Goal: Task Accomplishment & Management: Use online tool/utility

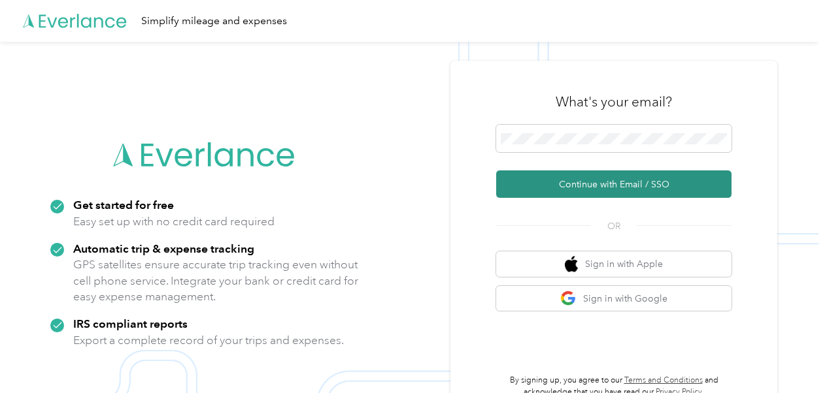
click at [566, 182] on button "Continue with Email / SSO" at bounding box center [613, 184] width 235 height 27
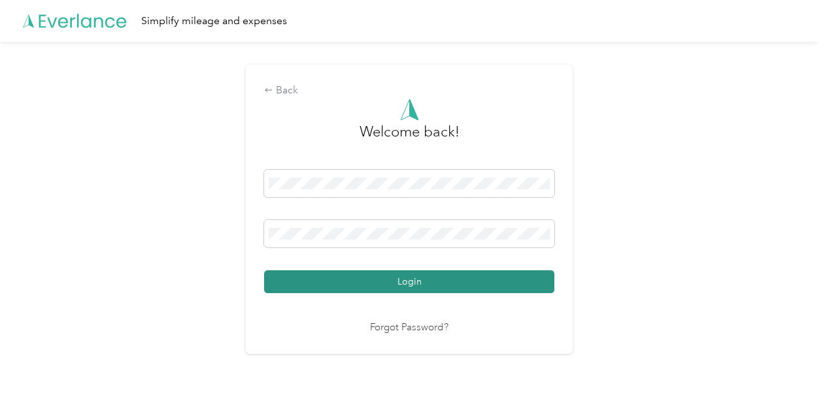
click at [455, 280] on button "Login" at bounding box center [409, 281] width 290 height 23
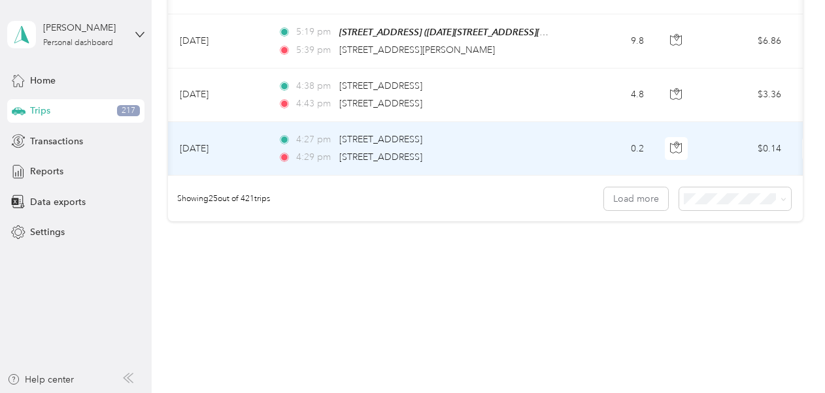
scroll to position [0, 24]
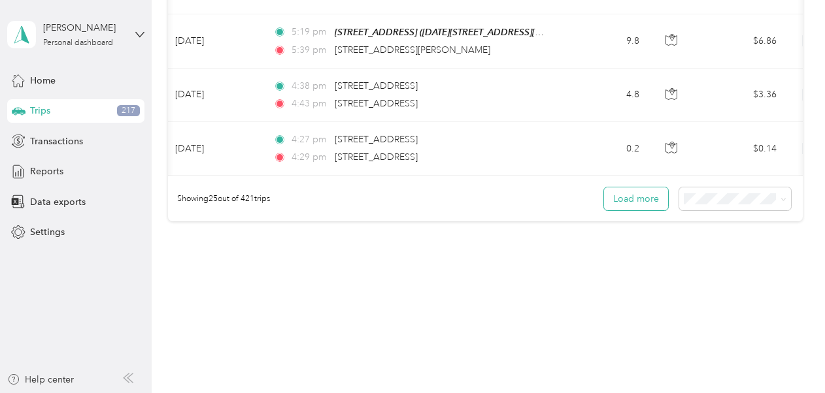
click at [612, 193] on button "Load more" at bounding box center [636, 199] width 64 height 23
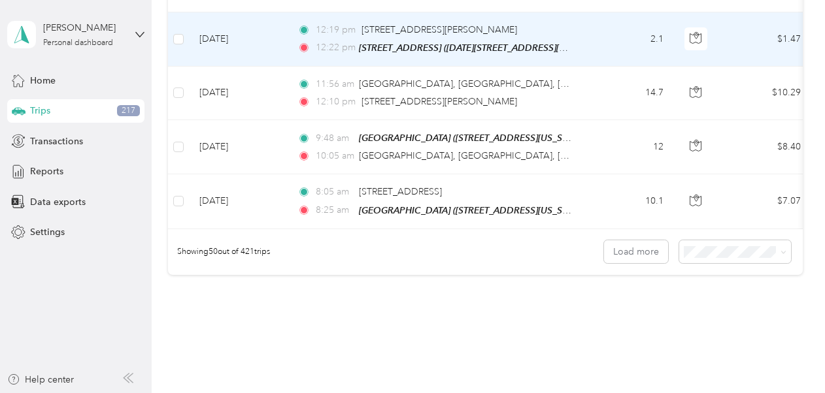
scroll to position [2739, 0]
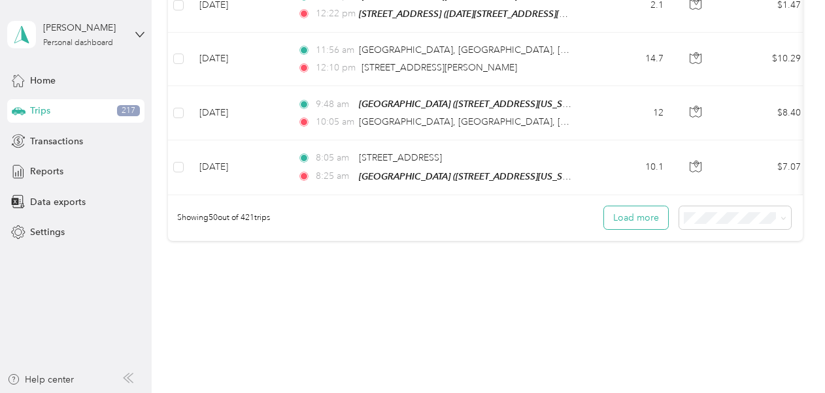
click at [636, 206] on button "Load more" at bounding box center [636, 217] width 64 height 23
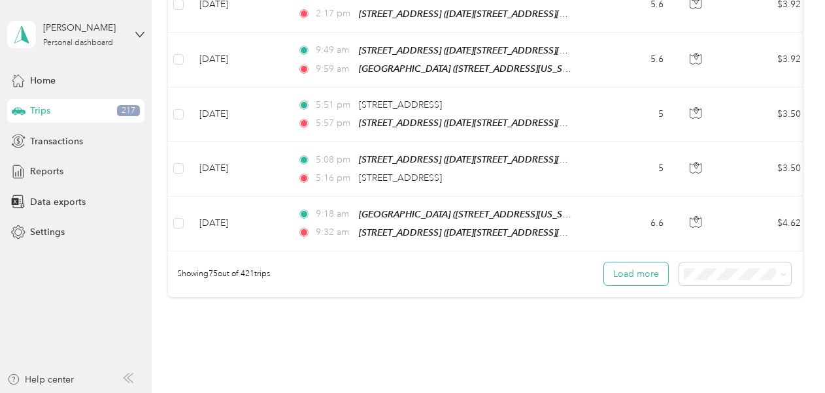
scroll to position [4076, 0]
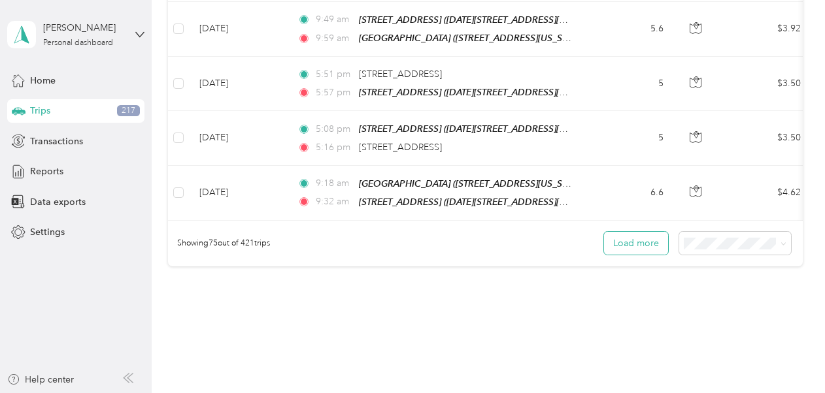
click at [644, 232] on button "Load more" at bounding box center [636, 243] width 64 height 23
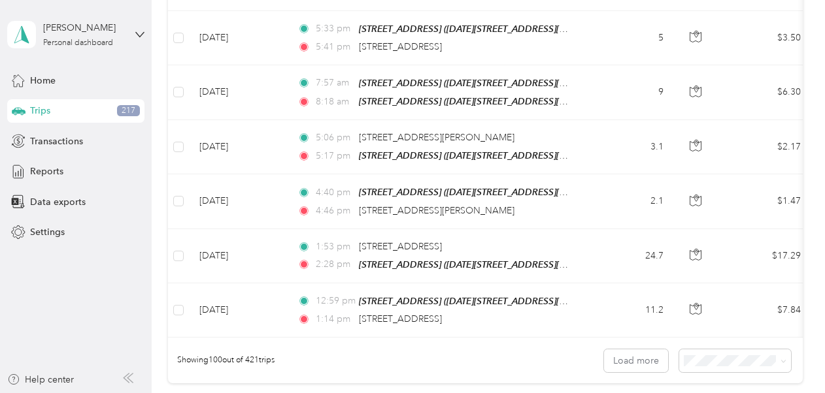
scroll to position [5414, 0]
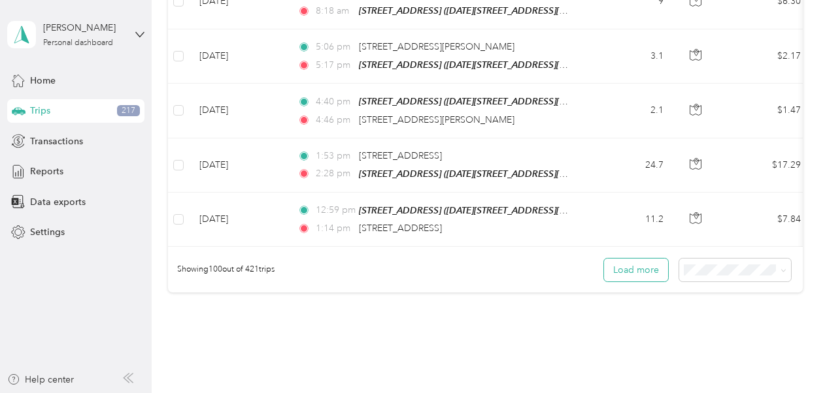
click at [617, 259] on button "Load more" at bounding box center [636, 270] width 64 height 23
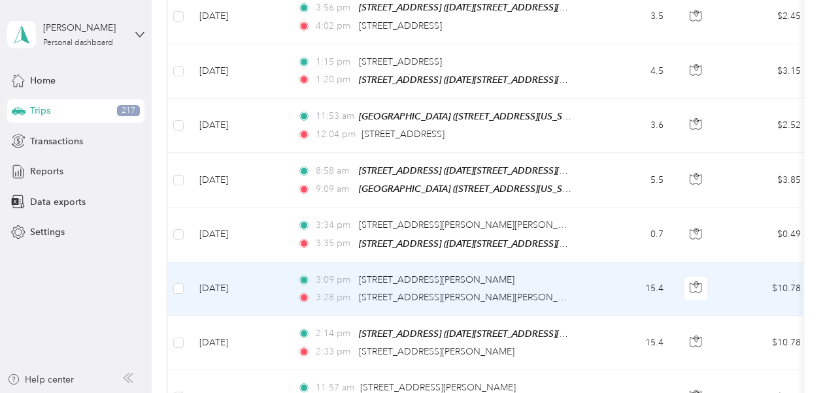
scroll to position [6663, 0]
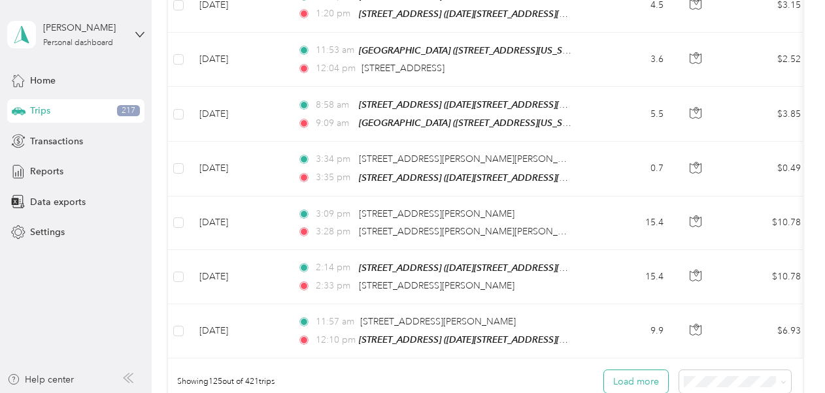
click at [632, 370] on button "Load more" at bounding box center [636, 381] width 64 height 23
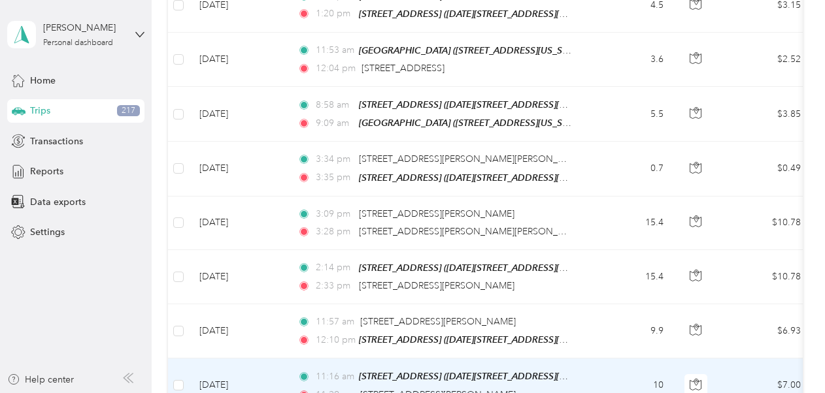
click at [629, 359] on td "10" at bounding box center [630, 386] width 86 height 54
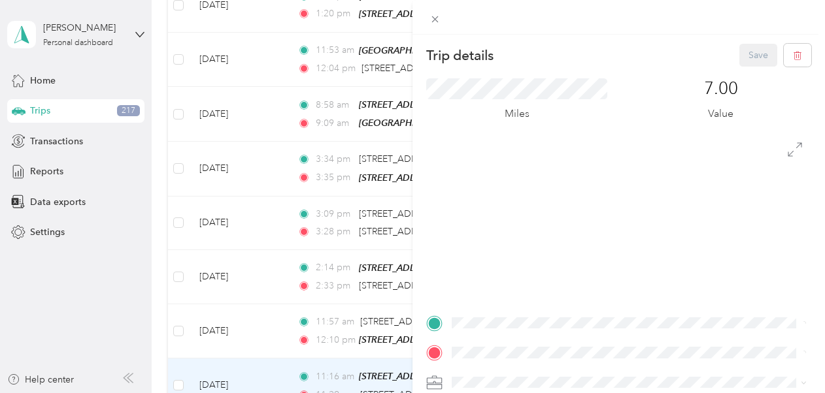
scroll to position [69, 0]
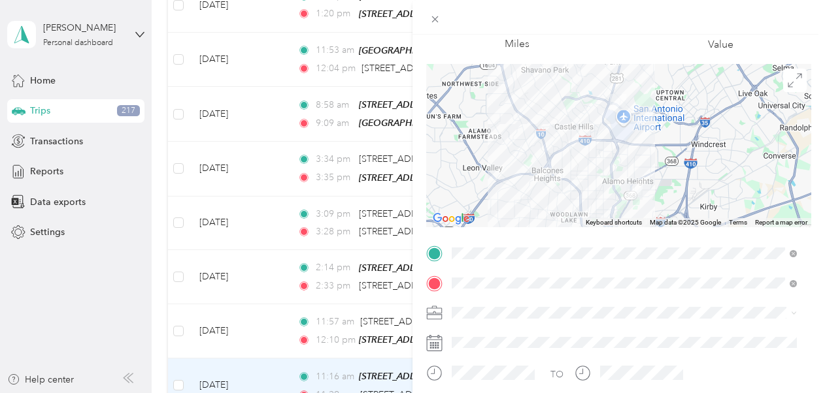
click at [256, 314] on div "Trip details Save This trip cannot be edited because it is either under review,…" at bounding box center [412, 196] width 825 height 393
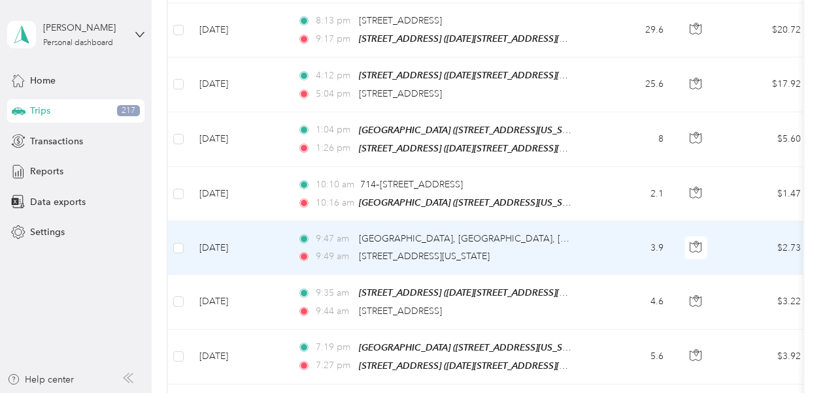
scroll to position [7183, 0]
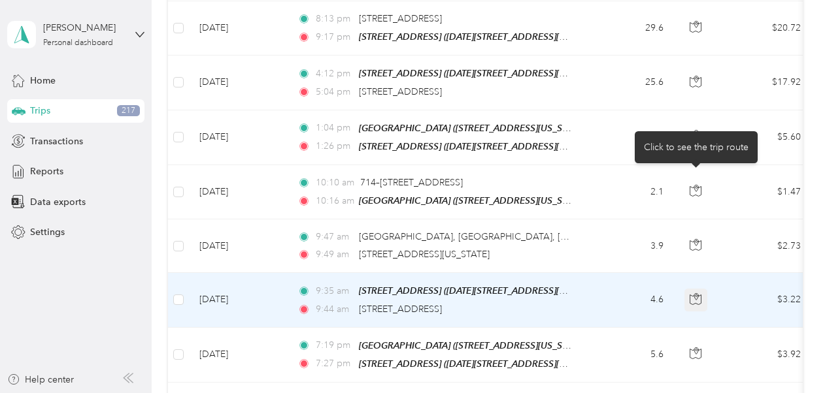
click at [699, 289] on button "button" at bounding box center [696, 301] width 24 height 24
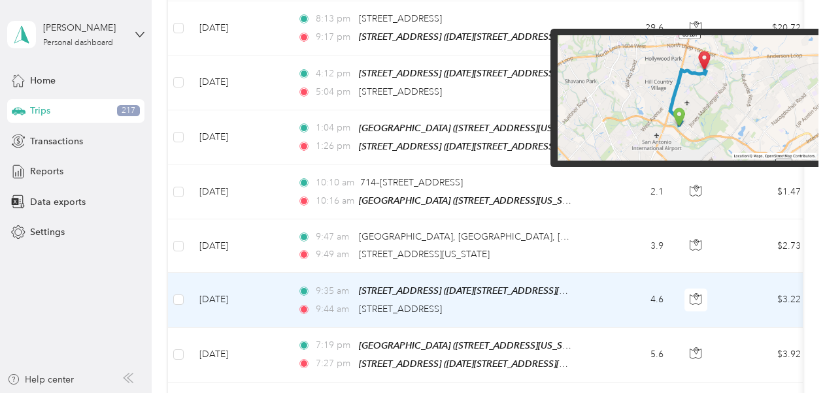
click at [668, 107] on img at bounding box center [687, 97] width 261 height 125
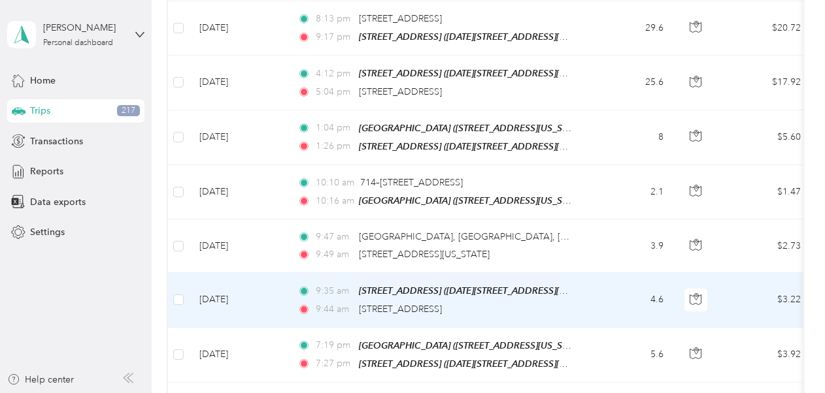
click at [613, 273] on td "4.6" at bounding box center [630, 300] width 86 height 54
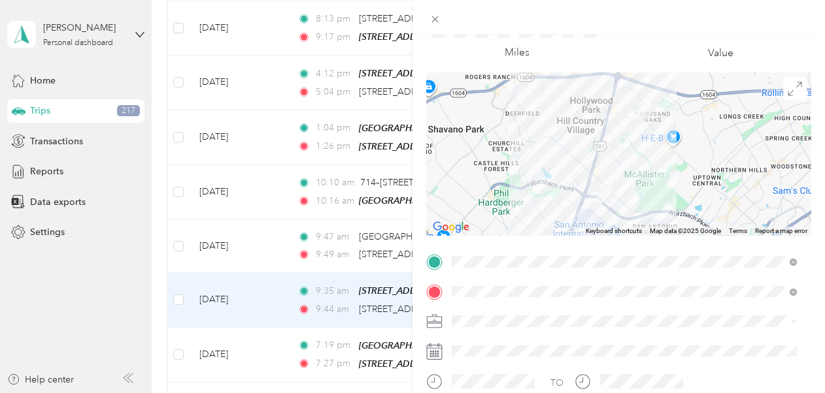
scroll to position [61, 0]
click at [504, 295] on div "Personal" at bounding box center [624, 298] width 336 height 14
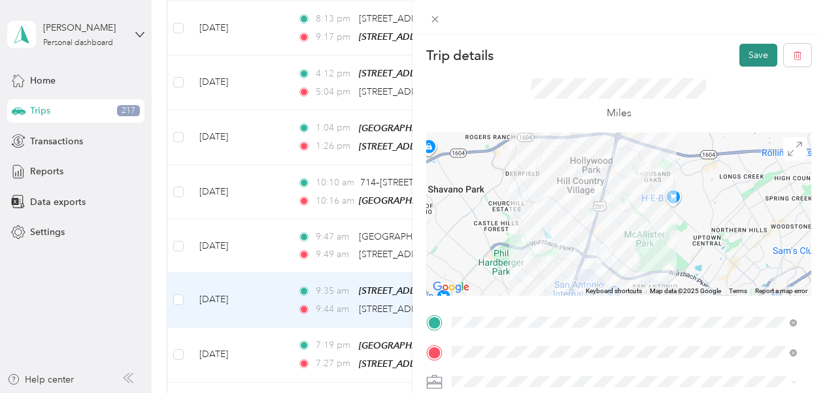
click at [744, 56] on button "Save" at bounding box center [758, 55] width 38 height 23
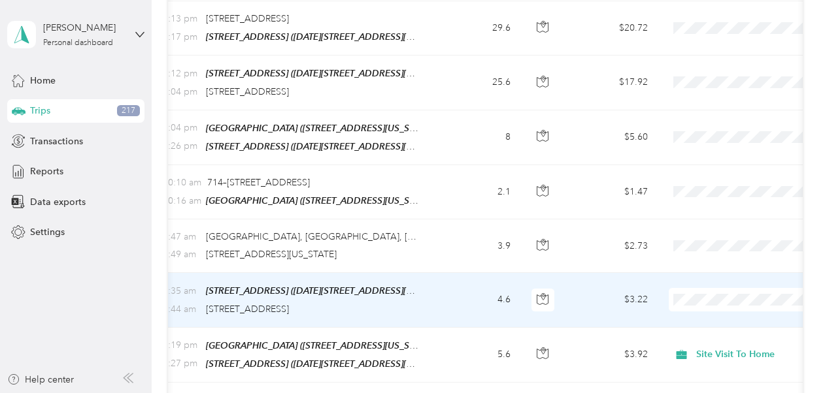
scroll to position [0, 154]
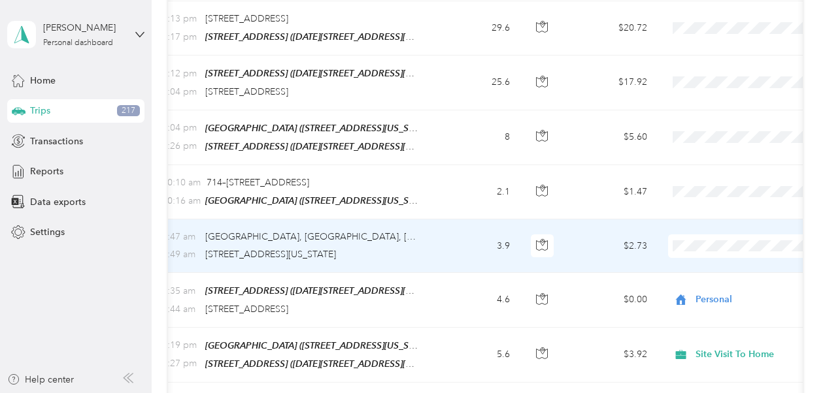
click at [596, 220] on td "$2.73" at bounding box center [611, 247] width 91 height 54
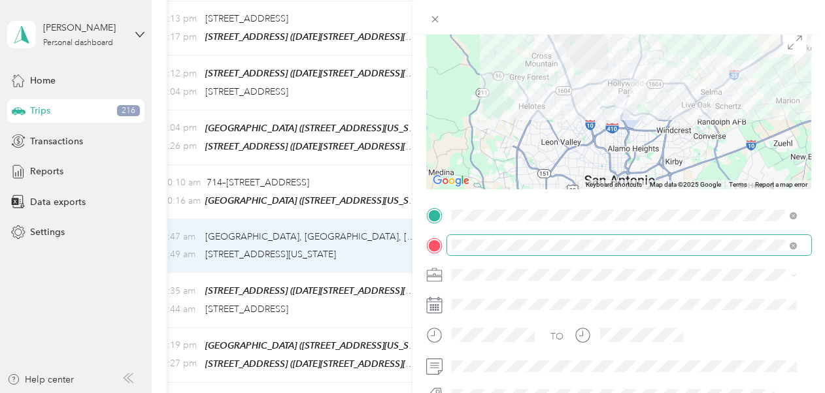
scroll to position [109, 0]
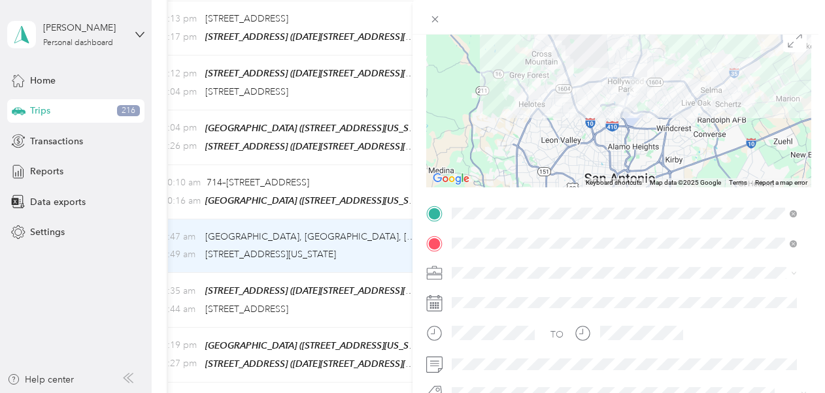
click at [495, 249] on div "Personal" at bounding box center [624, 249] width 336 height 14
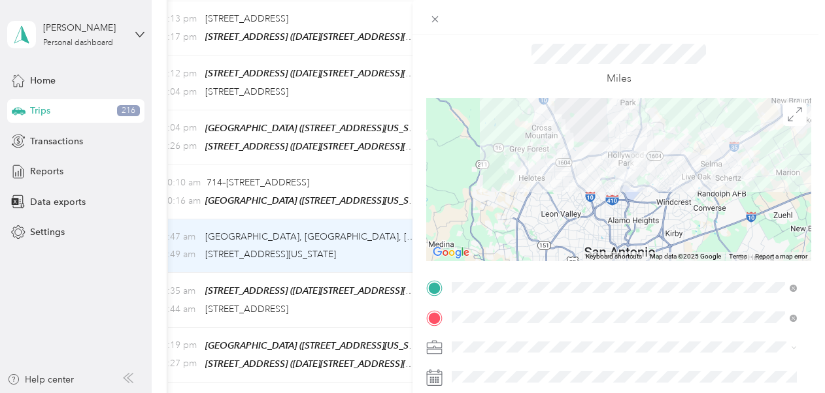
scroll to position [0, 0]
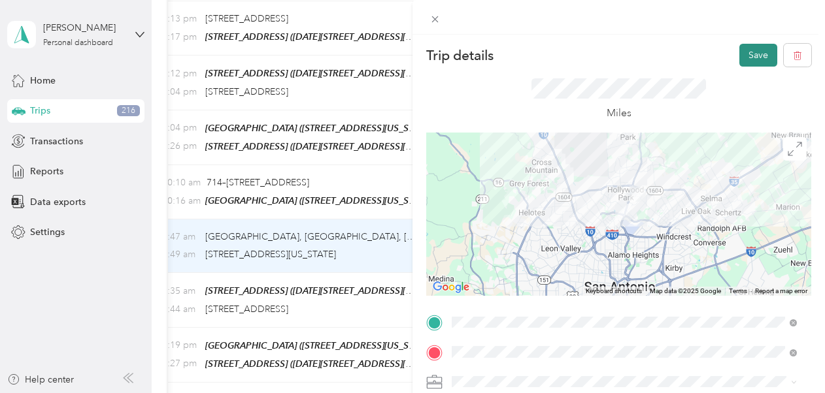
click at [753, 56] on button "Save" at bounding box center [758, 55] width 38 height 23
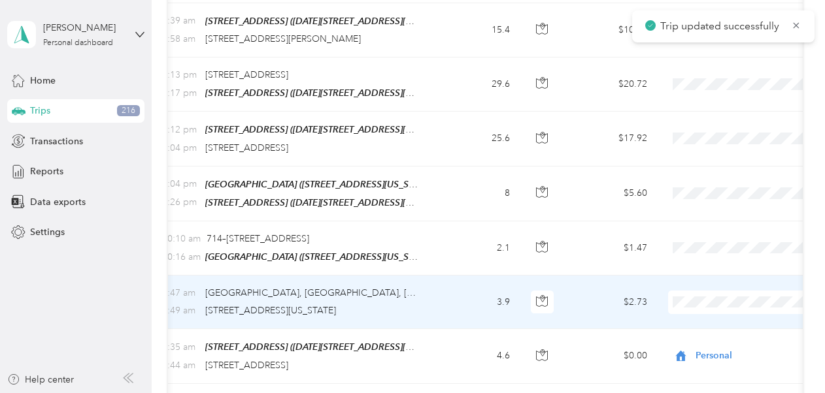
scroll to position [7117, 0]
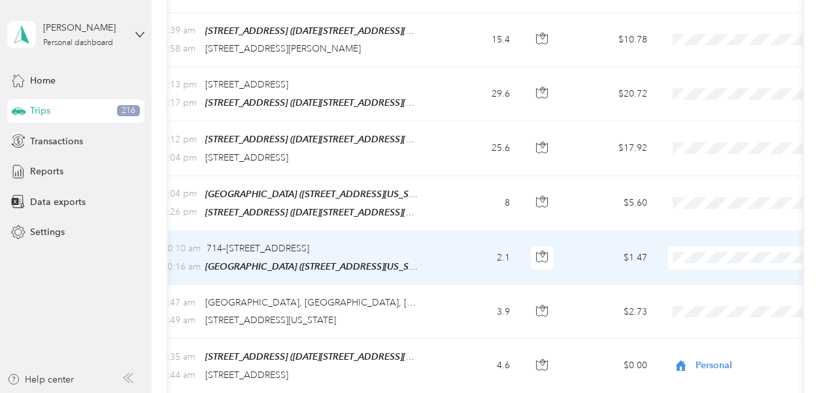
click at [459, 231] on td "2.1" at bounding box center [477, 258] width 86 height 54
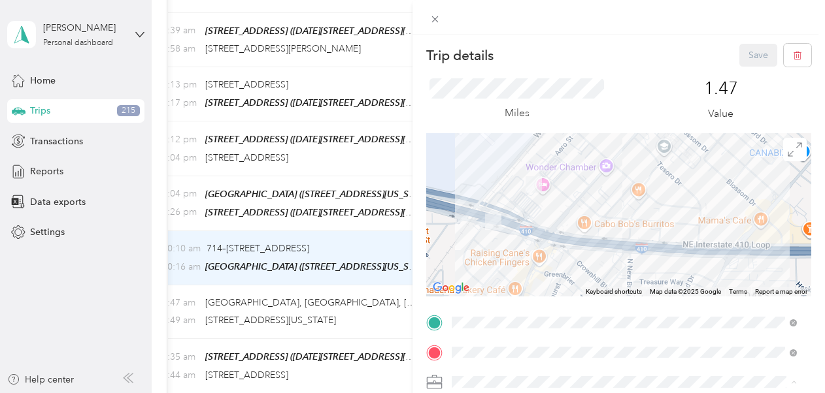
click at [486, 355] on span "Personal" at bounding box center [473, 358] width 35 height 11
click at [743, 59] on button "Save" at bounding box center [758, 55] width 38 height 23
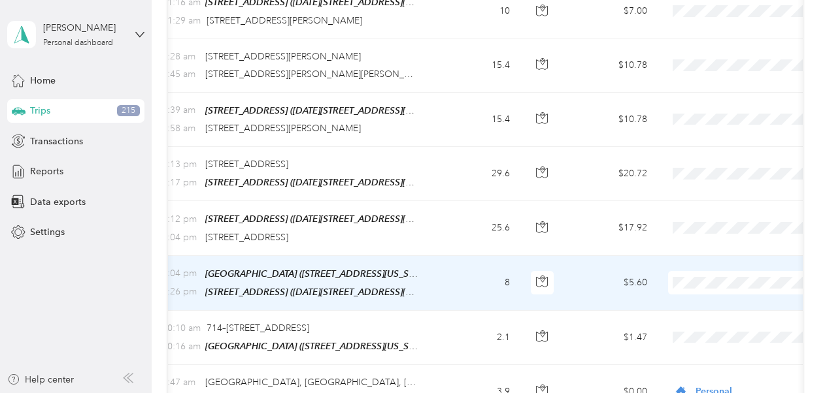
scroll to position [7036, 0]
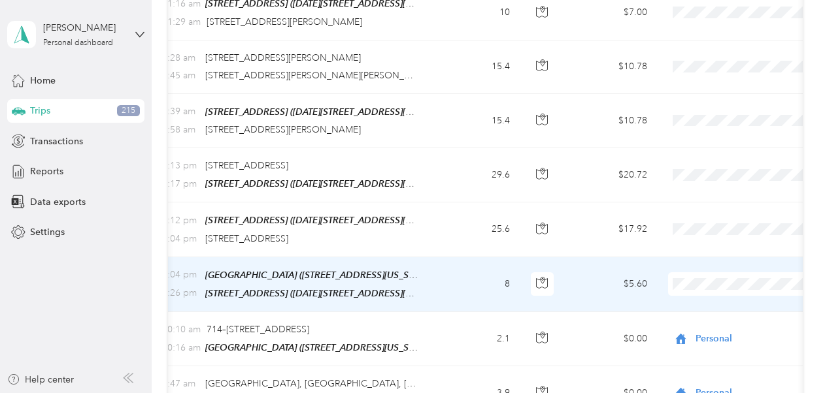
click at [465, 257] on td "8" at bounding box center [477, 284] width 86 height 55
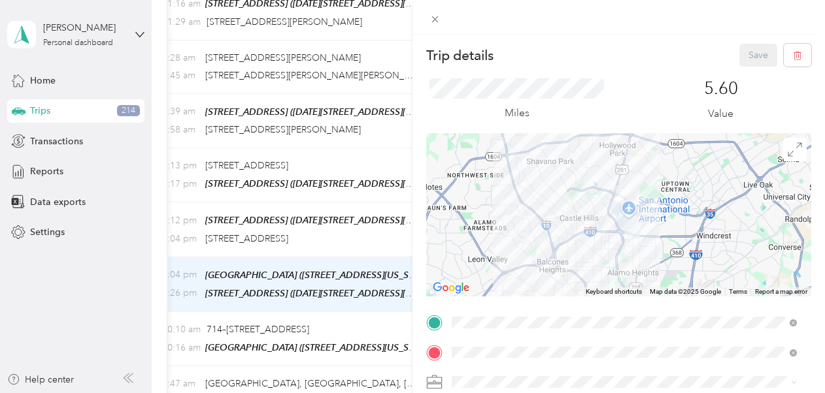
click at [483, 356] on span "Personal" at bounding box center [473, 357] width 35 height 11
click at [751, 52] on button "Save" at bounding box center [758, 55] width 38 height 23
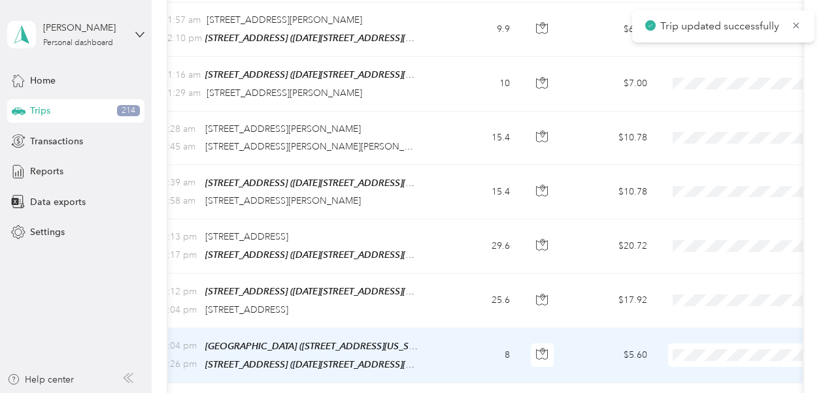
scroll to position [6966, 0]
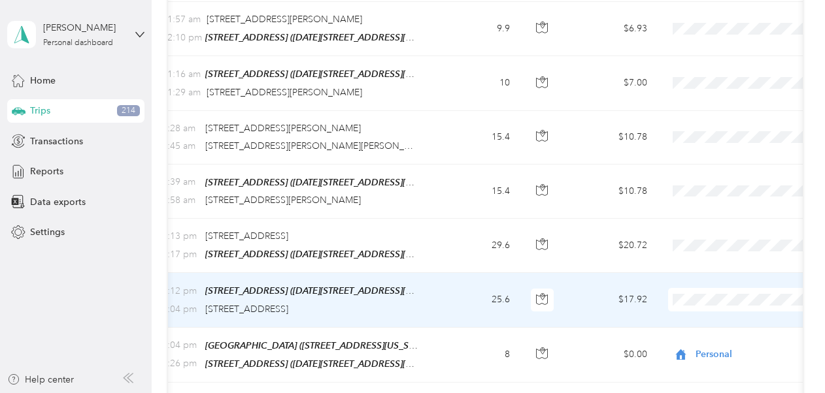
click at [708, 230] on span "Business Development" at bounding box center [755, 229] width 121 height 14
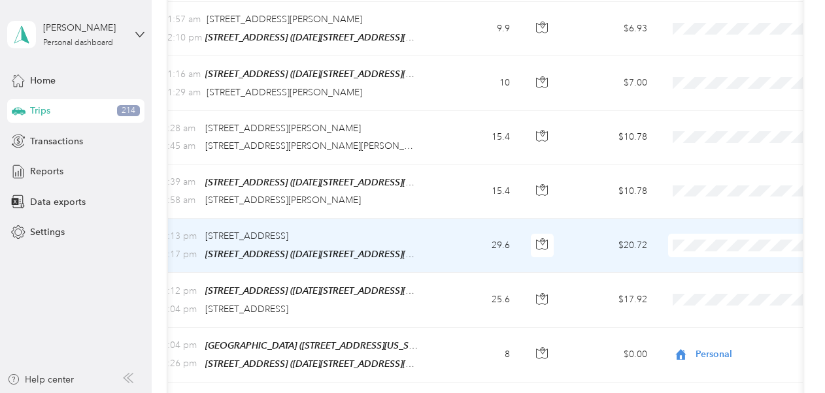
click at [720, 180] on li "Business Development" at bounding box center [743, 177] width 162 height 23
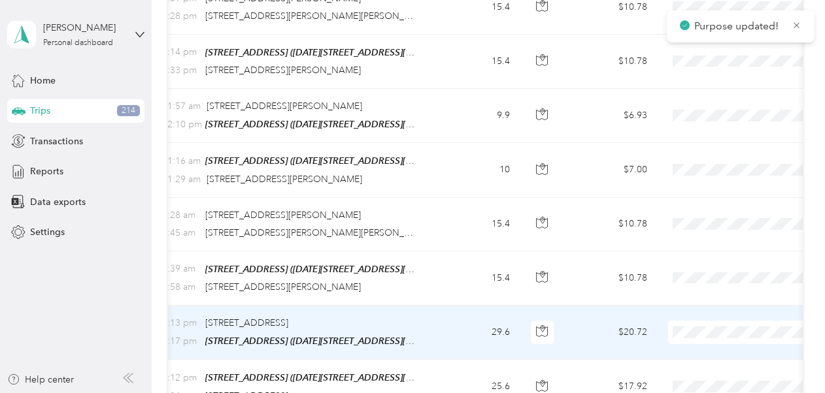
scroll to position [6879, 0]
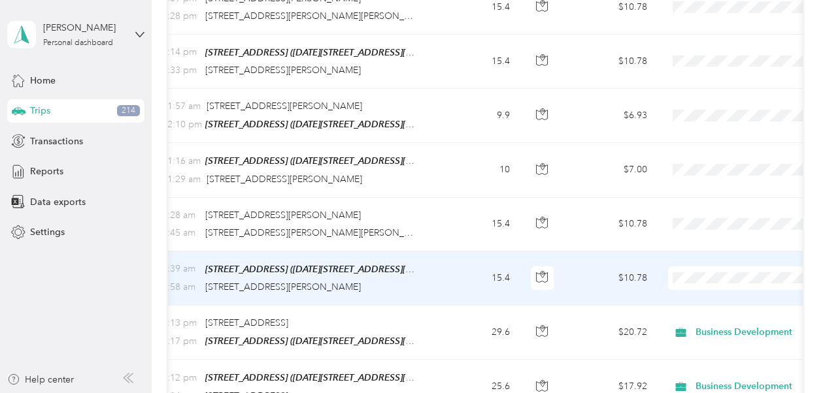
click at [711, 208] on span "Business Development" at bounding box center [755, 206] width 121 height 14
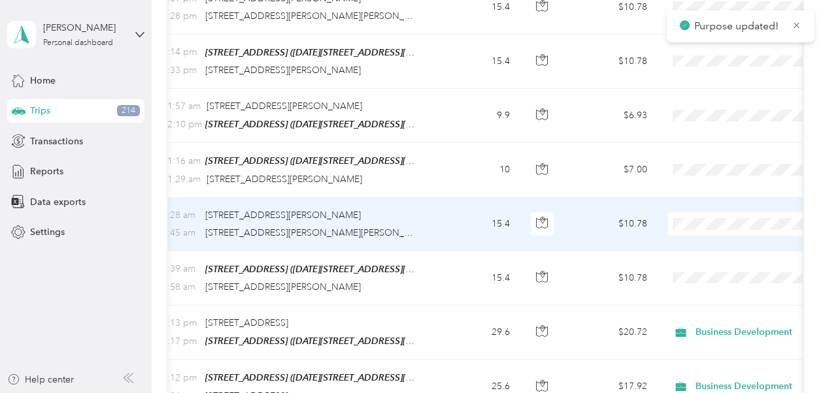
click at [720, 154] on span "Business Development" at bounding box center [755, 158] width 121 height 14
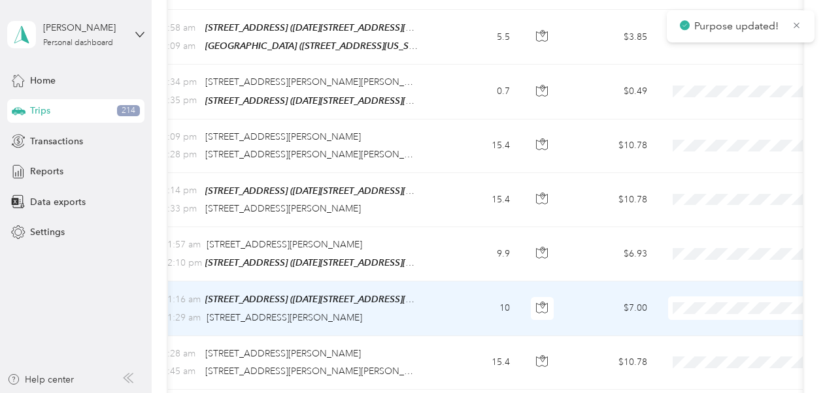
scroll to position [6723, 0]
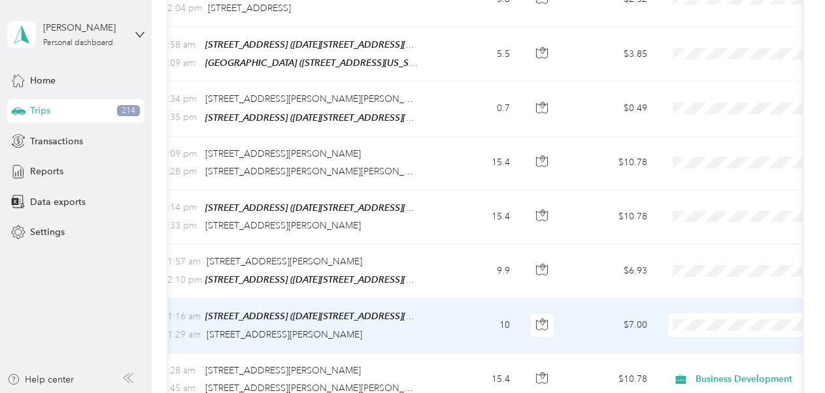
click at [711, 368] on span "Personal" at bounding box center [755, 368] width 121 height 14
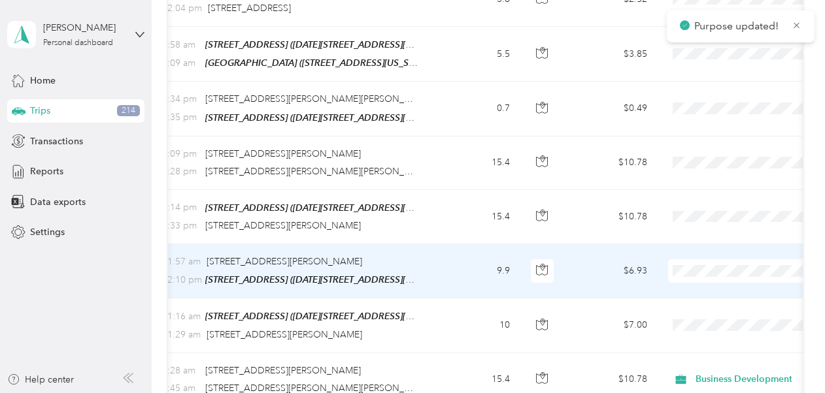
click at [717, 259] on span at bounding box center [749, 271] width 162 height 24
click at [716, 323] on li "Personal" at bounding box center [743, 319] width 162 height 23
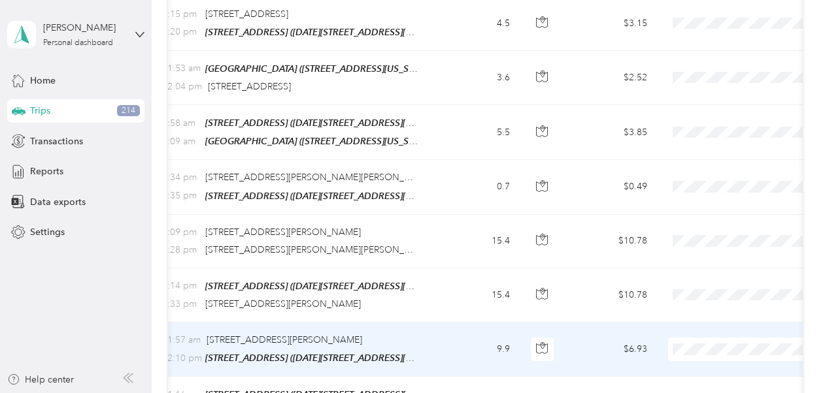
scroll to position [6629, 0]
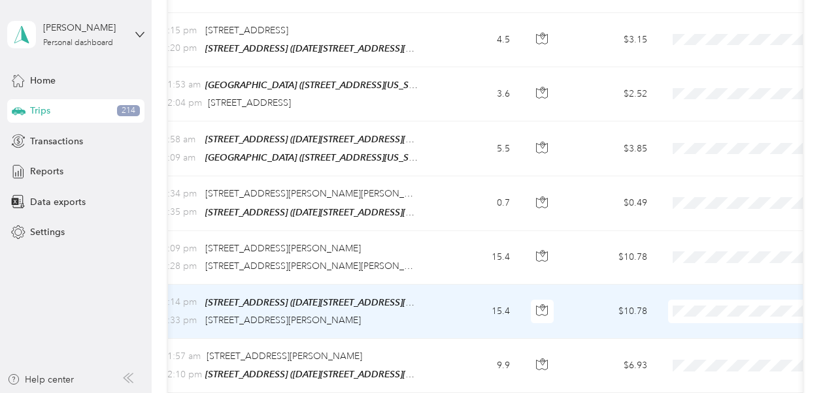
click at [719, 255] on ol "Sales Appt Business Development Recovery Site Visit To Home Site Visit Customer…" at bounding box center [743, 286] width 162 height 160
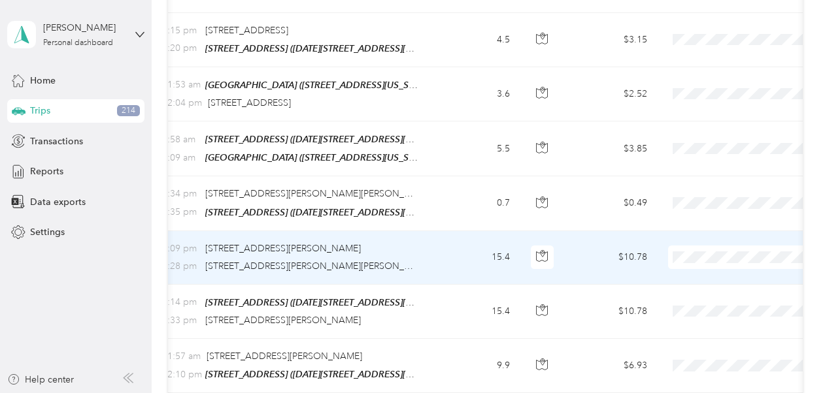
click at [719, 200] on ol "Sales Appt Business Development Recovery Site Visit To Home Site Visit Customer…" at bounding box center [743, 238] width 162 height 160
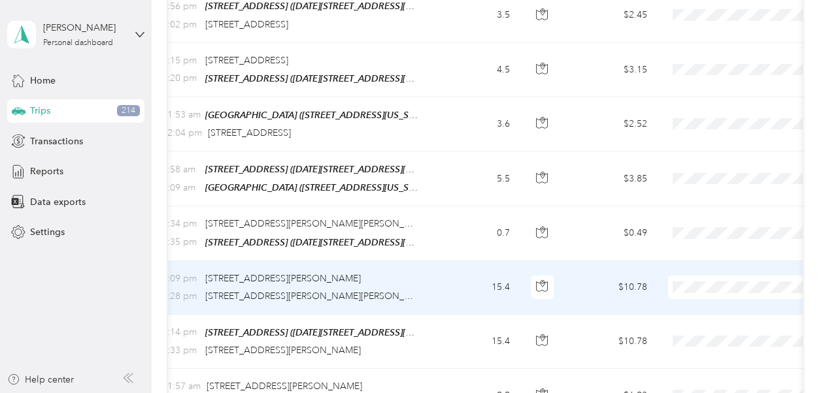
scroll to position [6581, 0]
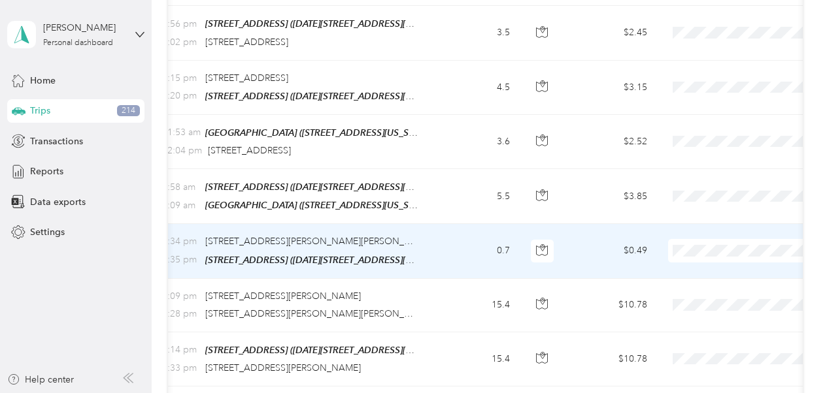
click at [604, 224] on td "$0.49" at bounding box center [611, 251] width 91 height 54
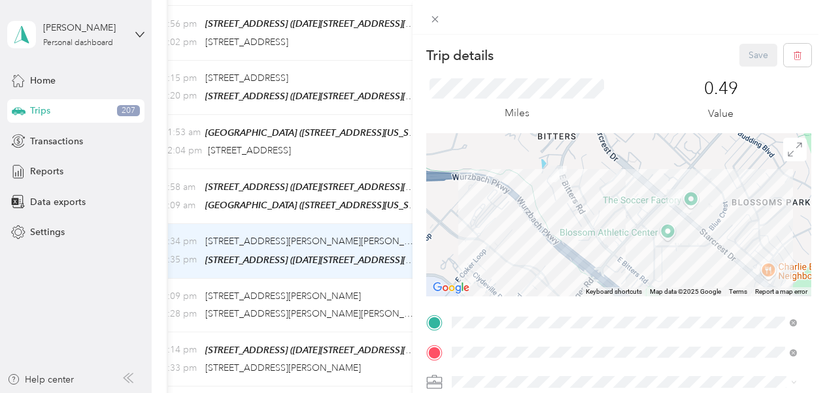
click at [358, 215] on div "Trip details Save This trip cannot be edited because it is either under review,…" at bounding box center [412, 196] width 825 height 393
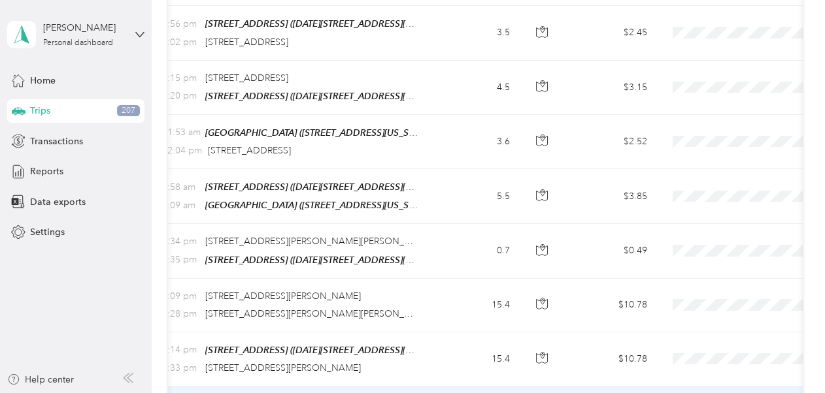
click at [710, 271] on span "Personal" at bounding box center [755, 272] width 121 height 14
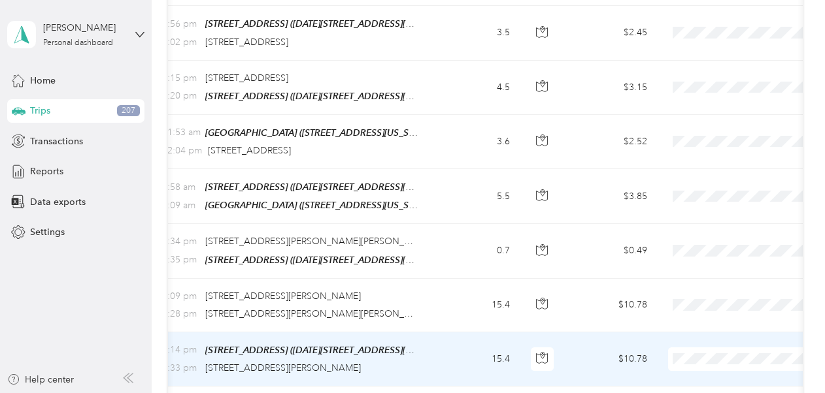
click at [721, 112] on li "Business Development" at bounding box center [743, 101] width 162 height 23
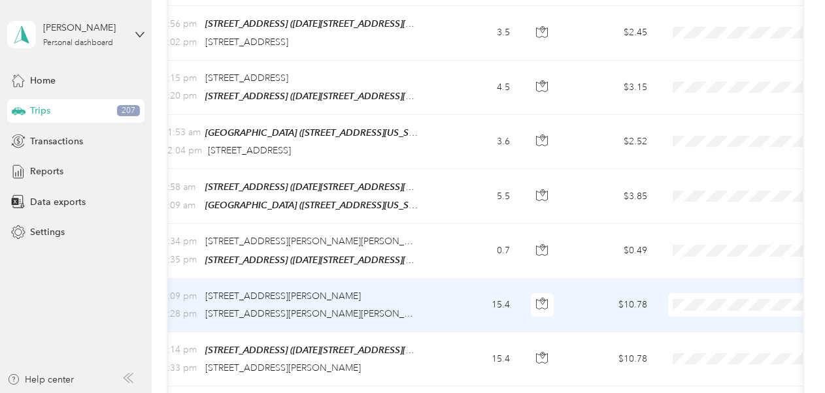
click at [708, 235] on span "Business Development" at bounding box center [755, 242] width 121 height 14
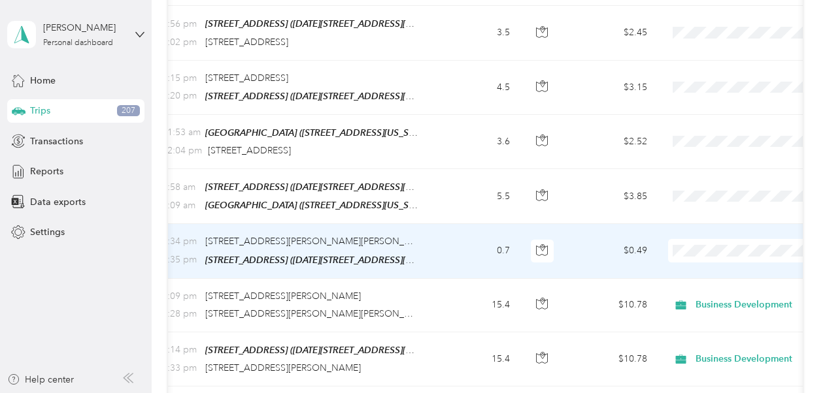
click at [712, 297] on span "Personal" at bounding box center [755, 295] width 121 height 14
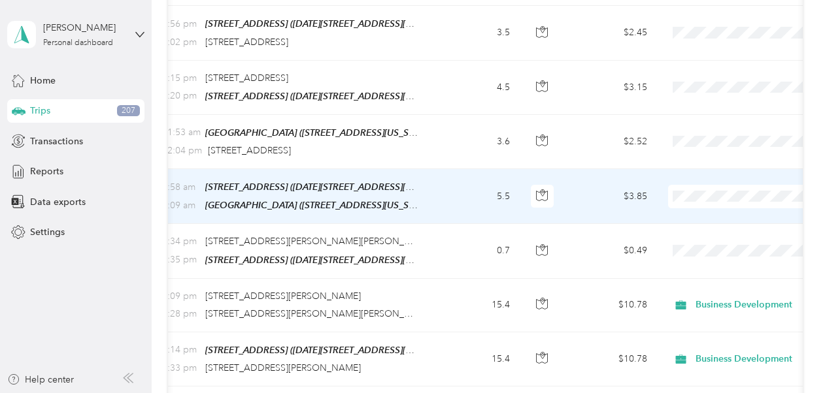
click at [704, 244] on span "Personal" at bounding box center [755, 249] width 121 height 14
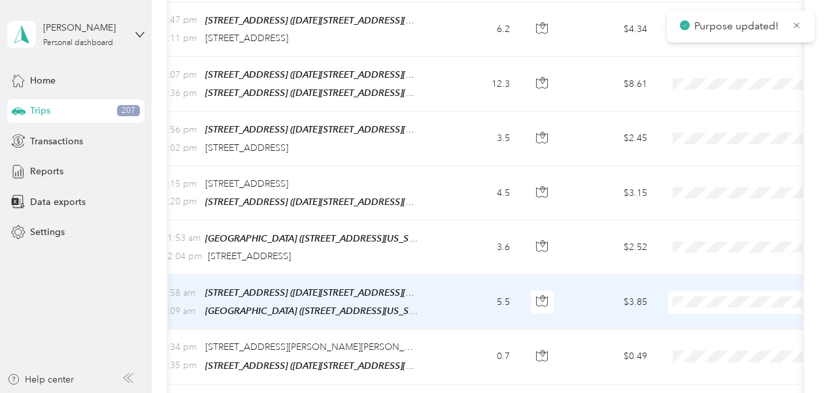
scroll to position [6459, 0]
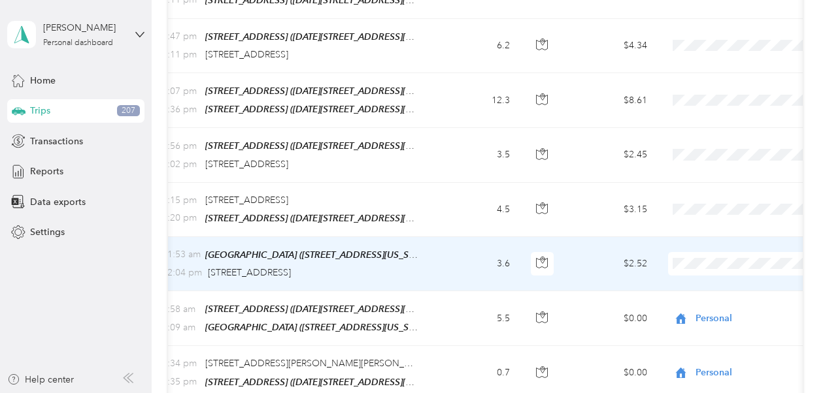
click at [597, 237] on td "$2.52" at bounding box center [611, 264] width 91 height 54
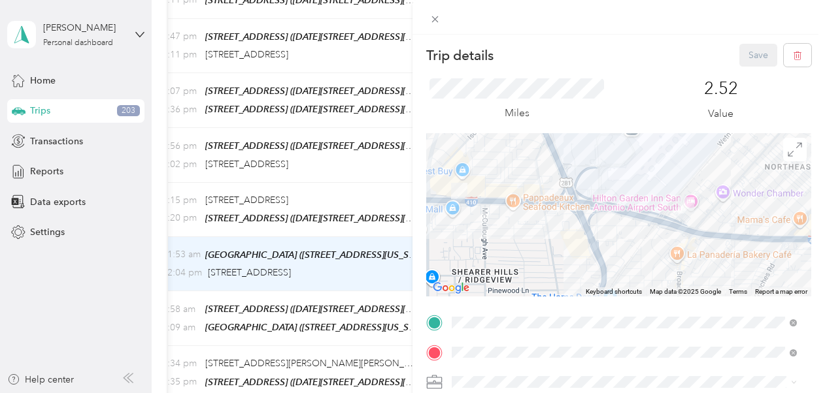
click at [485, 357] on span "Personal" at bounding box center [473, 358] width 35 height 11
click at [749, 57] on button "Save" at bounding box center [758, 55] width 38 height 23
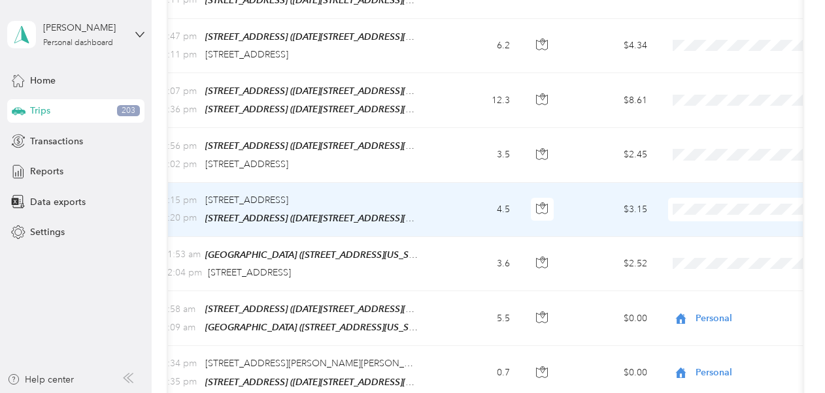
click at [706, 262] on span "Personal" at bounding box center [755, 257] width 121 height 14
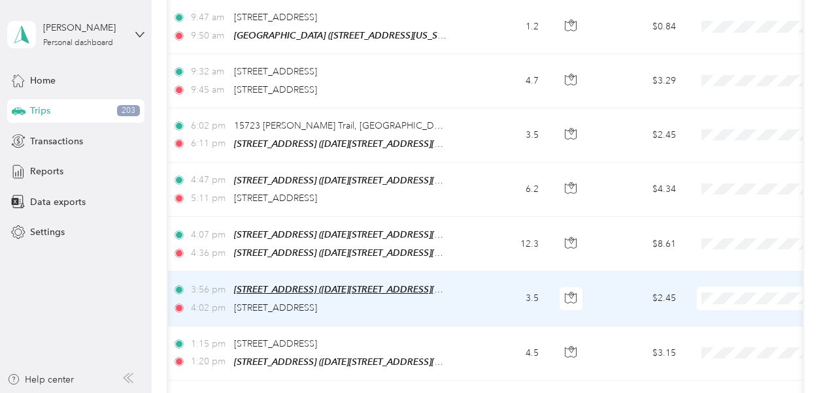
scroll to position [0, 125]
click at [502, 272] on td "3.5" at bounding box center [506, 299] width 86 height 54
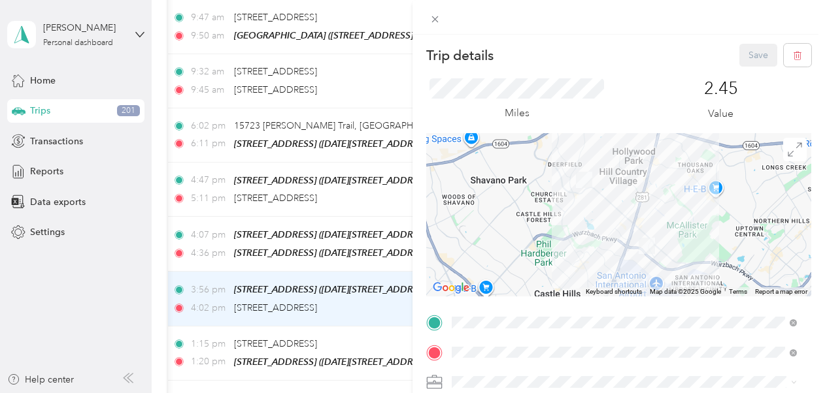
click at [521, 247] on li "Business Development" at bounding box center [624, 244] width 354 height 23
click at [744, 50] on button "Save" at bounding box center [758, 55] width 38 height 23
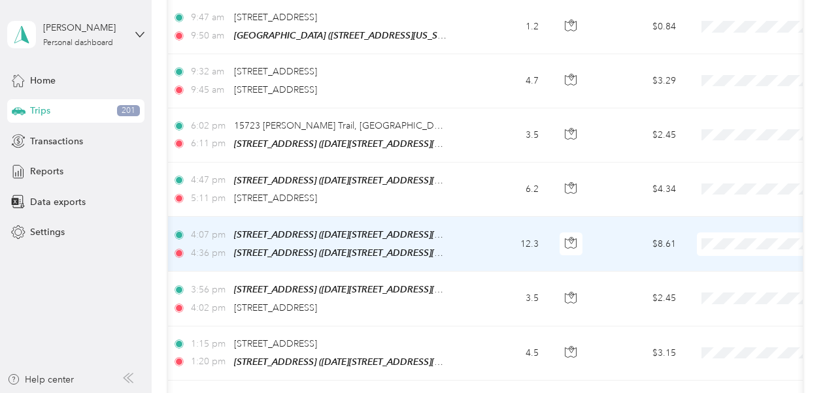
click at [609, 217] on td "$8.61" at bounding box center [640, 244] width 91 height 55
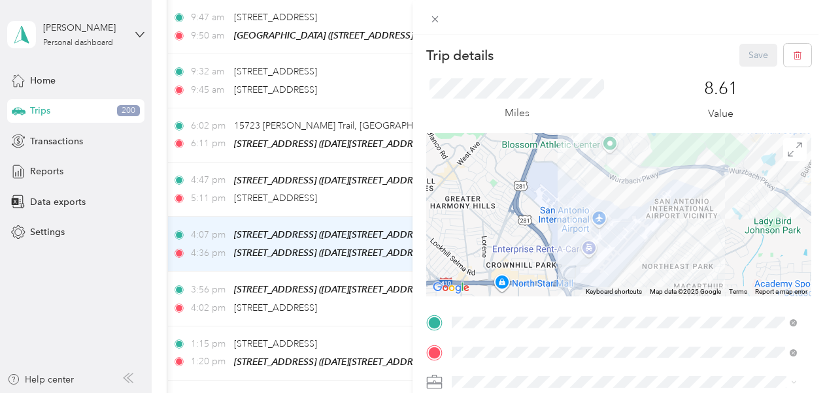
drag, startPoint x: 637, startPoint y: 242, endPoint x: 647, endPoint y: 188, distance: 54.5
click at [647, 188] on div at bounding box center [618, 214] width 385 height 163
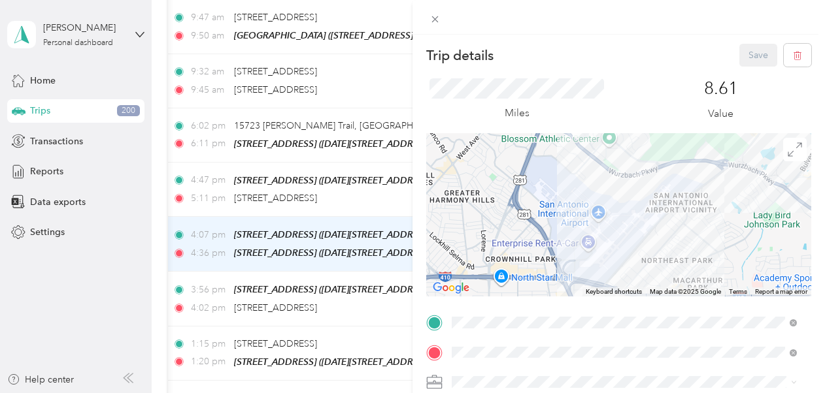
click at [647, 188] on div at bounding box center [618, 214] width 385 height 163
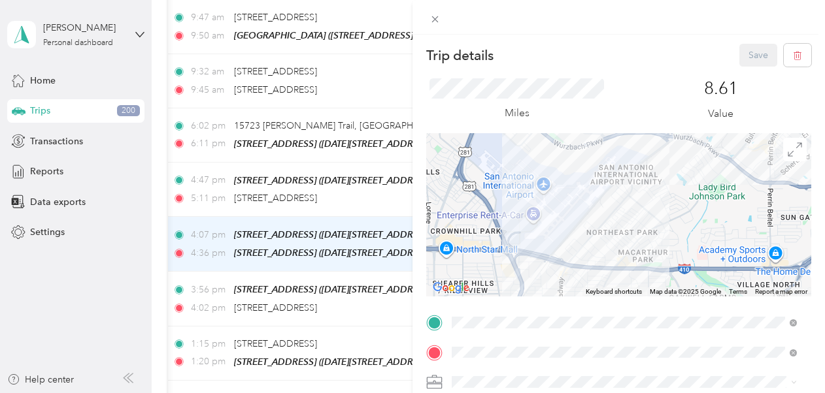
drag, startPoint x: 640, startPoint y: 237, endPoint x: 582, endPoint y: 214, distance: 62.5
click at [582, 214] on div at bounding box center [618, 214] width 385 height 163
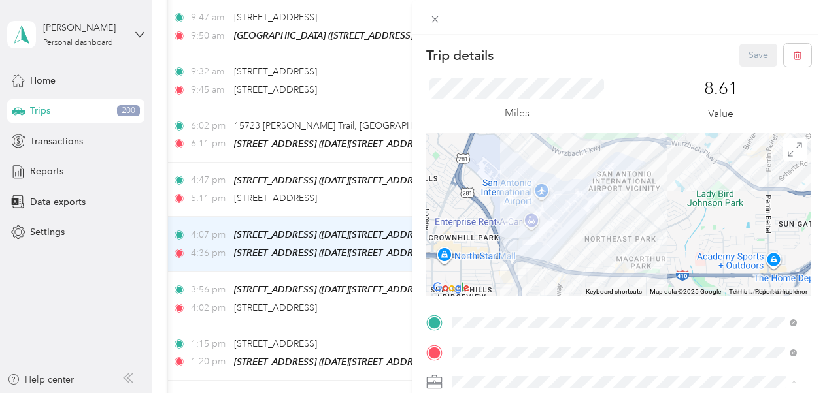
click at [558, 348] on li "Personal" at bounding box center [624, 359] width 354 height 23
click at [747, 60] on button "Save" at bounding box center [758, 55] width 38 height 23
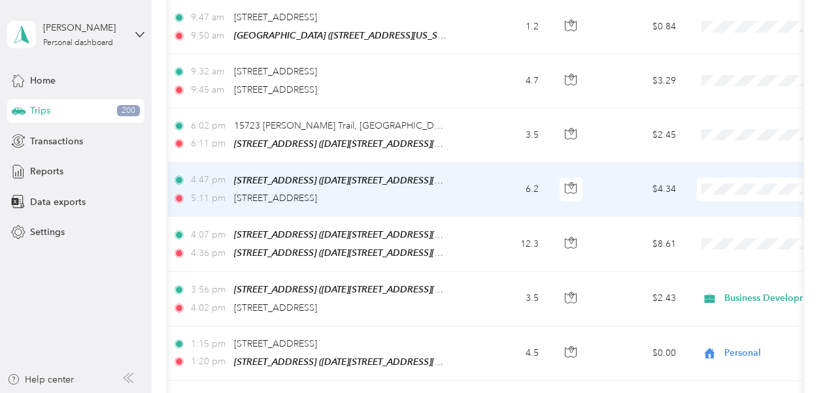
click at [725, 131] on span "Business Development" at bounding box center [755, 132] width 121 height 14
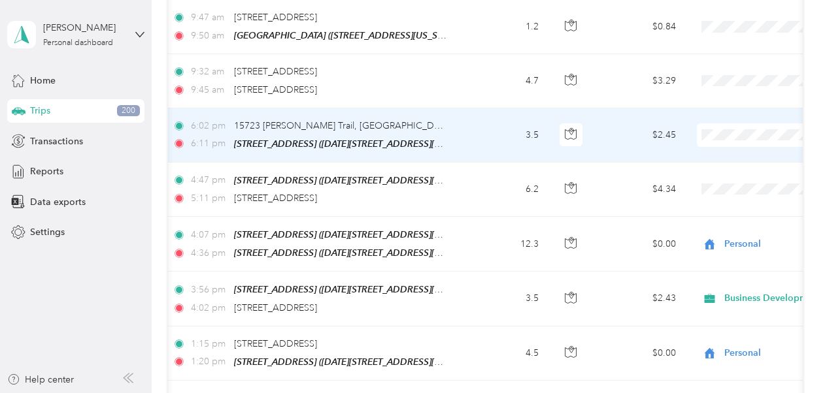
click at [723, 80] on li "Business Development" at bounding box center [743, 74] width 162 height 23
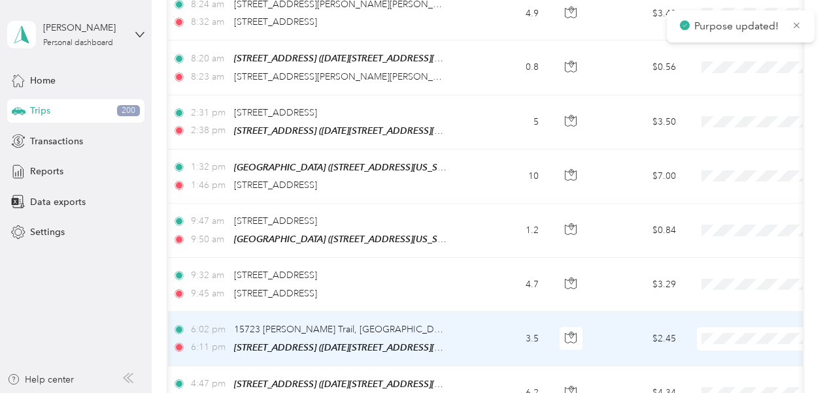
scroll to position [6113, 0]
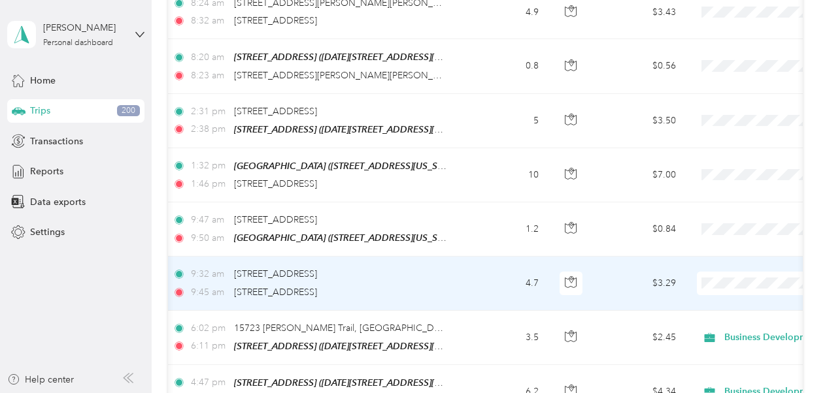
click at [482, 257] on td "4.7" at bounding box center [506, 284] width 86 height 54
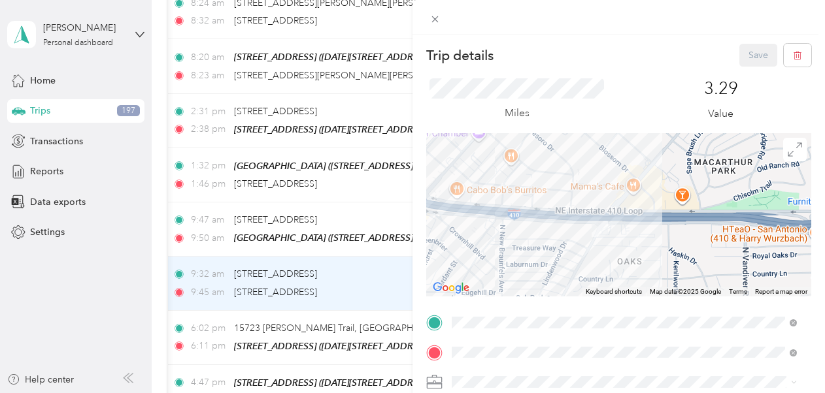
drag, startPoint x: 613, startPoint y: 252, endPoint x: 645, endPoint y: 217, distance: 47.6
click at [645, 217] on div at bounding box center [618, 214] width 385 height 163
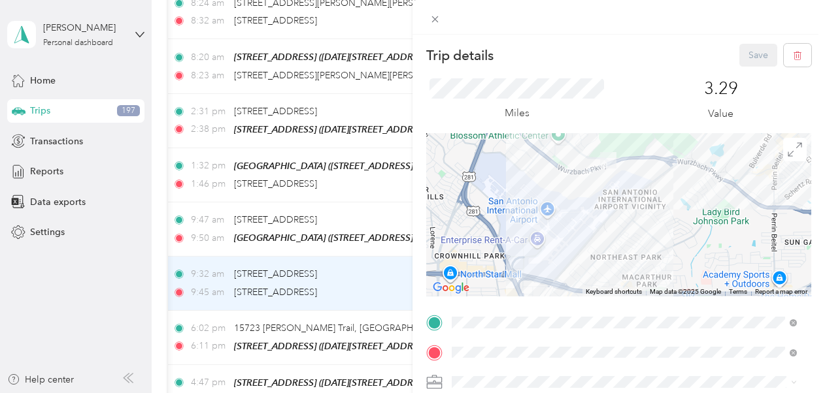
drag, startPoint x: 615, startPoint y: 154, endPoint x: 580, endPoint y: 252, distance: 103.9
click at [580, 252] on div at bounding box center [618, 214] width 385 height 163
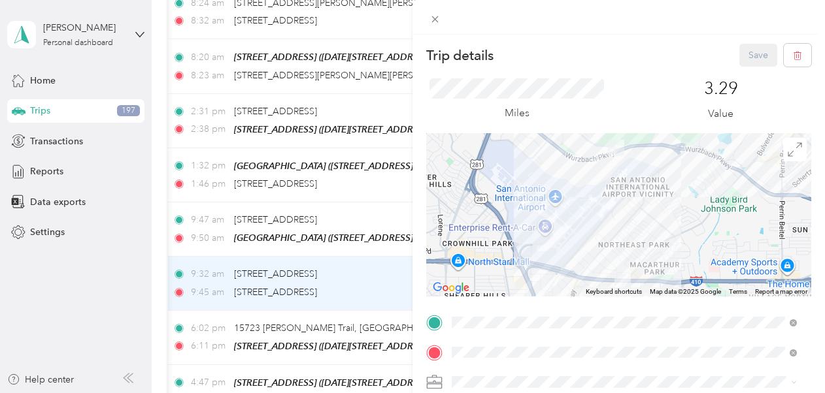
click at [532, 353] on div "Personal" at bounding box center [624, 352] width 336 height 14
click at [749, 62] on button "Save" at bounding box center [758, 55] width 38 height 23
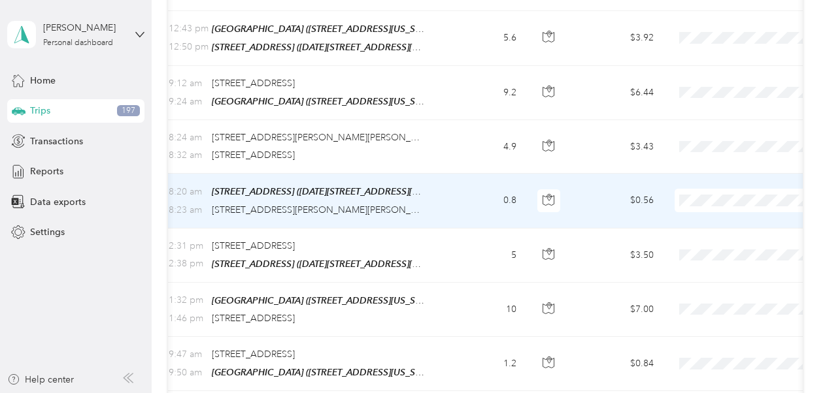
scroll to position [0, 146]
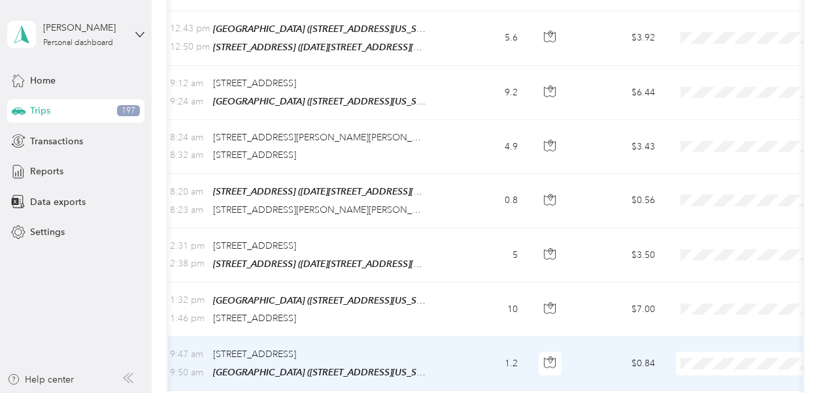
click at [598, 337] on td "$0.84" at bounding box center [619, 364] width 91 height 54
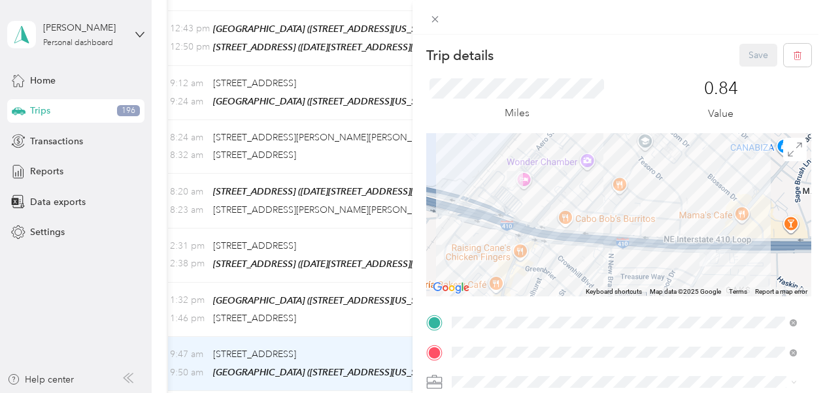
click at [372, 244] on div "Trip details Save This trip cannot be edited because it is either under review,…" at bounding box center [412, 196] width 825 height 393
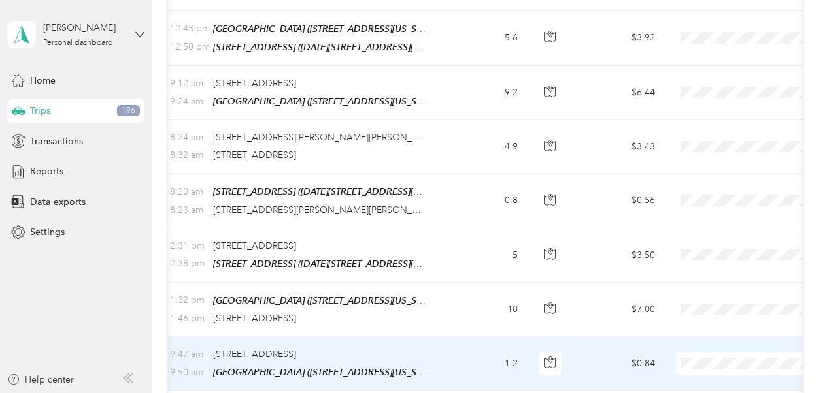
click at [716, 236] on span "Personal" at bounding box center [755, 238] width 121 height 14
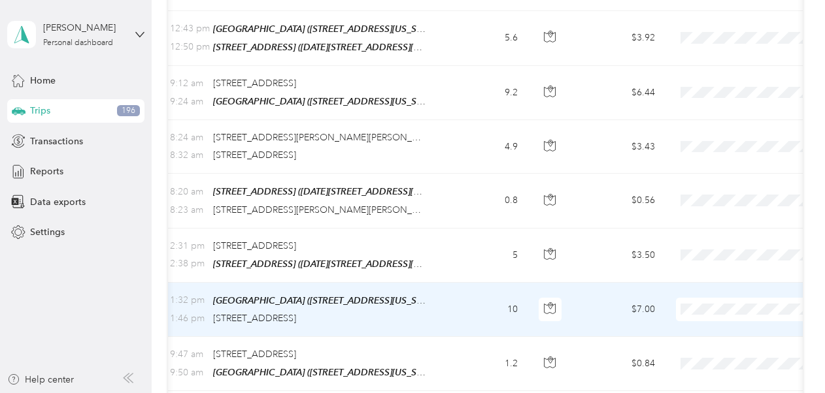
click at [601, 283] on td "$7.00" at bounding box center [619, 310] width 91 height 54
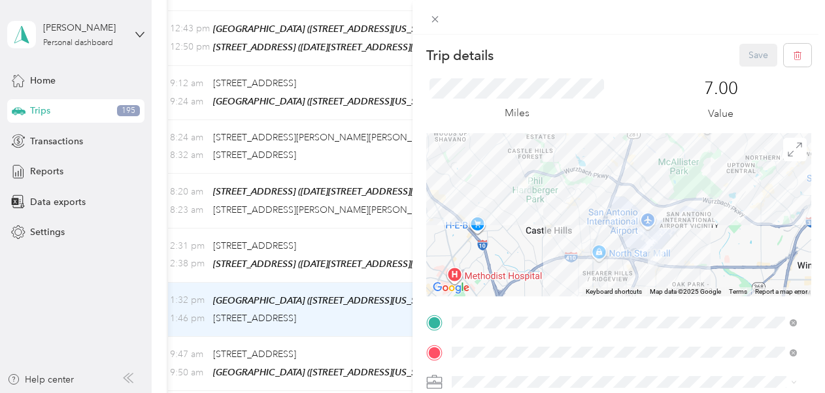
click at [467, 359] on li "Personal" at bounding box center [624, 354] width 354 height 23
click at [746, 53] on button "Save" at bounding box center [758, 55] width 38 height 23
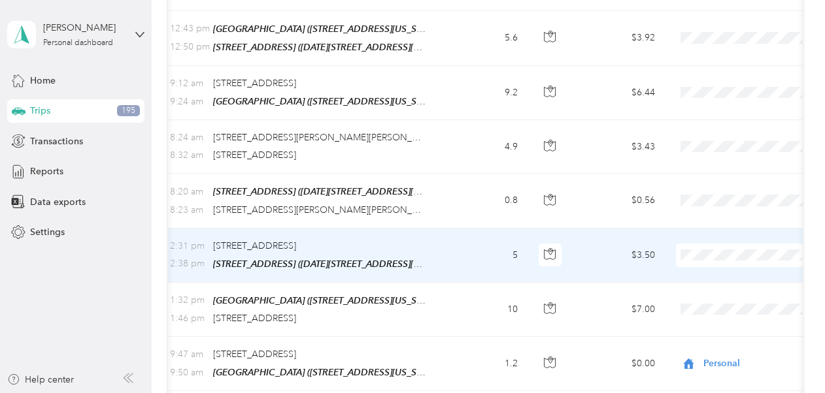
click at [706, 310] on span "Personal" at bounding box center [755, 317] width 121 height 14
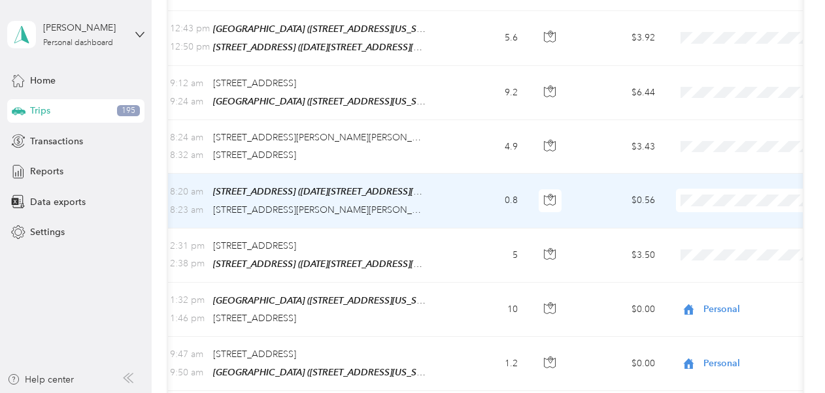
click at [713, 252] on li "Personal" at bounding box center [743, 255] width 162 height 23
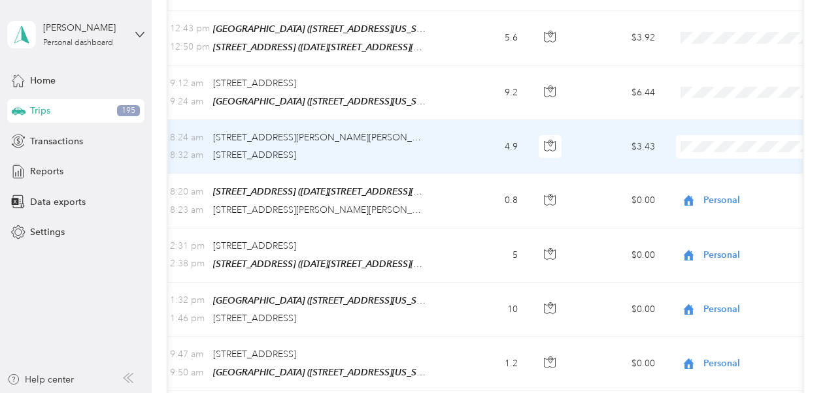
click at [718, 201] on li "Personal" at bounding box center [743, 209] width 162 height 23
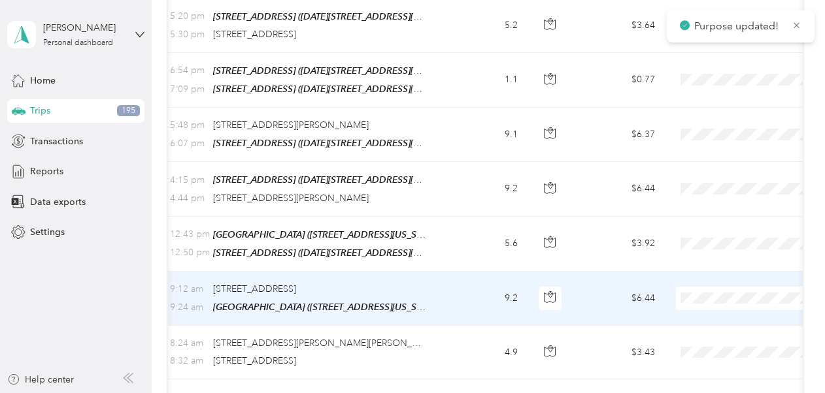
scroll to position [5769, 0]
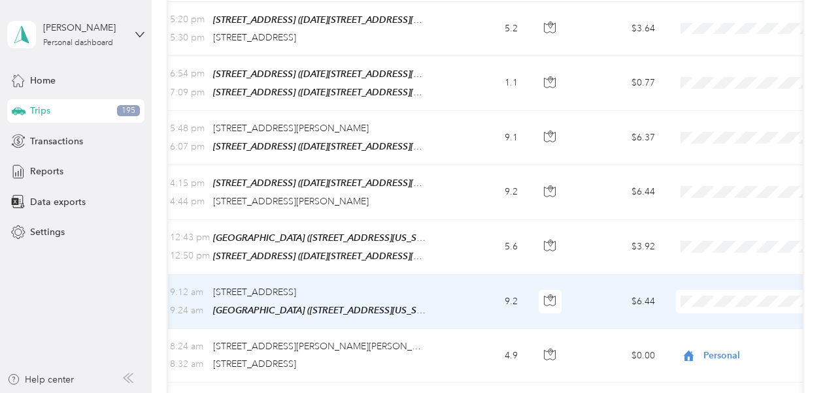
click at [714, 365] on span "Personal" at bounding box center [755, 358] width 121 height 14
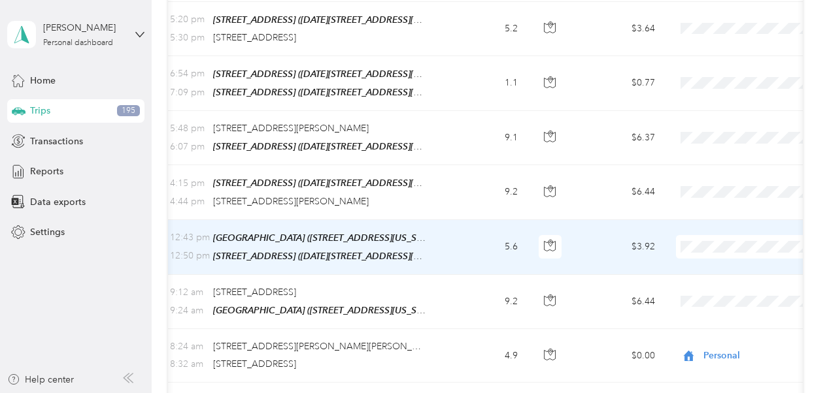
click at [725, 311] on span "Personal" at bounding box center [755, 311] width 121 height 14
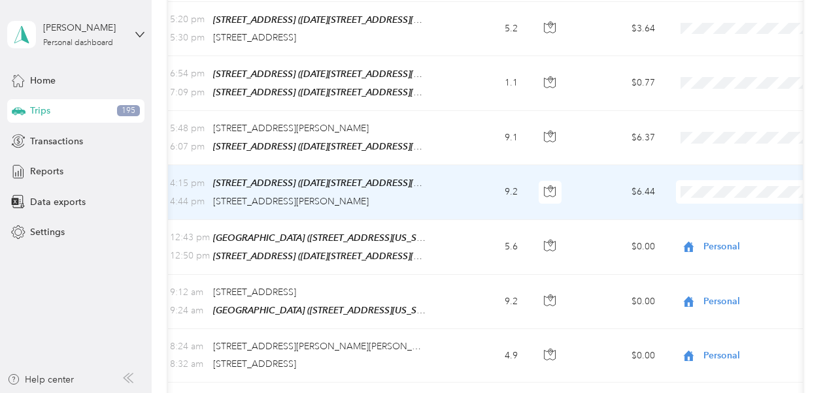
click at [483, 165] on td "9.2" at bounding box center [485, 192] width 86 height 54
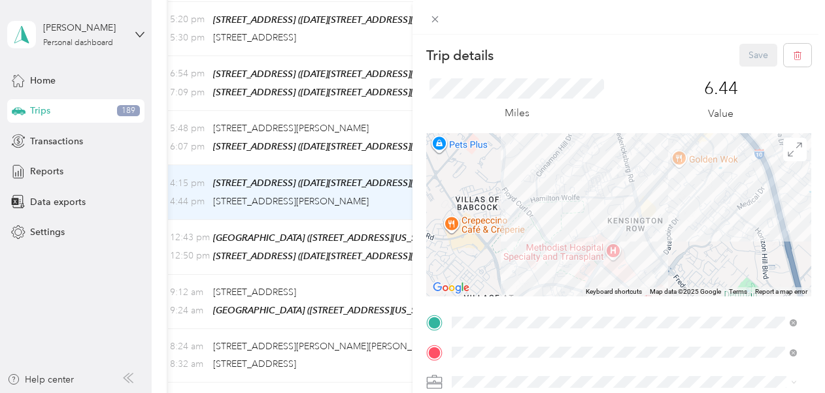
drag, startPoint x: 632, startPoint y: 287, endPoint x: 595, endPoint y: 203, distance: 91.9
click at [595, 203] on div "Keyboard shortcuts Map Data Map data ©2025 Google Map data ©2025 Google 500 m C…" at bounding box center [618, 214] width 385 height 163
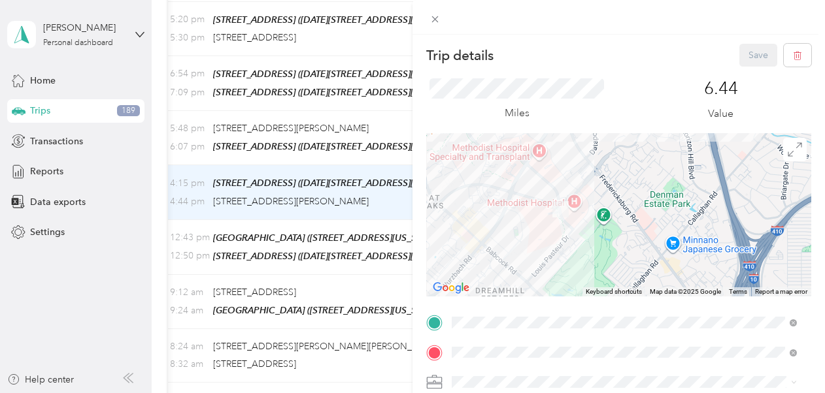
click at [511, 97] on div "Trip details Save This trip cannot be edited because it is either under review,…" at bounding box center [618, 336] width 385 height 584
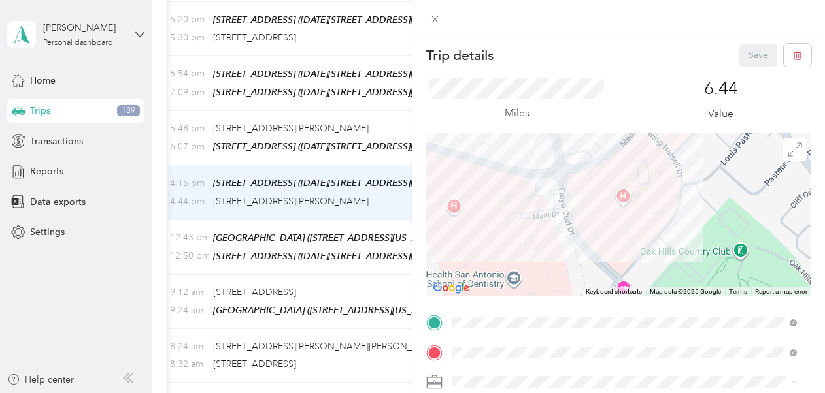
drag, startPoint x: 520, startPoint y: 197, endPoint x: 591, endPoint y: 264, distance: 97.1
click at [591, 264] on div at bounding box center [618, 214] width 385 height 163
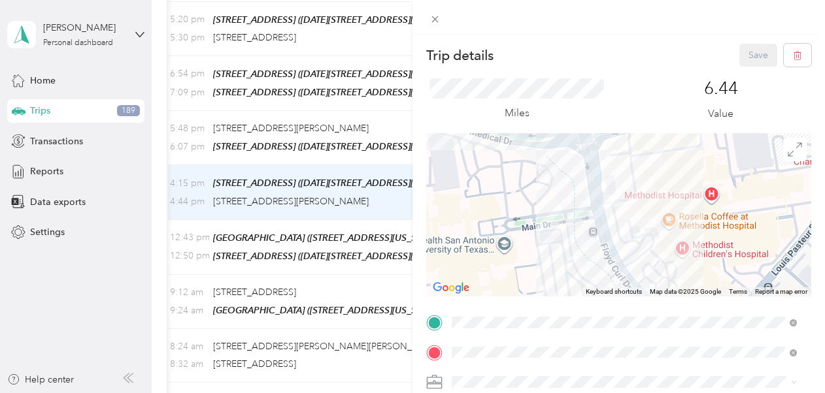
click at [500, 357] on div "Personal" at bounding box center [624, 357] width 336 height 14
click at [751, 64] on button "Save" at bounding box center [758, 55] width 38 height 23
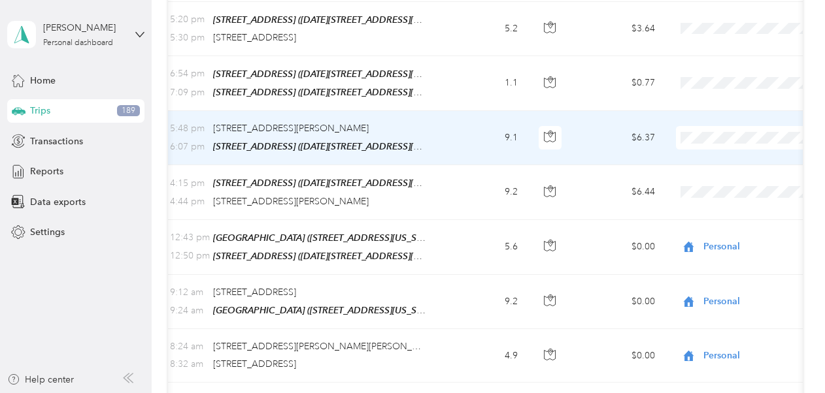
click at [713, 203] on span "Personal" at bounding box center [755, 197] width 121 height 14
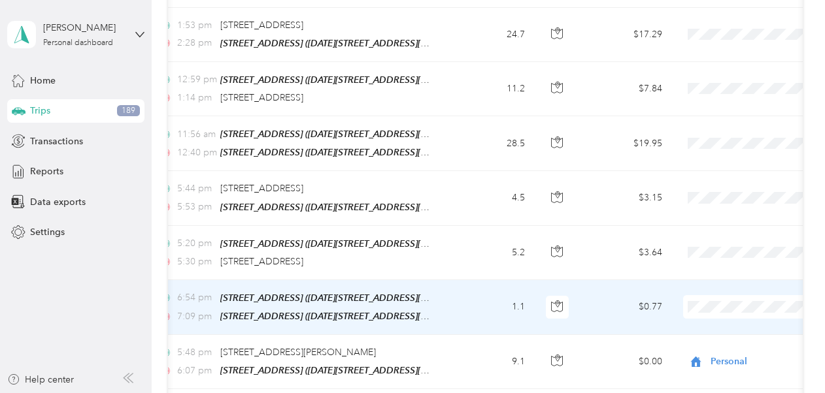
scroll to position [0, 139]
click at [715, 376] on li "Personal" at bounding box center [743, 375] width 162 height 23
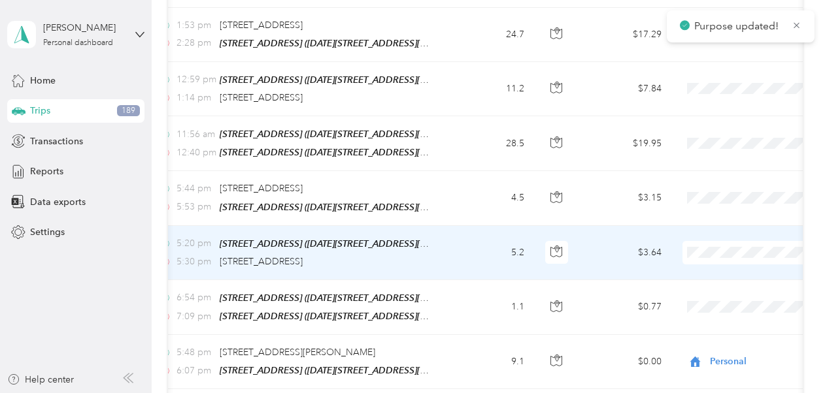
click at [702, 323] on li "Personal" at bounding box center [743, 314] width 162 height 23
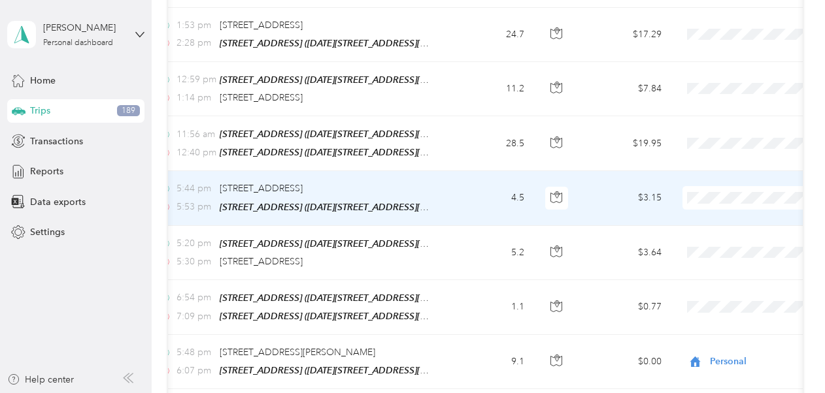
click at [702, 261] on span "Personal" at bounding box center [755, 268] width 121 height 14
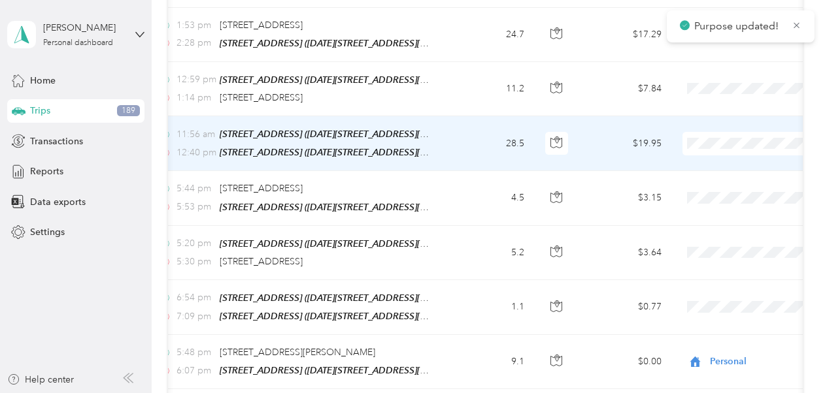
click at [477, 116] on td "28.5" at bounding box center [491, 143] width 86 height 55
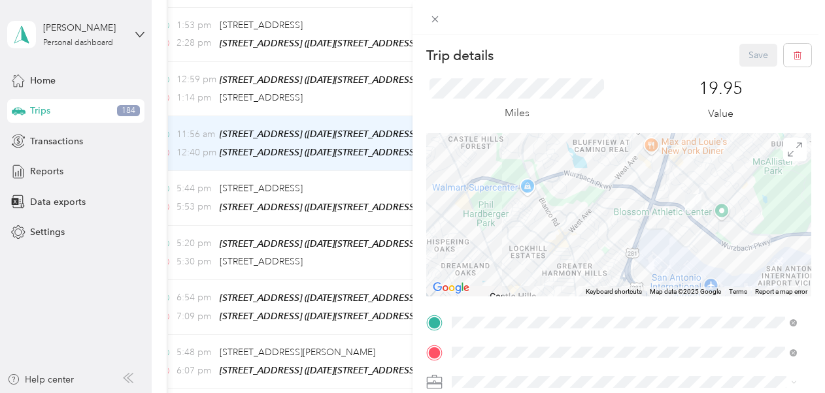
drag, startPoint x: 445, startPoint y: 240, endPoint x: 504, endPoint y: 252, distance: 60.6
click at [504, 252] on div at bounding box center [618, 214] width 385 height 163
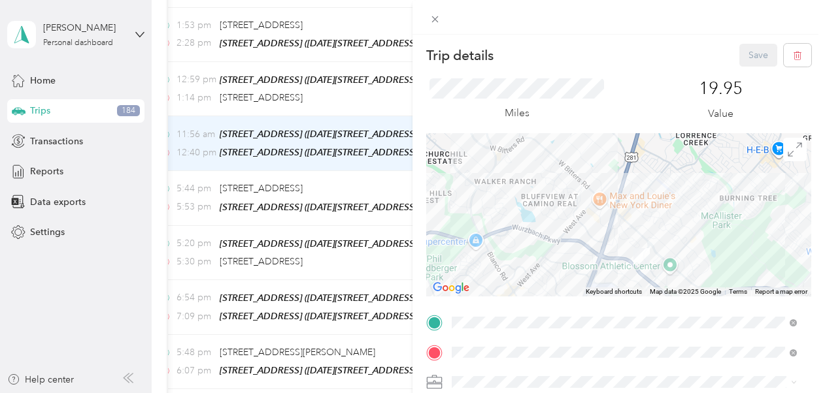
drag, startPoint x: 553, startPoint y: 226, endPoint x: 498, endPoint y: 282, distance: 78.1
click at [498, 282] on div at bounding box center [618, 214] width 385 height 163
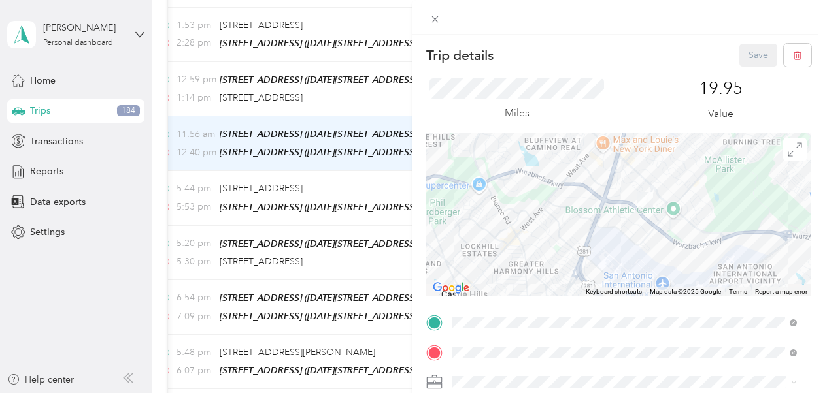
drag, startPoint x: 498, startPoint y: 282, endPoint x: 502, endPoint y: 225, distance: 56.3
click at [502, 225] on div at bounding box center [618, 214] width 385 height 163
drag, startPoint x: 349, startPoint y: 122, endPoint x: 416, endPoint y: 114, distance: 67.1
click at [358, 169] on div "Trip details Save This trip cannot be edited because it is either under review,…" at bounding box center [412, 196] width 825 height 393
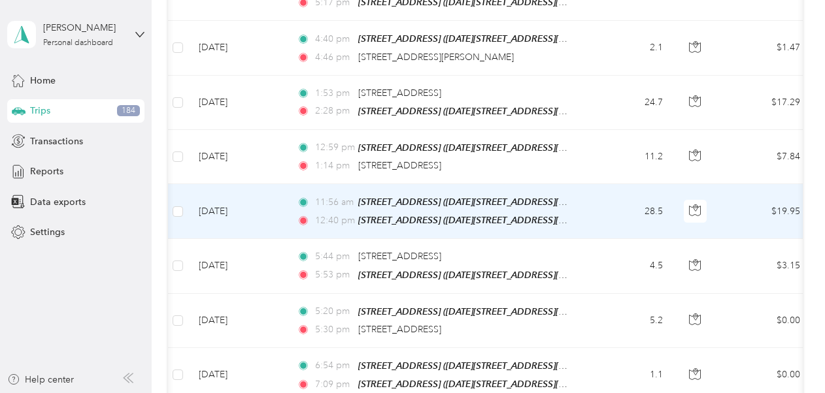
scroll to position [0, 1]
click at [583, 184] on td "11:56 am [STREET_ADDRESS] ([DATE]–[DATE][STREET_ADDRESS]) 12:40 pm [STREET_ADDR…" at bounding box center [436, 211] width 301 height 55
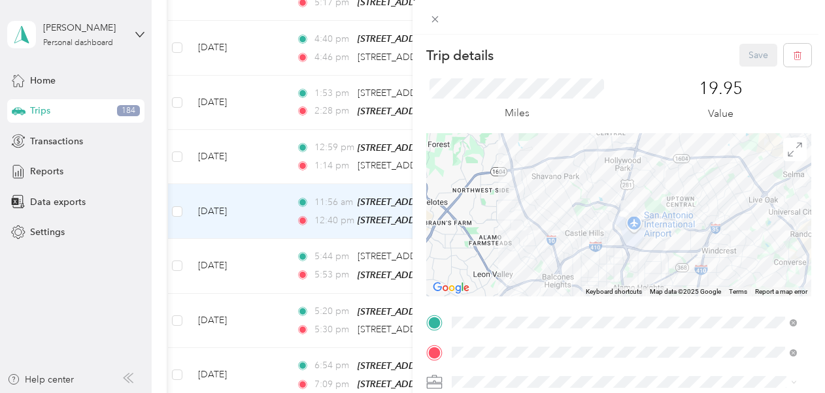
click at [499, 356] on div "Personal" at bounding box center [624, 355] width 336 height 14
click at [745, 54] on button "Save" at bounding box center [758, 55] width 38 height 23
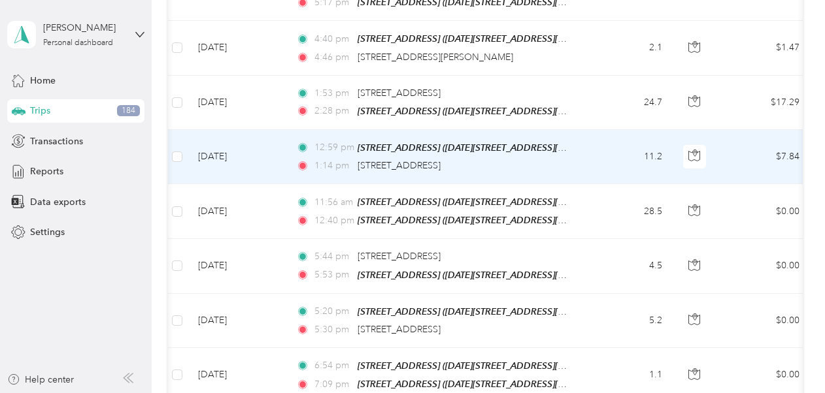
click at [602, 130] on td "11.2" at bounding box center [629, 157] width 86 height 54
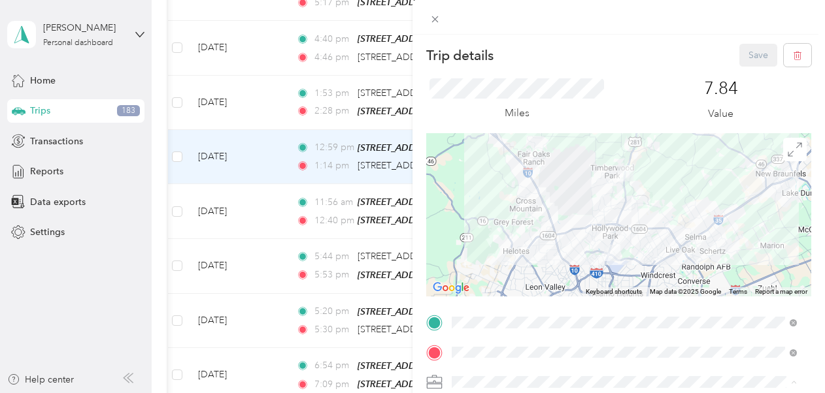
click at [494, 353] on div "Personal" at bounding box center [624, 359] width 336 height 14
click at [739, 48] on button "Save" at bounding box center [758, 55] width 38 height 23
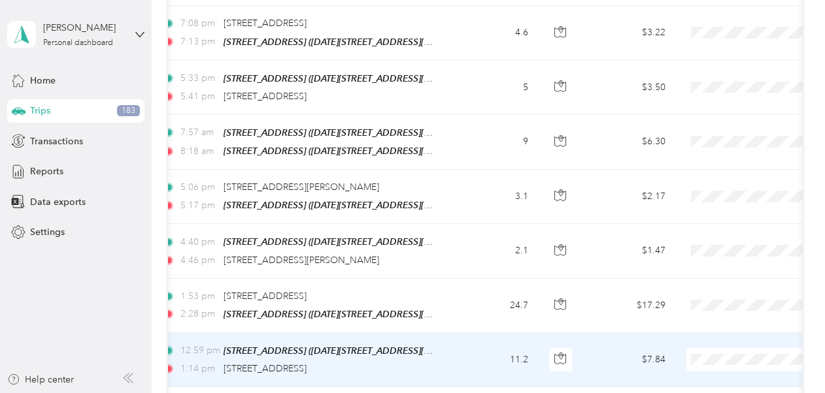
scroll to position [5270, 0]
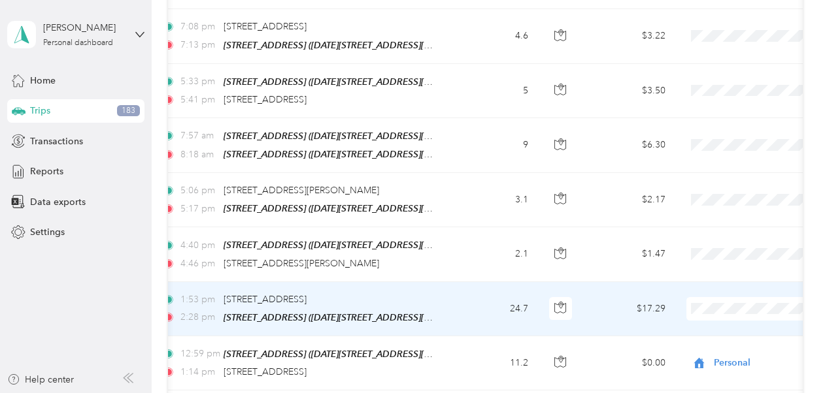
click at [711, 195] on li "Personal" at bounding box center [743, 195] width 162 height 23
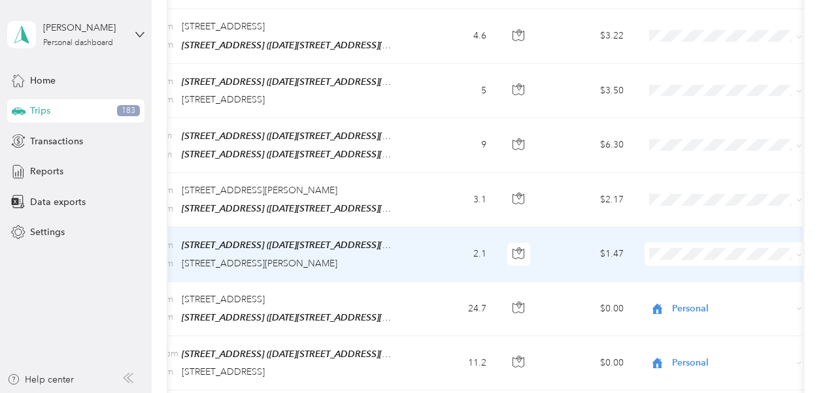
scroll to position [0, 176]
click at [678, 242] on span at bounding box center [726, 254] width 162 height 24
click at [702, 327] on span "Personal" at bounding box center [738, 328] width 121 height 14
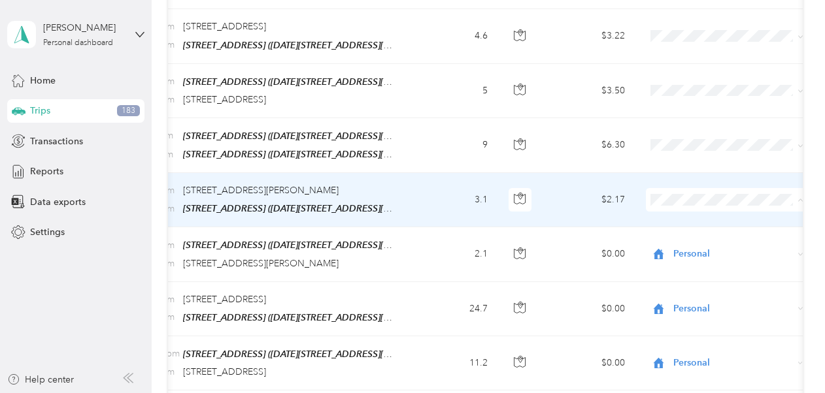
click at [704, 267] on li "Personal" at bounding box center [726, 274] width 162 height 23
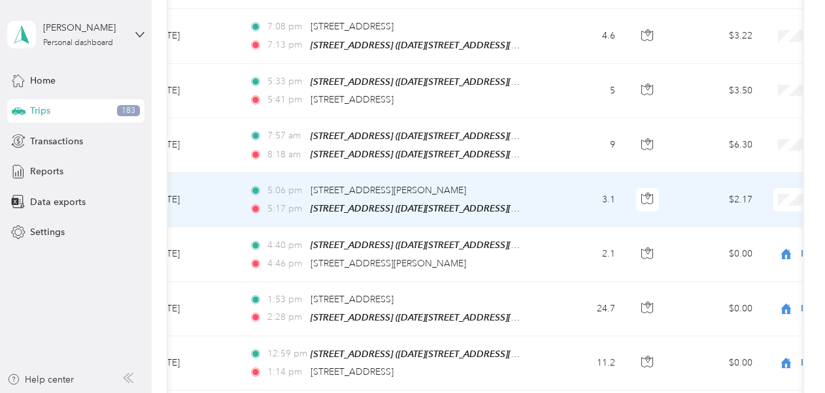
scroll to position [0, 48]
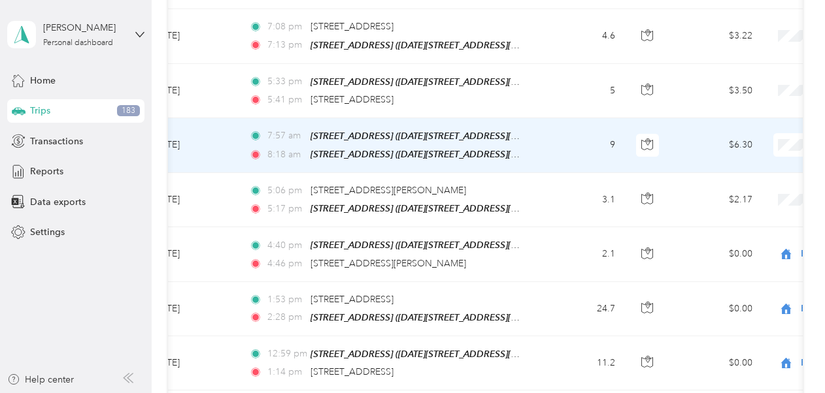
click at [553, 118] on td "9" at bounding box center [582, 145] width 86 height 55
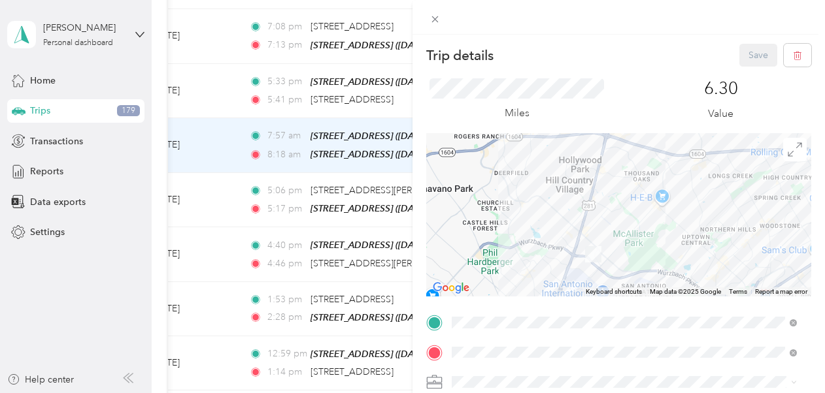
click at [549, 357] on div "Personal" at bounding box center [624, 358] width 336 height 14
click at [746, 54] on button "Save" at bounding box center [758, 55] width 38 height 23
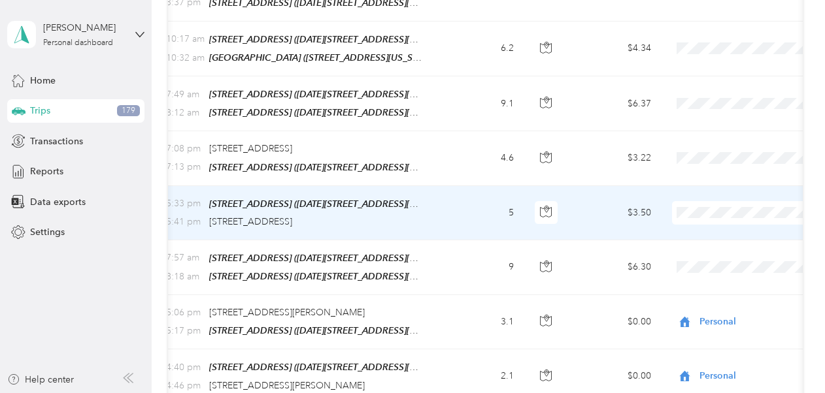
scroll to position [0, 152]
click at [719, 287] on span "Personal" at bounding box center [755, 287] width 121 height 14
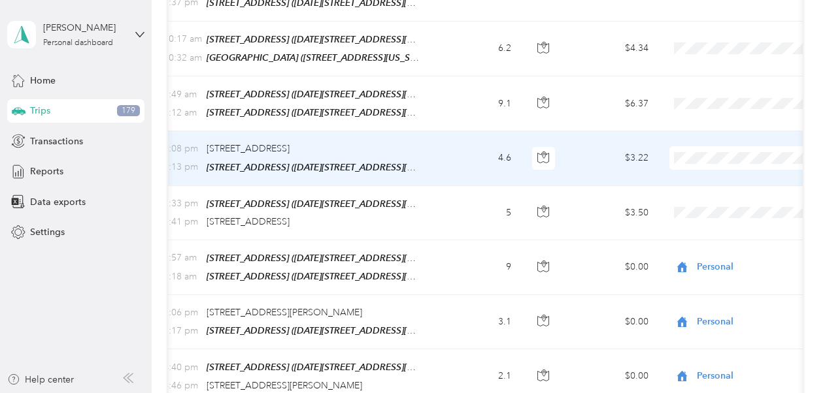
click at [722, 239] on li "Personal" at bounding box center [743, 232] width 162 height 23
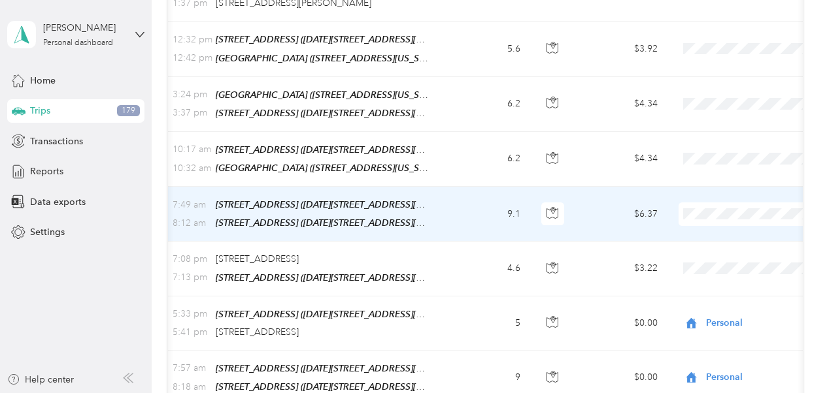
scroll to position [0, 149]
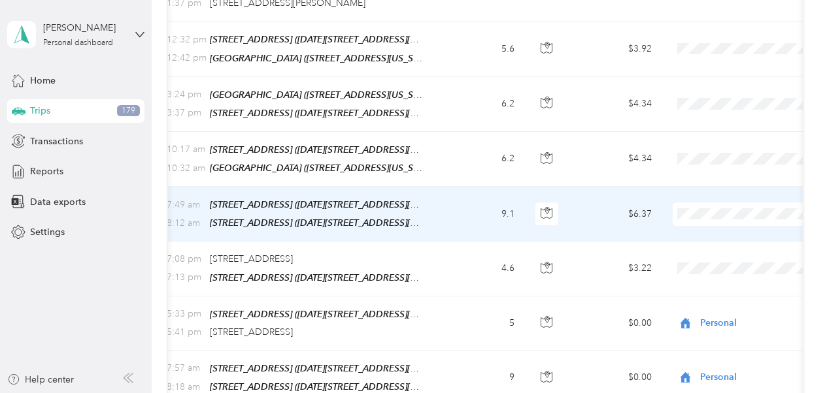
click at [711, 289] on span "Personal" at bounding box center [755, 287] width 121 height 14
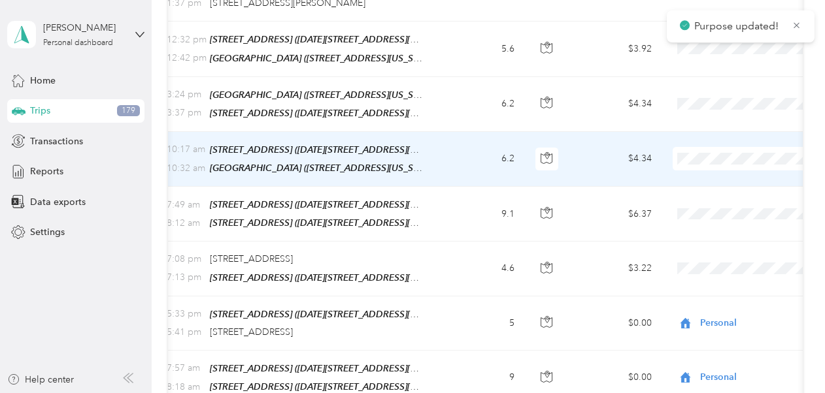
click at [720, 237] on span "Personal" at bounding box center [755, 233] width 121 height 14
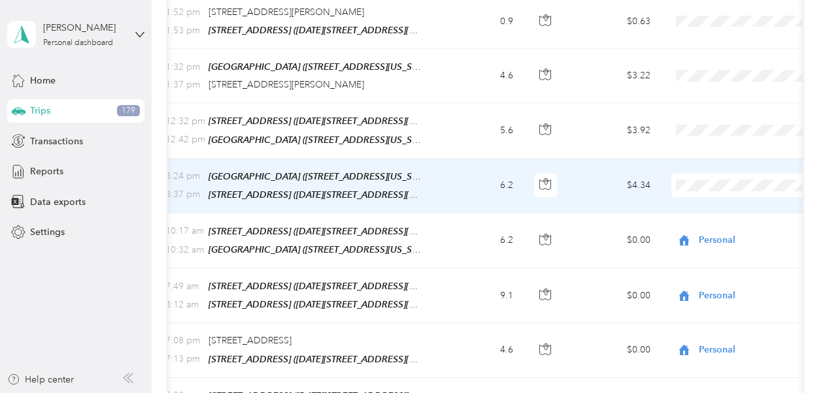
scroll to position [0, 151]
click at [722, 263] on span "Personal" at bounding box center [755, 266] width 121 height 14
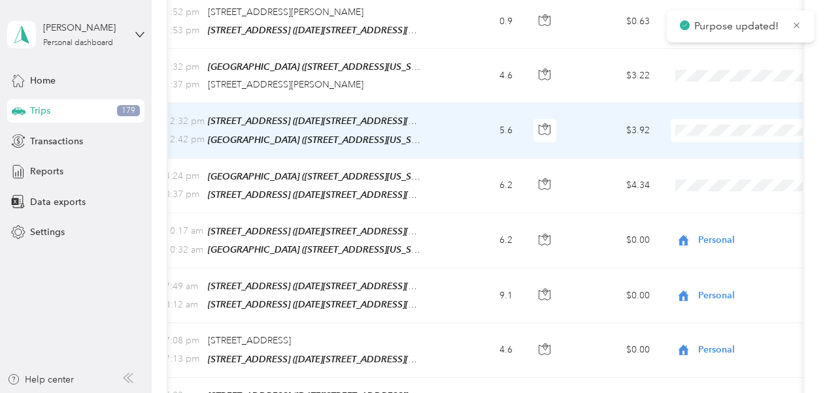
click at [713, 208] on span "Personal" at bounding box center [755, 208] width 121 height 14
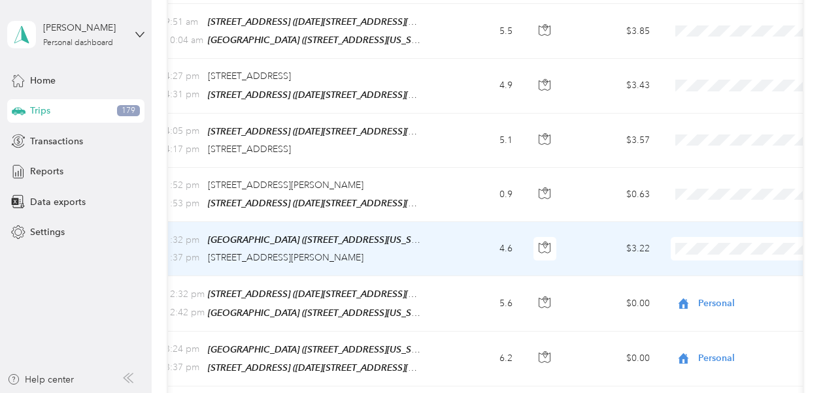
click at [713, 325] on li "Personal" at bounding box center [743, 334] width 162 height 23
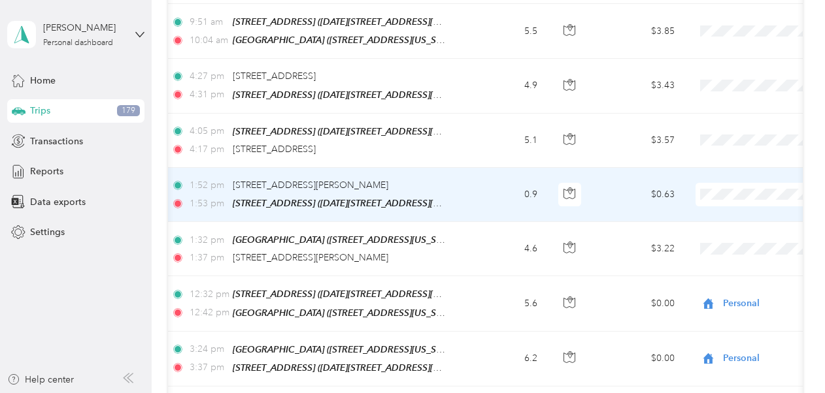
scroll to position [0, 139]
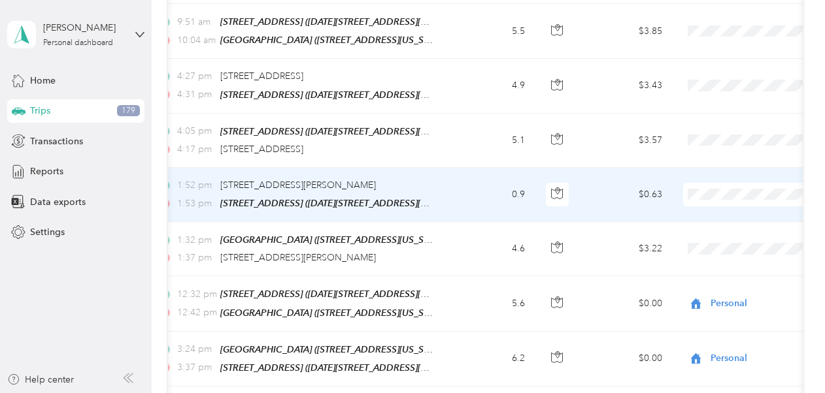
click at [721, 284] on li "Personal" at bounding box center [743, 273] width 162 height 23
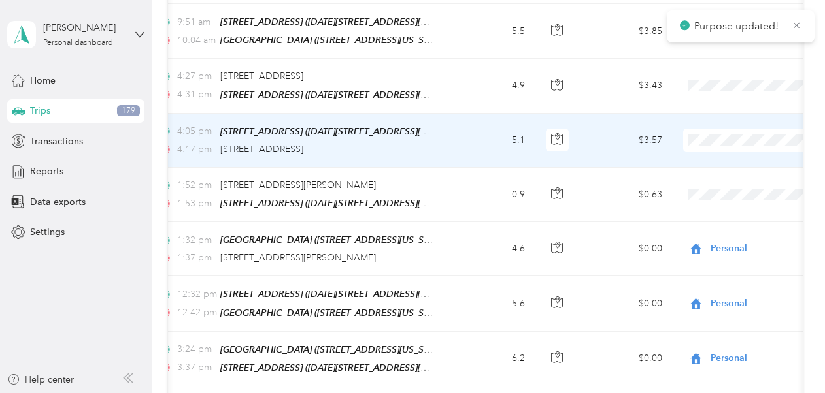
click at [728, 227] on li "Personal" at bounding box center [743, 219] width 162 height 23
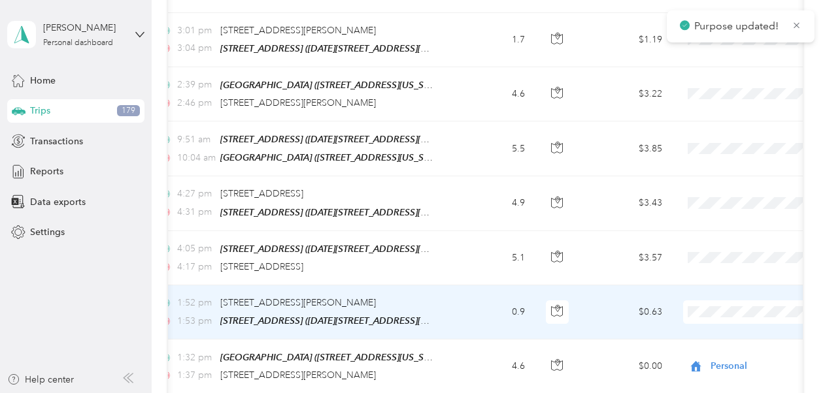
scroll to position [4663, 0]
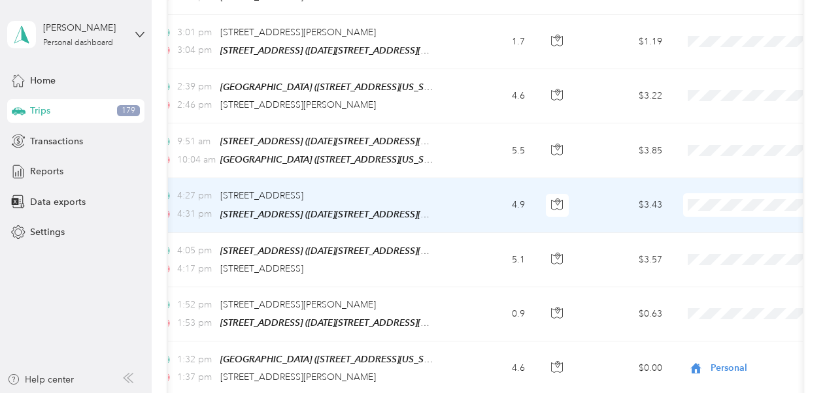
click at [723, 284] on li "Personal" at bounding box center [743, 293] width 162 height 23
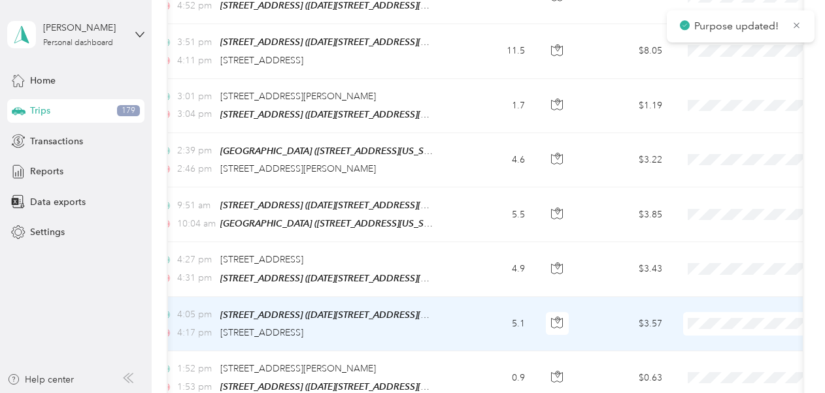
scroll to position [4600, 0]
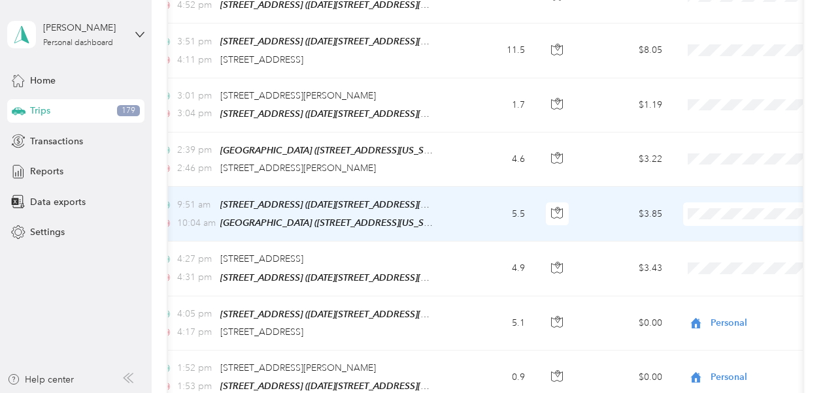
click at [724, 297] on span "Personal" at bounding box center [755, 302] width 121 height 14
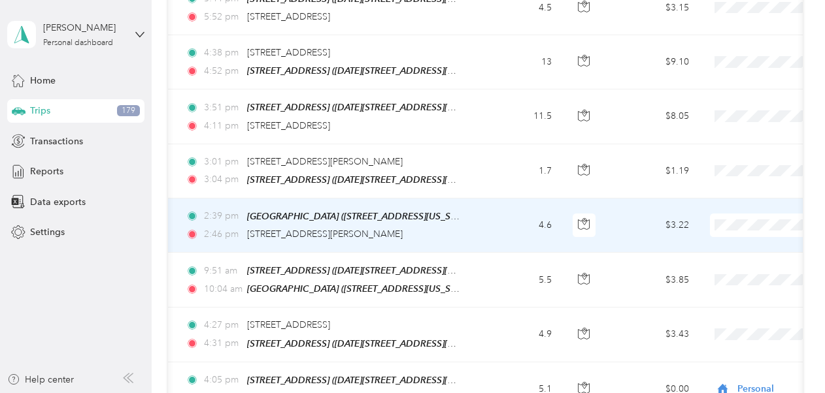
scroll to position [0, 112]
click at [732, 308] on span "Personal" at bounding box center [755, 315] width 121 height 14
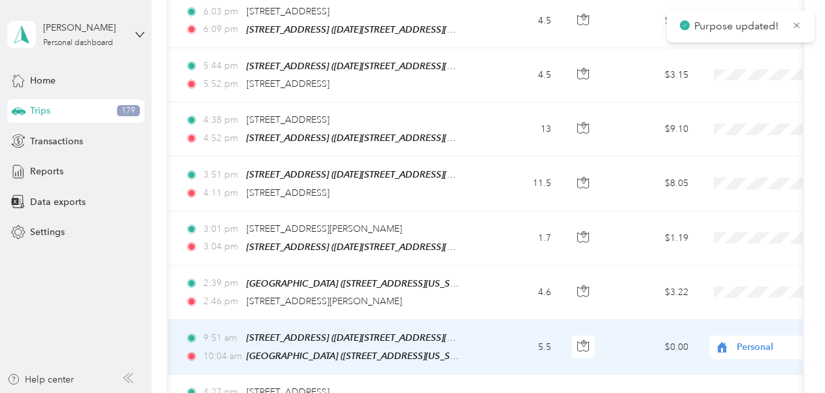
scroll to position [4468, 0]
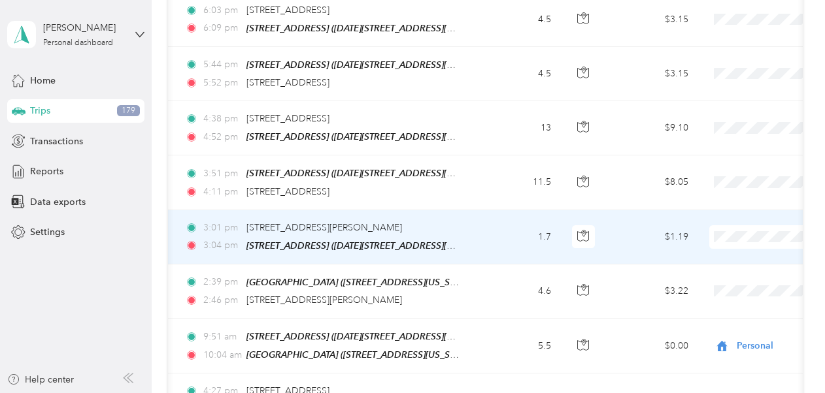
click at [738, 324] on span "Personal" at bounding box center [755, 321] width 121 height 14
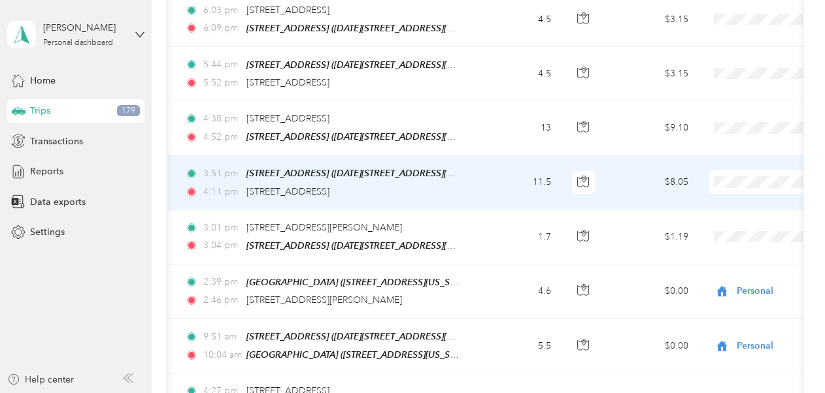
click at [718, 270] on span "Personal" at bounding box center [755, 274] width 121 height 14
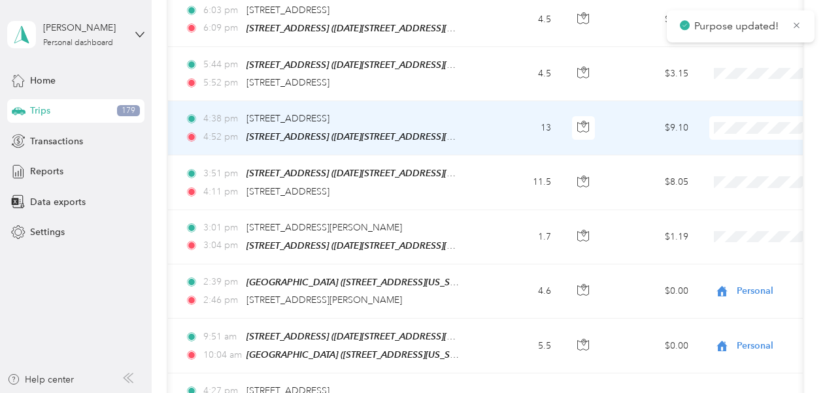
click at [720, 212] on li "Personal" at bounding box center [743, 213] width 162 height 23
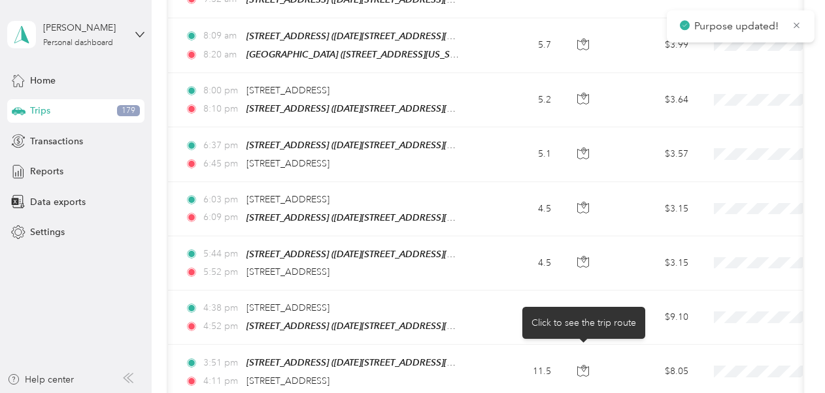
scroll to position [4271, 0]
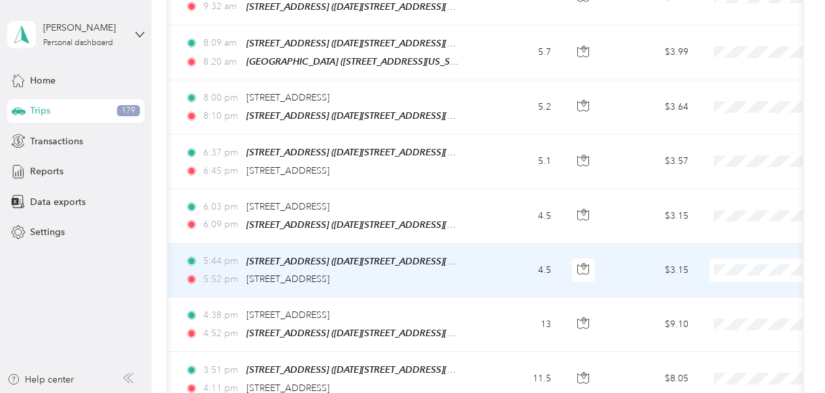
click at [718, 358] on span "Personal" at bounding box center [755, 357] width 121 height 14
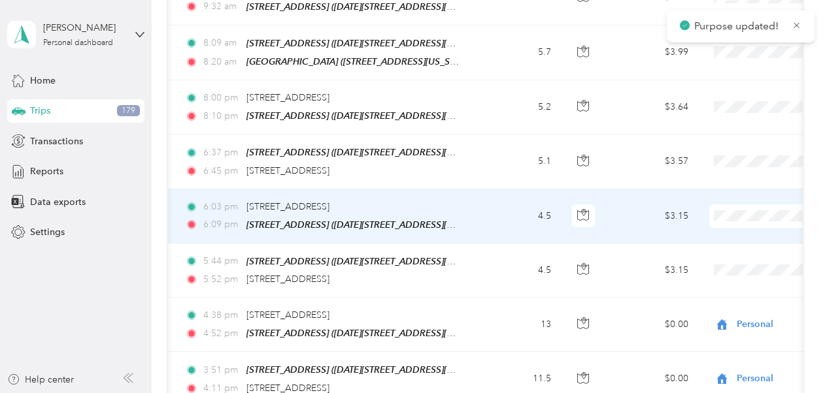
click at [721, 308] on span "Personal" at bounding box center [755, 310] width 121 height 14
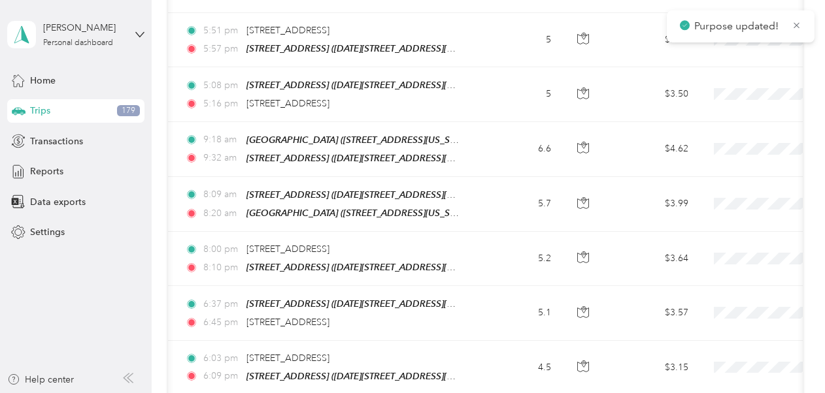
scroll to position [4115, 0]
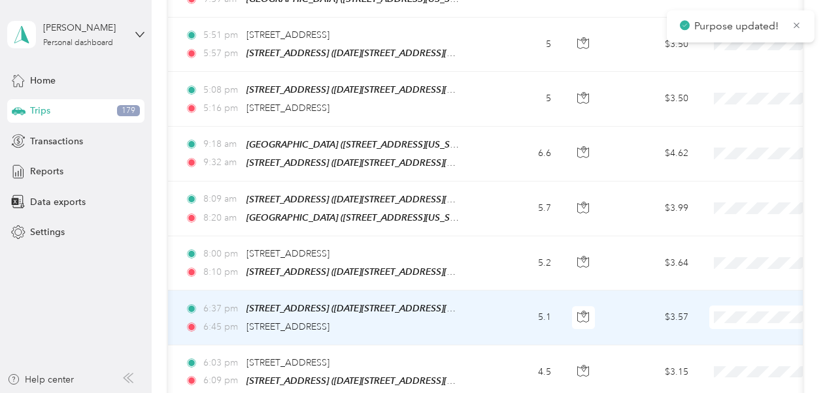
click at [495, 291] on td "5.1" at bounding box center [518, 318] width 86 height 54
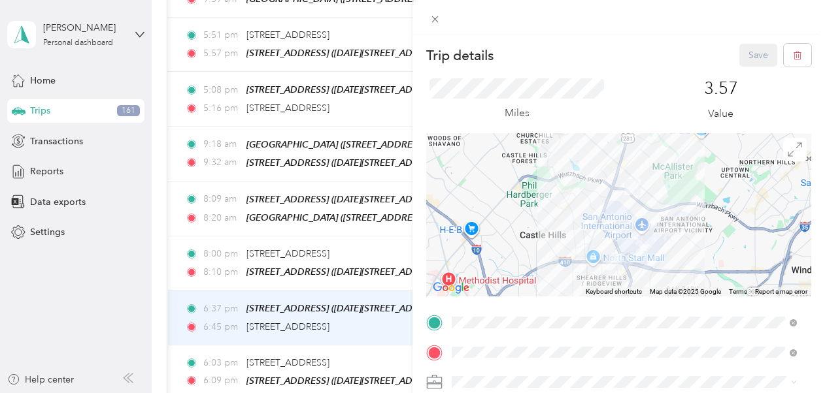
click at [384, 255] on div "Trip details Save This trip cannot be edited because it is either under review,…" at bounding box center [412, 196] width 825 height 393
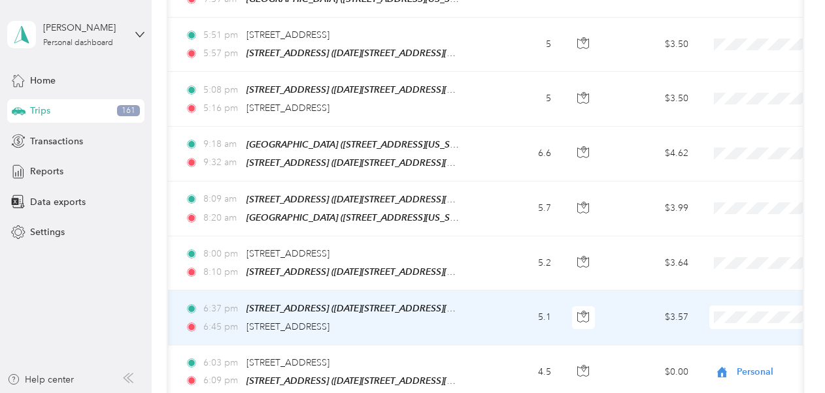
click at [736, 228] on li "Personal" at bounding box center [743, 219] width 162 height 23
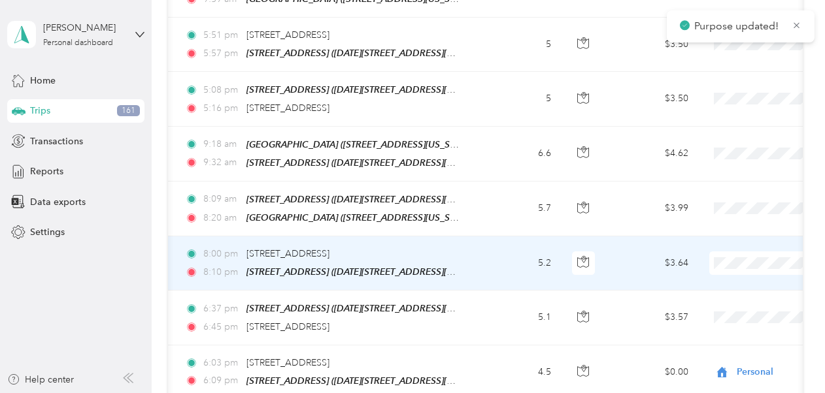
click at [714, 353] on span "Personal" at bounding box center [755, 360] width 121 height 14
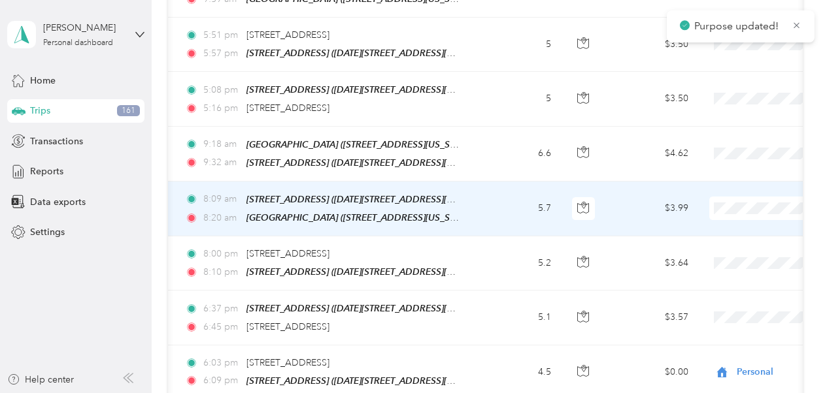
click at [698, 308] on li "Personal" at bounding box center [743, 306] width 162 height 23
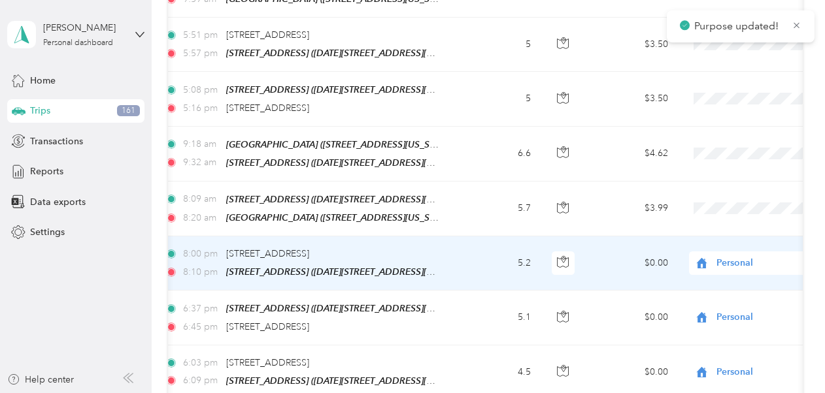
scroll to position [0, 148]
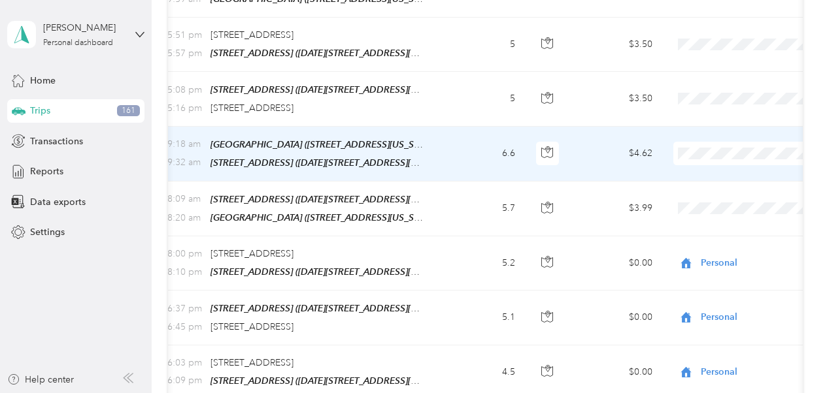
click at [710, 251] on span "Personal" at bounding box center [755, 245] width 121 height 14
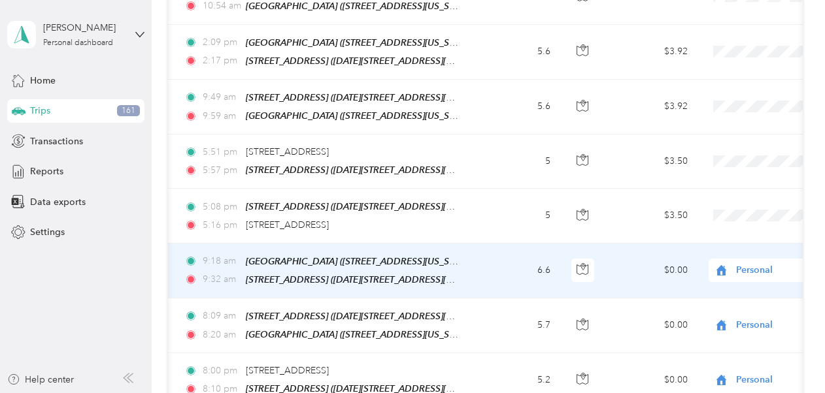
scroll to position [3999, 0]
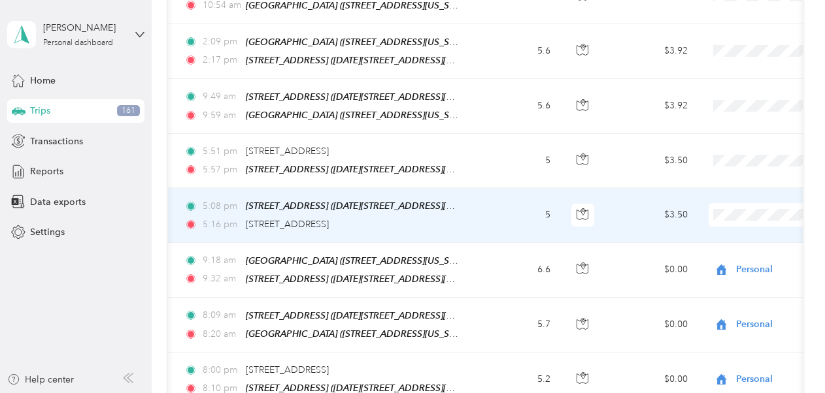
click at [717, 318] on li "Personal" at bounding box center [743, 308] width 162 height 23
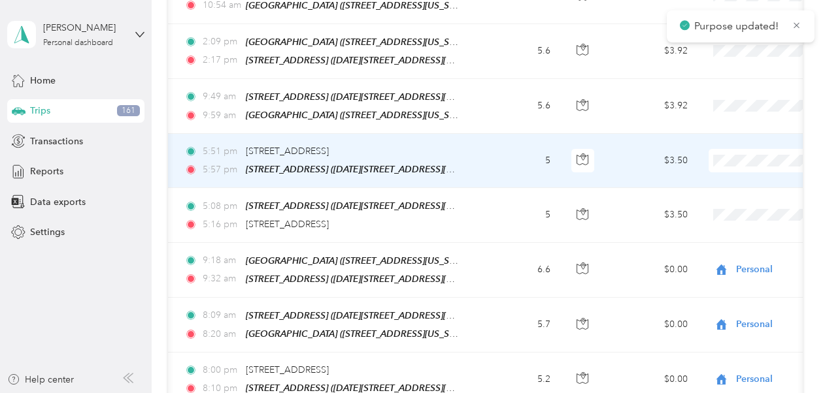
click at [732, 254] on li "Personal" at bounding box center [743, 261] width 162 height 23
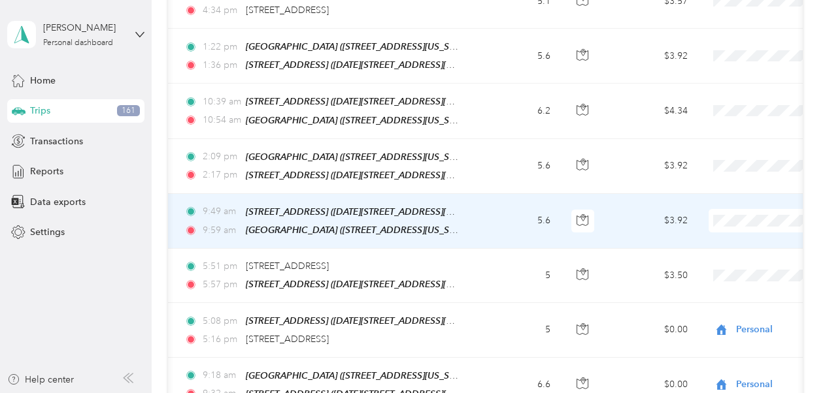
scroll to position [3881, 0]
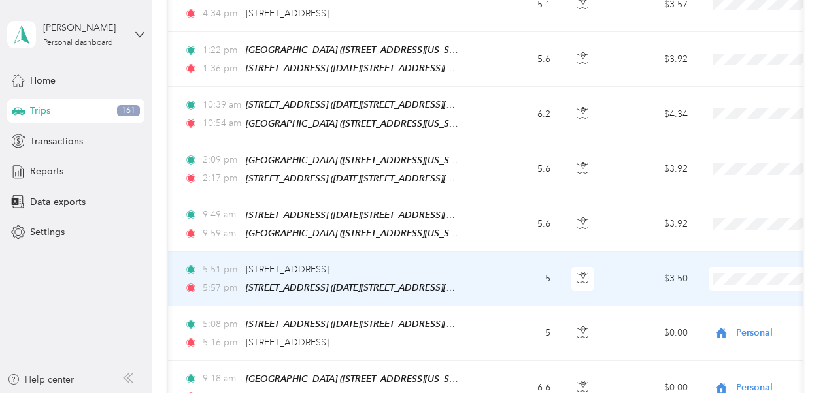
click at [715, 376] on span "Personal" at bounding box center [755, 379] width 121 height 14
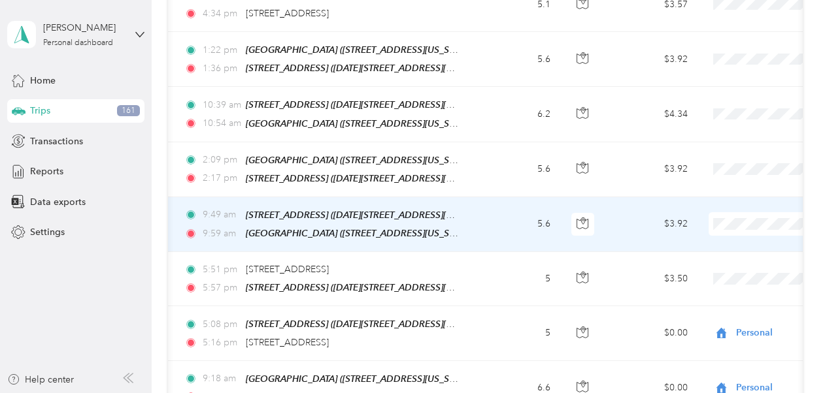
click at [713, 324] on span "Personal" at bounding box center [755, 321] width 121 height 14
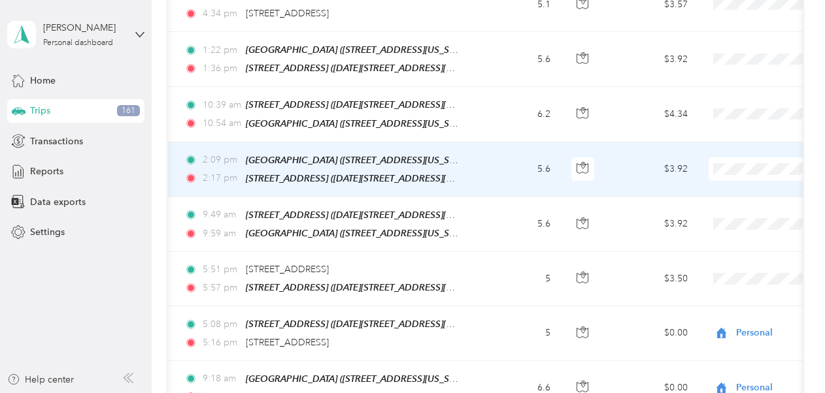
click at [716, 272] on span "Personal" at bounding box center [755, 273] width 121 height 14
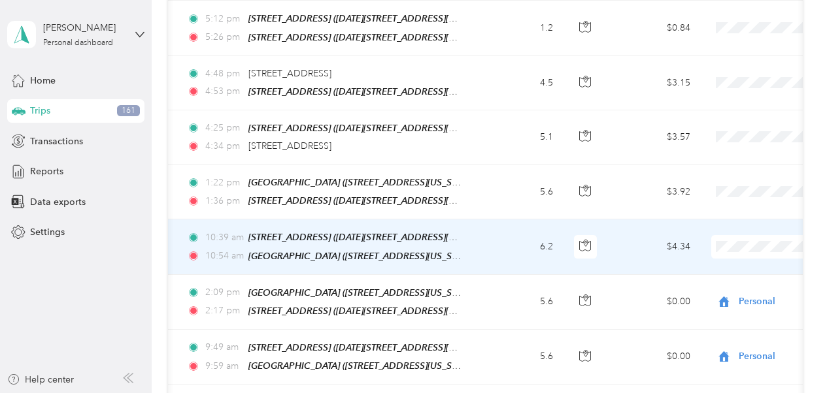
scroll to position [0, 135]
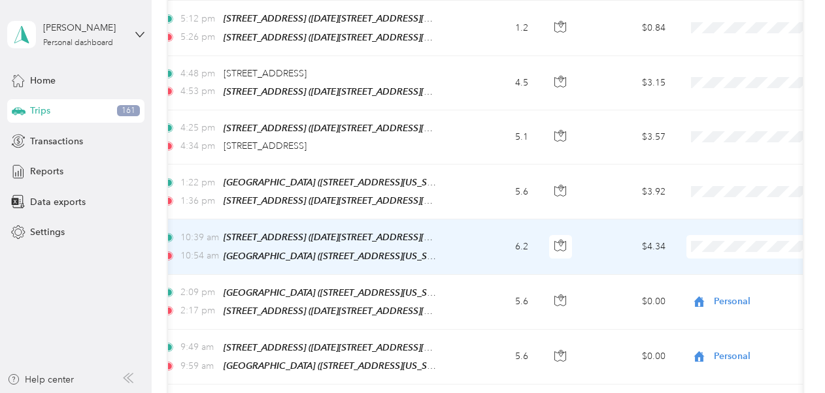
click at [712, 348] on span "Personal" at bounding box center [755, 352] width 121 height 14
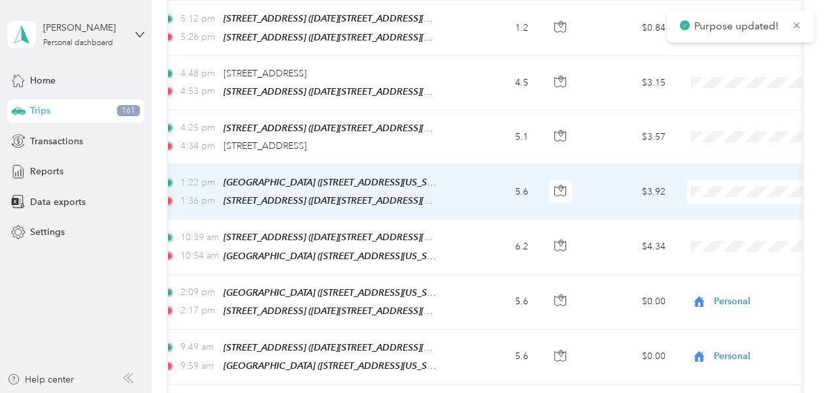
click at [716, 180] on span at bounding box center [767, 192] width 162 height 24
click at [712, 180] on span at bounding box center [767, 192] width 162 height 24
click at [710, 291] on span "Personal" at bounding box center [755, 295] width 121 height 14
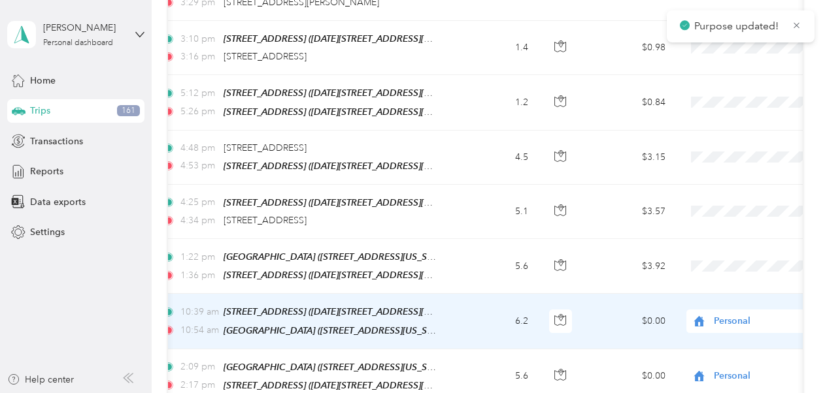
scroll to position [3643, 0]
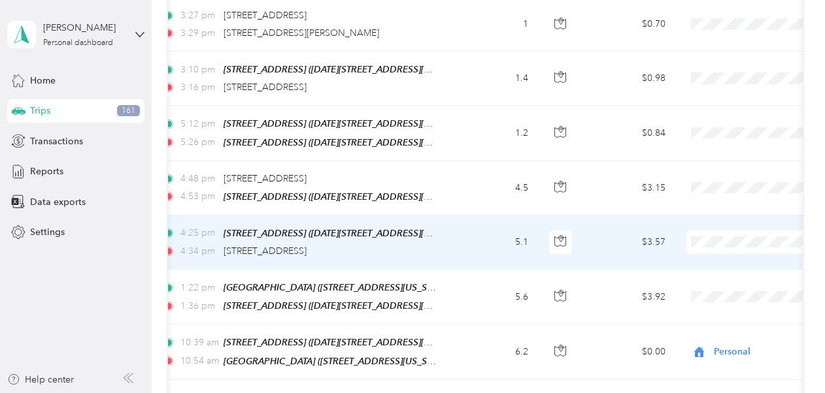
click at [711, 350] on li "Personal" at bounding box center [743, 349] width 162 height 23
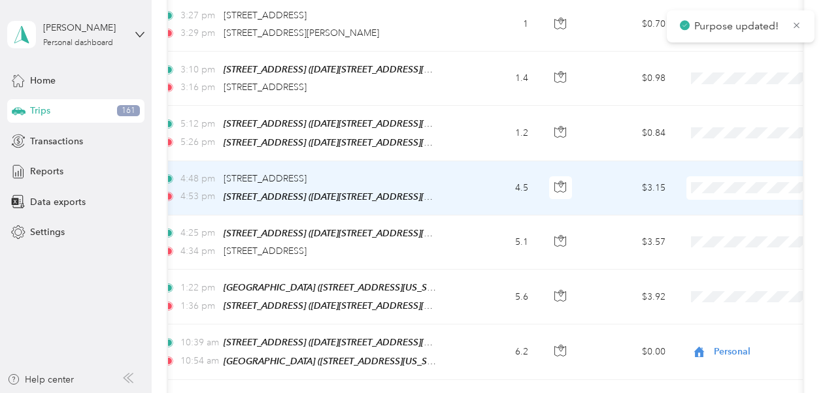
click at [727, 176] on span at bounding box center [767, 188] width 162 height 24
click at [713, 297] on li "Personal" at bounding box center [743, 289] width 162 height 23
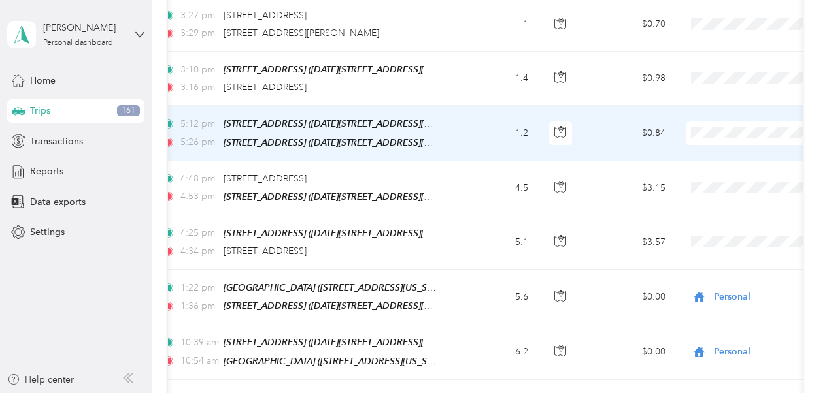
click at [700, 241] on span "Personal" at bounding box center [755, 244] width 121 height 14
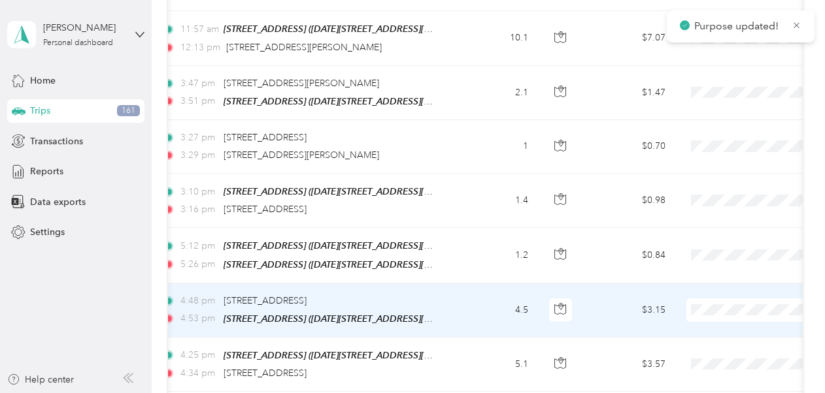
scroll to position [3514, 0]
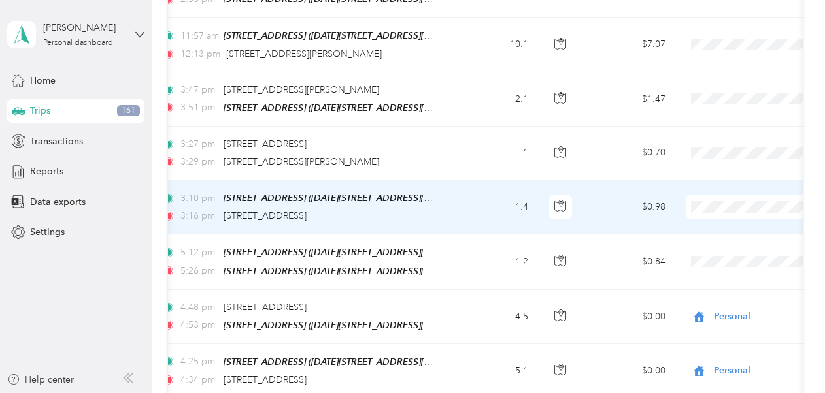
click at [480, 180] on td "1.4" at bounding box center [495, 207] width 86 height 54
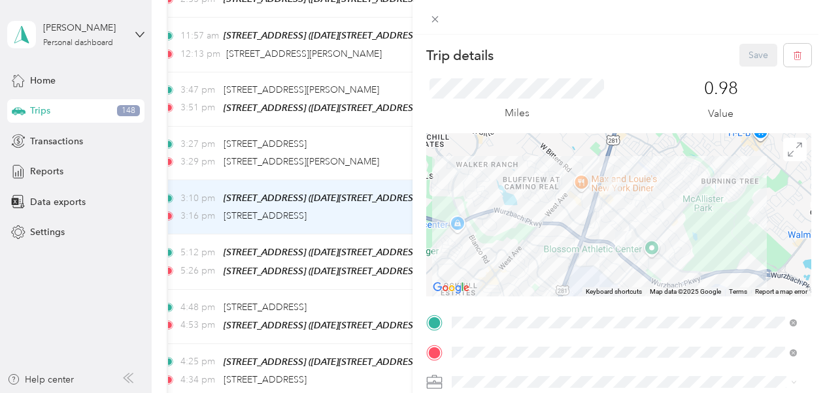
click at [408, 169] on div "Trip details Save This trip cannot be edited because it is either under review,…" at bounding box center [412, 196] width 825 height 393
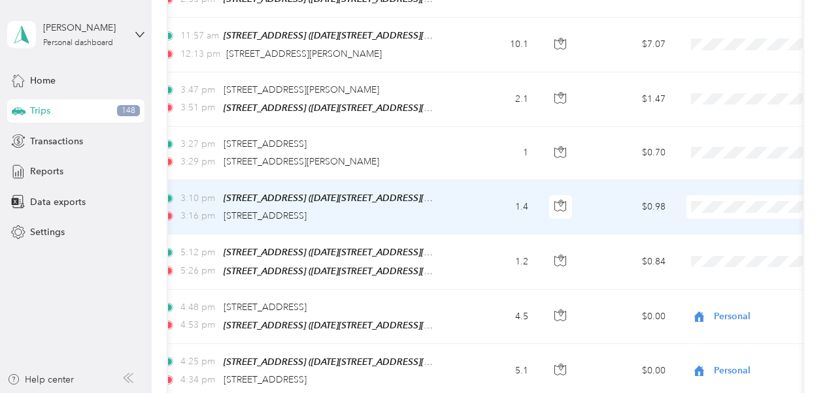
click at [728, 310] on li "Personal" at bounding box center [743, 317] width 162 height 23
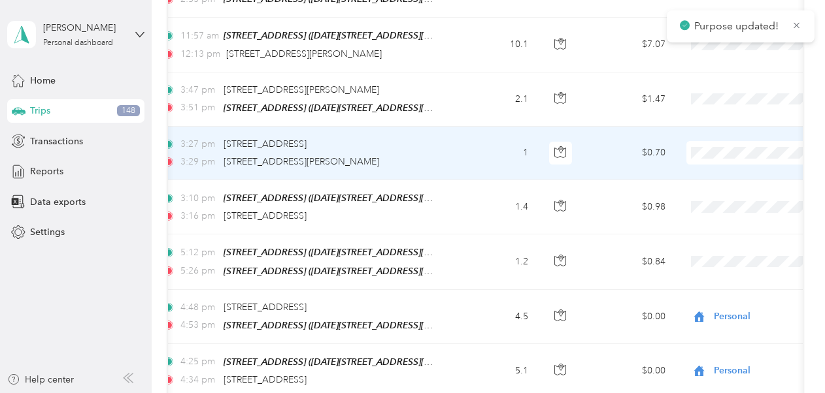
click at [718, 264] on span "Personal" at bounding box center [755, 265] width 121 height 14
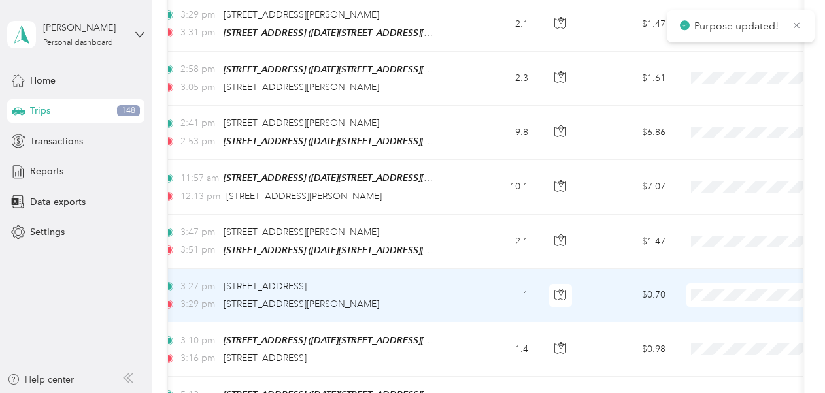
scroll to position [3365, 0]
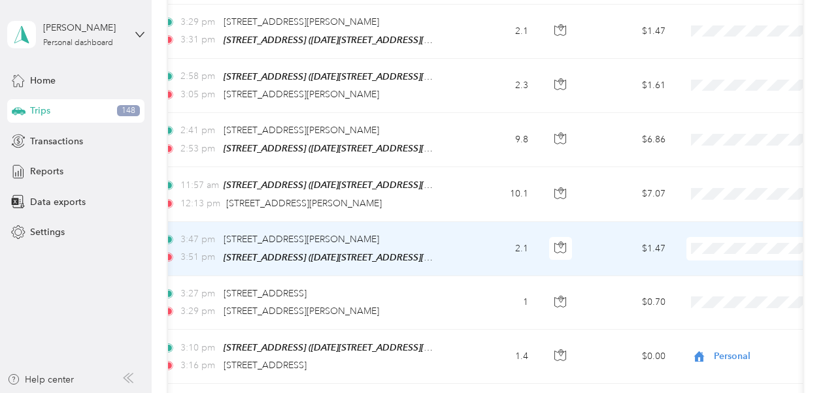
click at [720, 358] on span "Personal" at bounding box center [755, 357] width 121 height 14
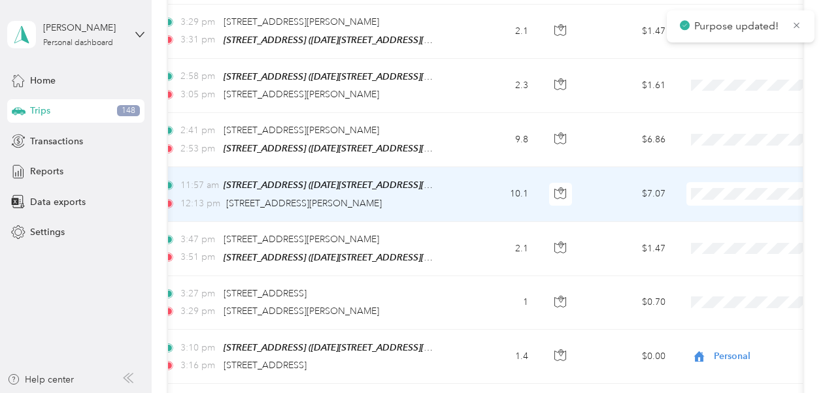
click at [712, 305] on span "Personal" at bounding box center [755, 308] width 121 height 14
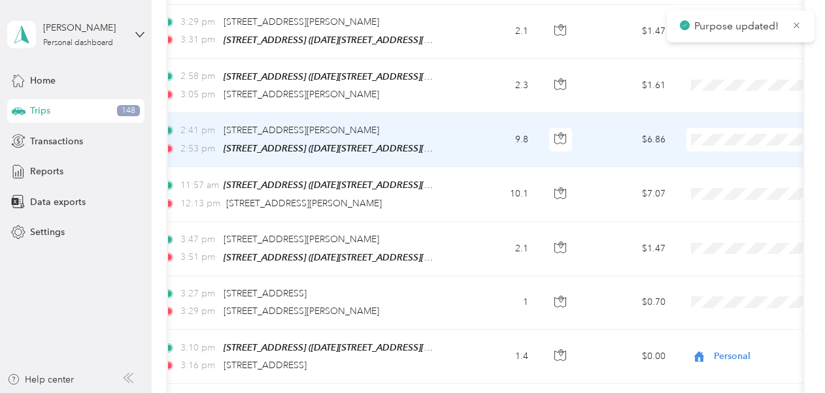
click at [716, 256] on li "Personal" at bounding box center [743, 253] width 162 height 23
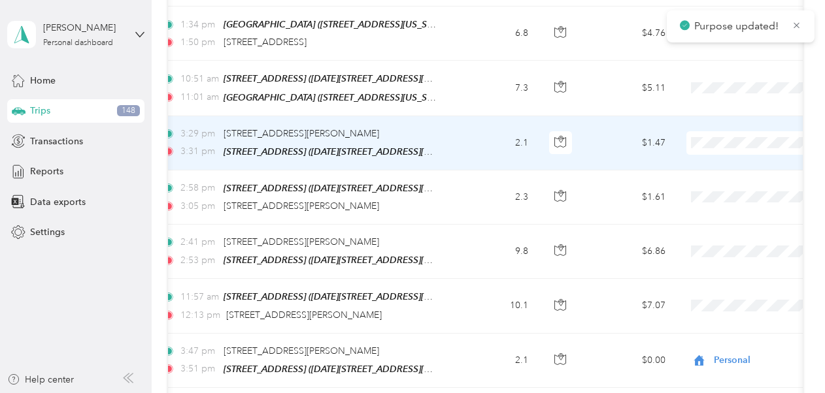
scroll to position [3227, 0]
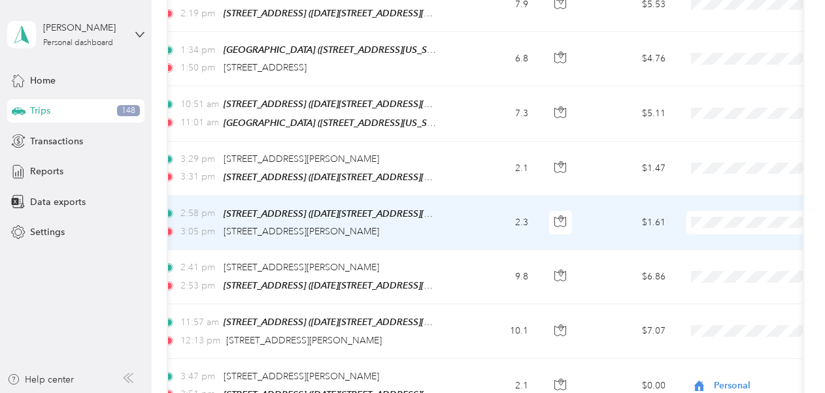
click at [727, 335] on span "Personal" at bounding box center [755, 336] width 121 height 14
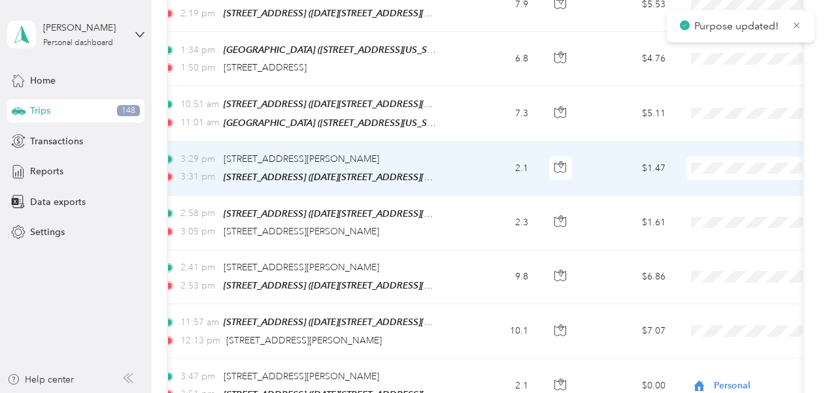
click at [706, 278] on span "Personal" at bounding box center [755, 281] width 121 height 14
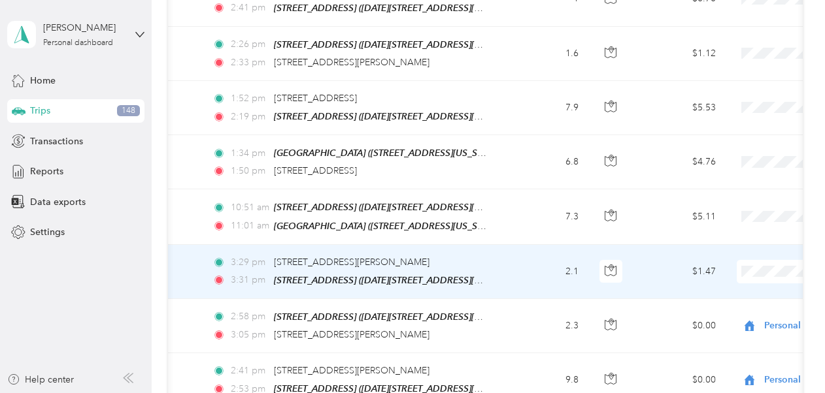
scroll to position [3125, 0]
click at [765, 259] on span at bounding box center [817, 271] width 162 height 24
click at [727, 196] on span "Personal" at bounding box center [755, 196] width 121 height 14
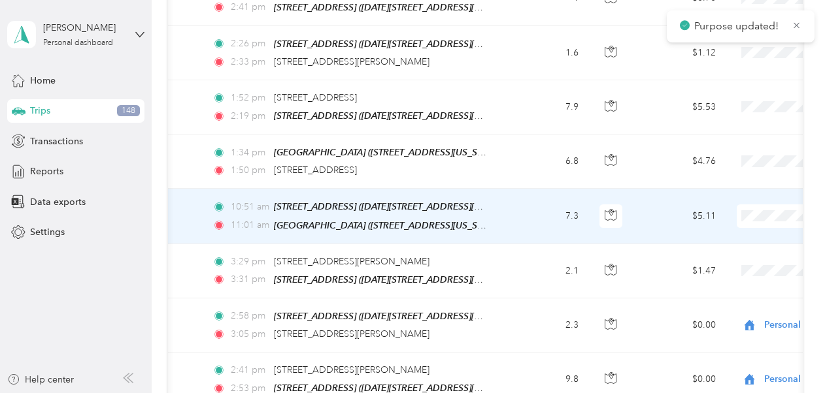
click at [725, 331] on span "Personal" at bounding box center [755, 332] width 121 height 14
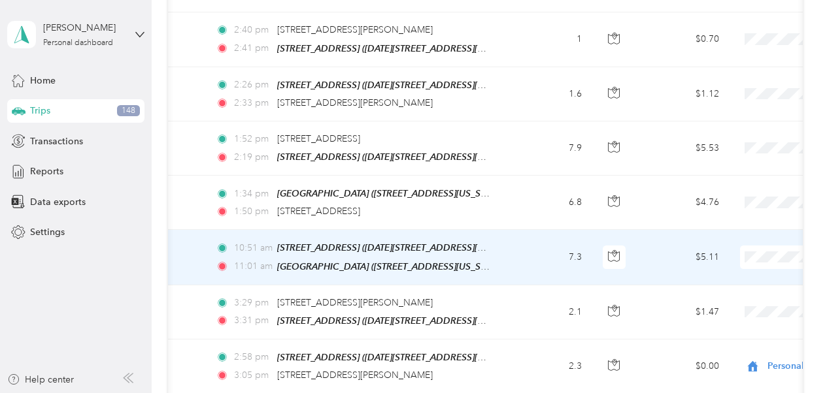
scroll to position [0, 99]
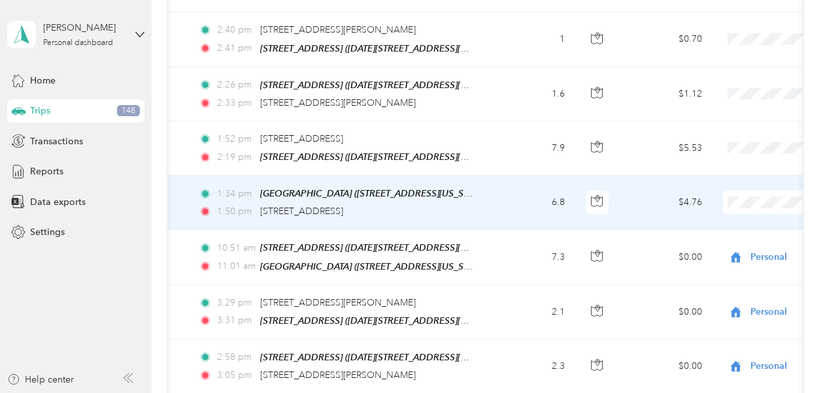
click at [717, 319] on span "Personal" at bounding box center [755, 318] width 121 height 14
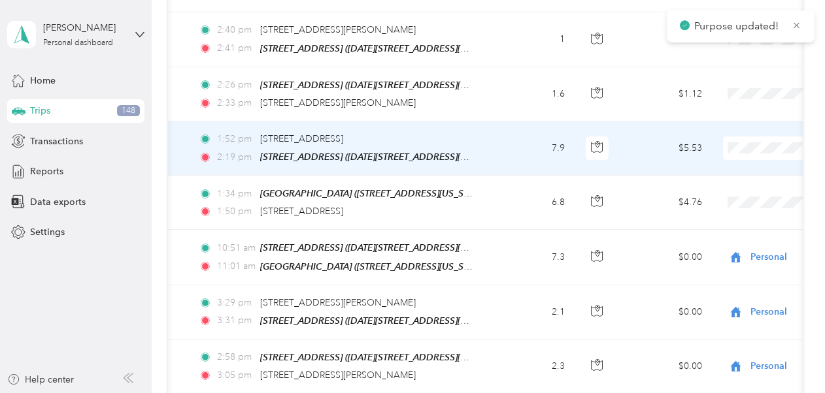
click at [715, 263] on span "Personal" at bounding box center [755, 264] width 121 height 14
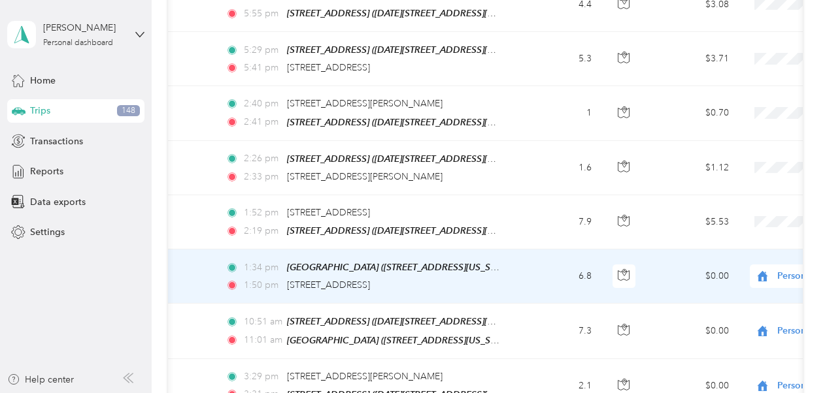
scroll to position [0, 73]
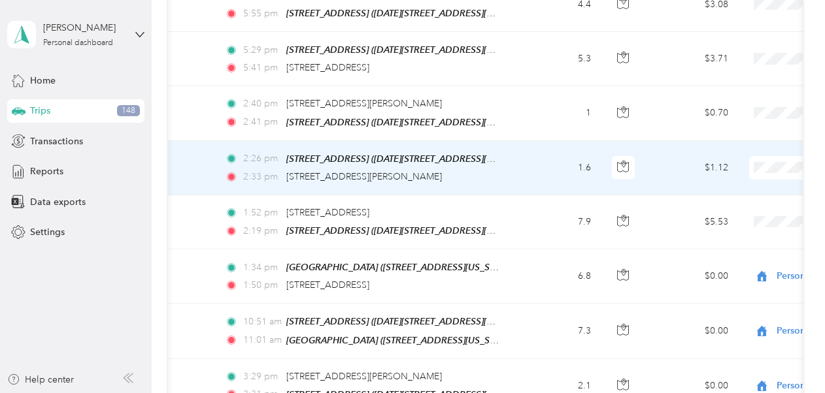
click at [536, 141] on td "1.6" at bounding box center [558, 168] width 86 height 54
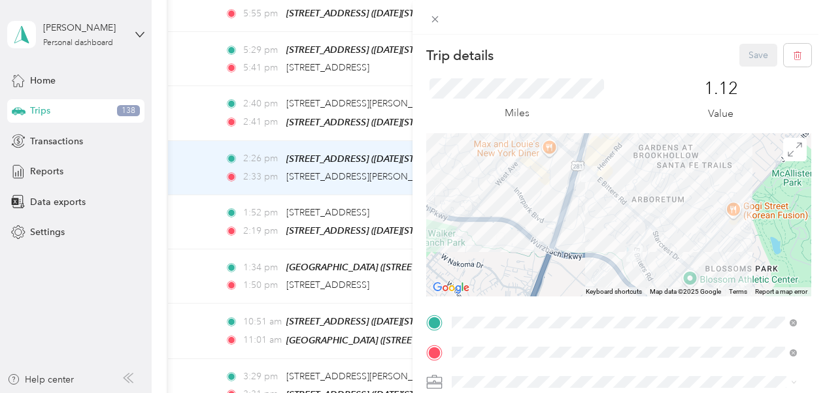
click at [385, 141] on div "Trip details Save This trip cannot be edited because it is either under review,…" at bounding box center [412, 196] width 825 height 393
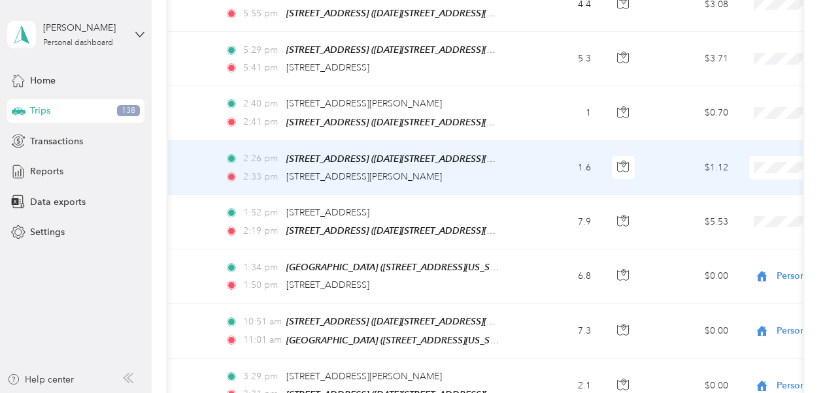
click at [720, 286] on span "Personal" at bounding box center [755, 281] width 121 height 14
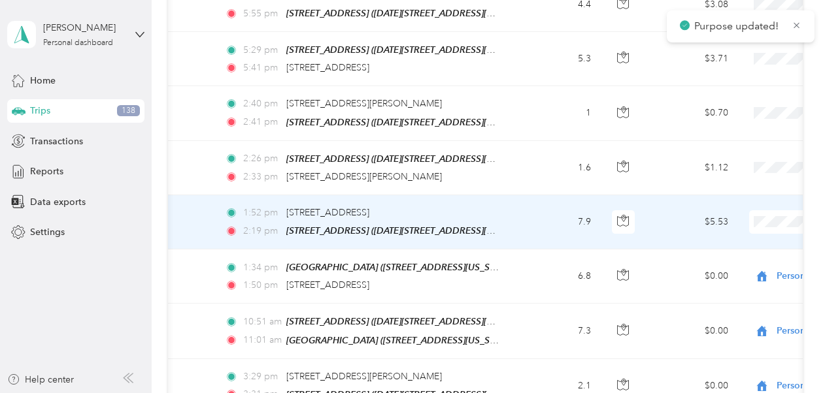
click at [717, 341] on li "Personal" at bounding box center [743, 341] width 162 height 23
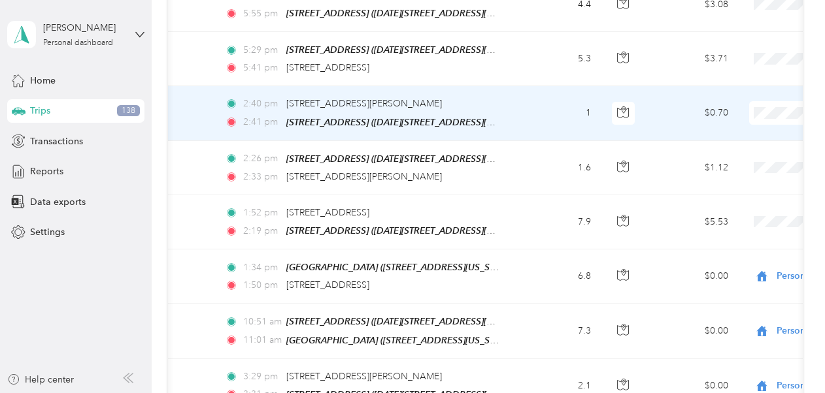
click at [713, 229] on span "Personal" at bounding box center [755, 227] width 121 height 14
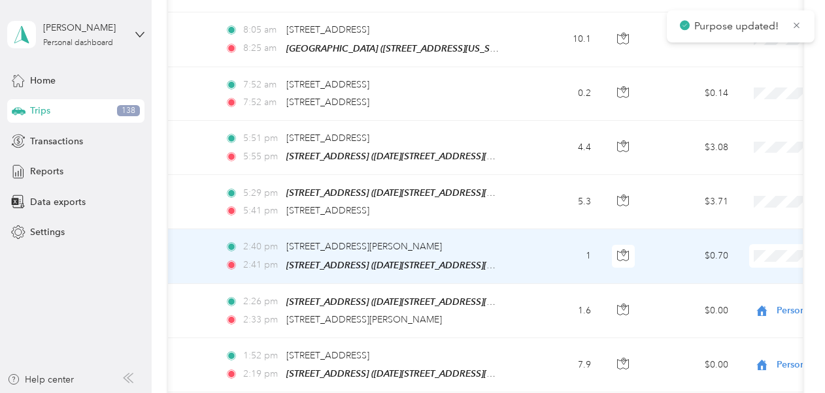
scroll to position [2858, 0]
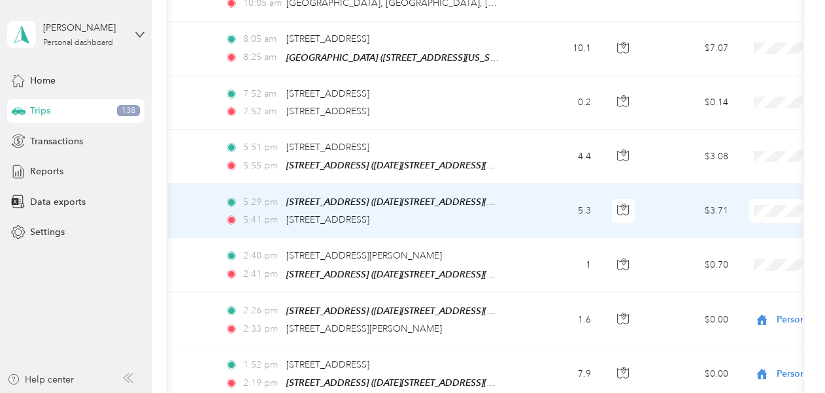
click at [723, 333] on li "Personal" at bounding box center [743, 332] width 162 height 23
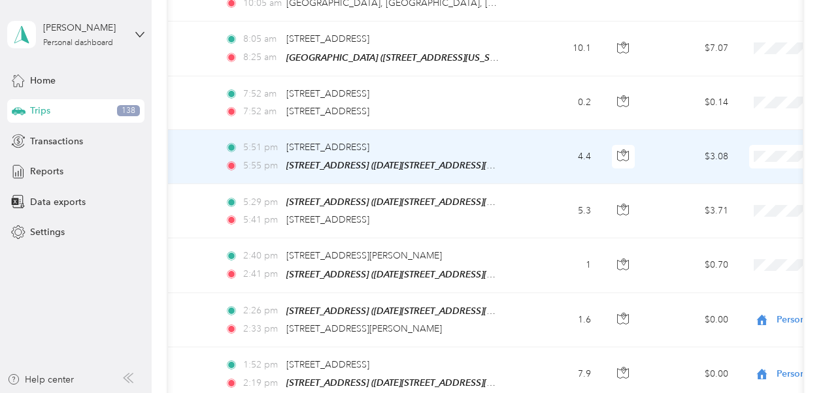
click at [715, 282] on span "Personal" at bounding box center [755, 279] width 121 height 14
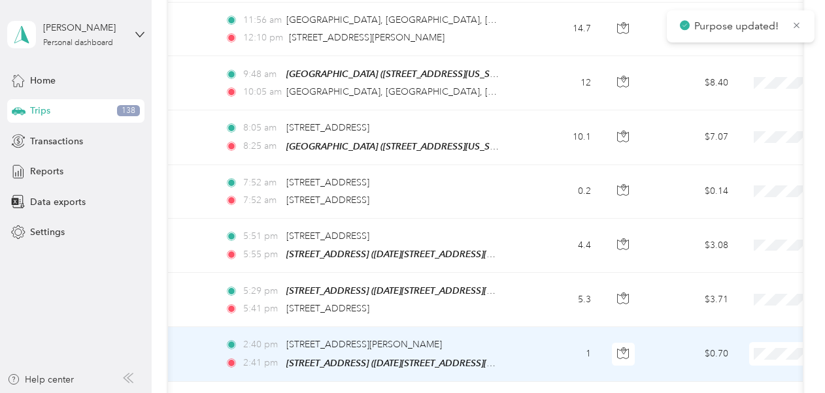
scroll to position [2752, 0]
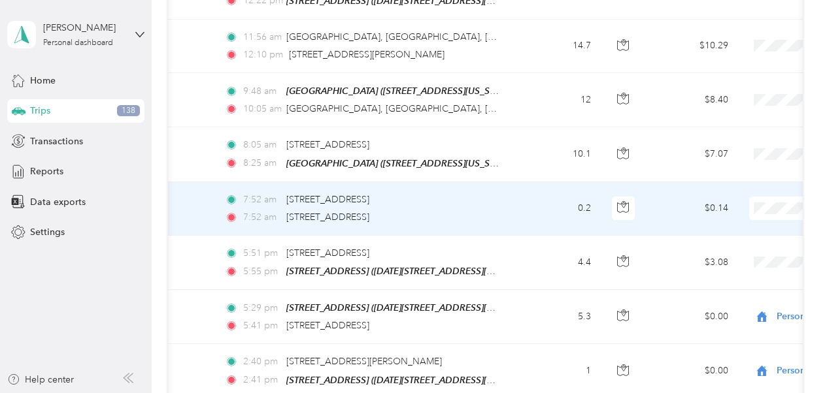
click at [708, 333] on li "Personal" at bounding box center [743, 331] width 162 height 23
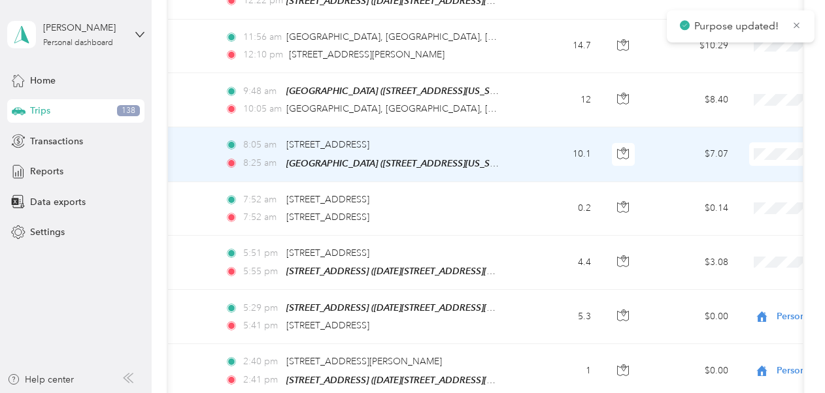
click at [715, 282] on li "Personal" at bounding box center [743, 278] width 162 height 23
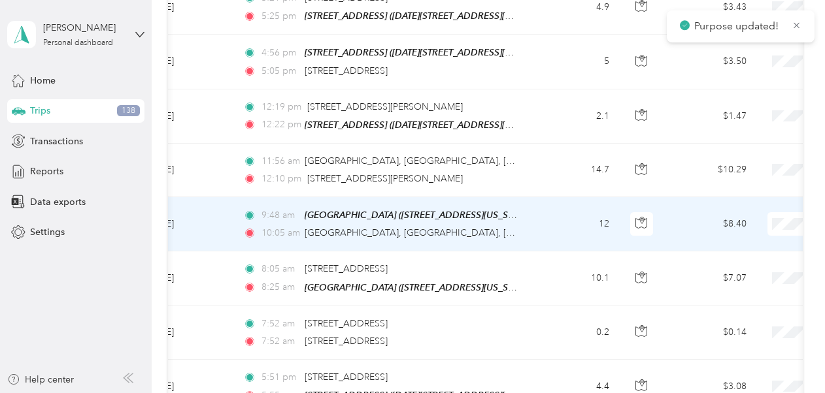
scroll to position [2627, 0]
click at [737, 233] on span "Business Development" at bounding box center [755, 235] width 121 height 14
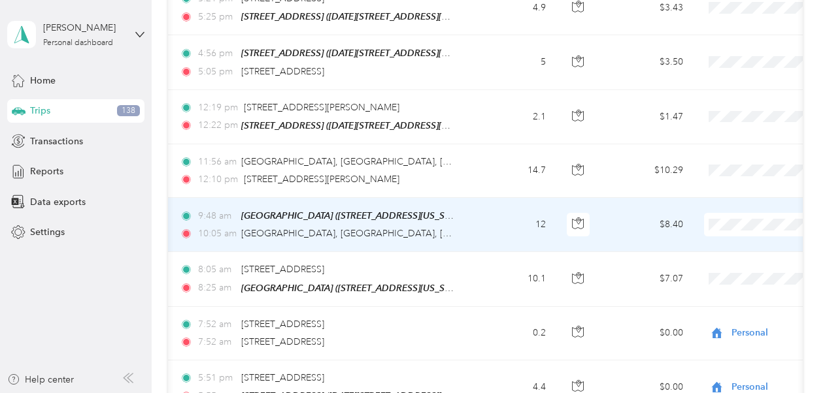
scroll to position [0, 127]
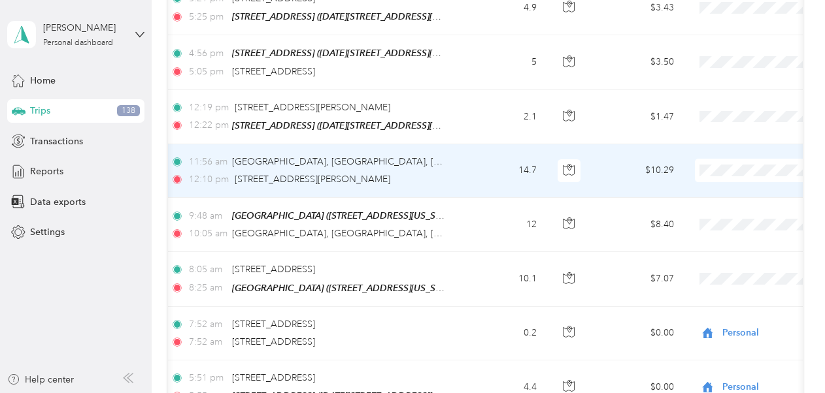
click at [742, 176] on span "Business Development" at bounding box center [755, 181] width 121 height 14
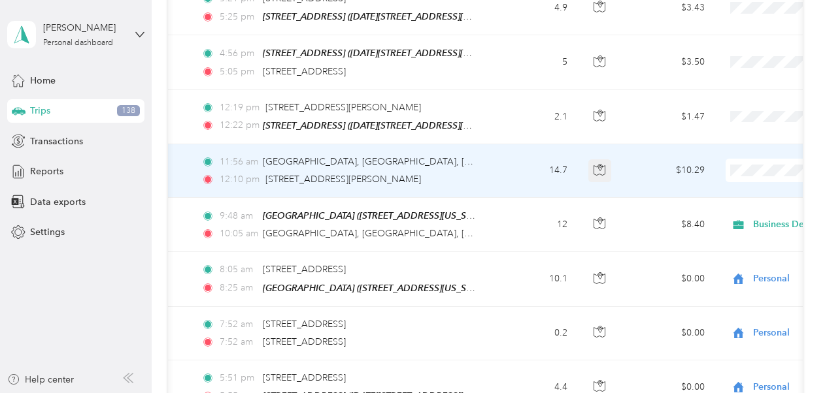
scroll to position [0, 121]
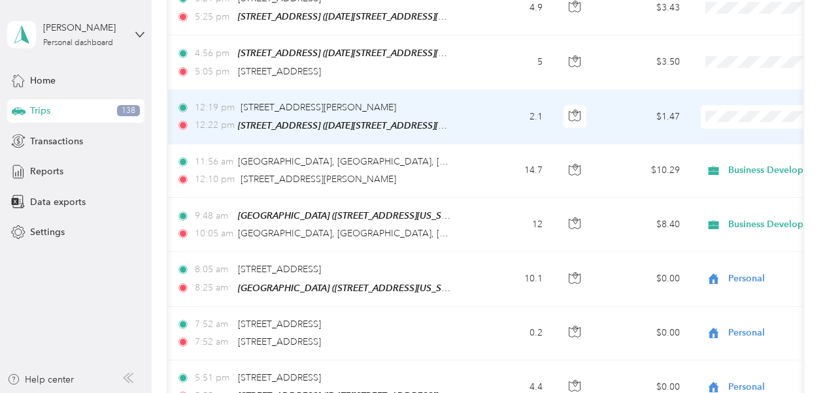
click at [717, 235] on span "Personal" at bounding box center [755, 242] width 121 height 14
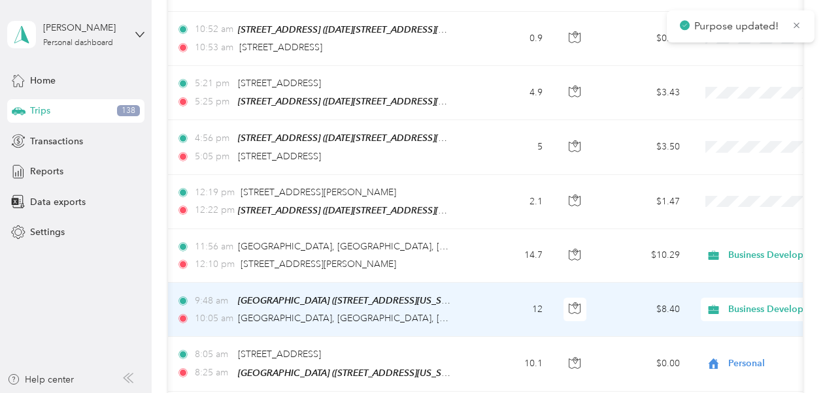
scroll to position [2545, 0]
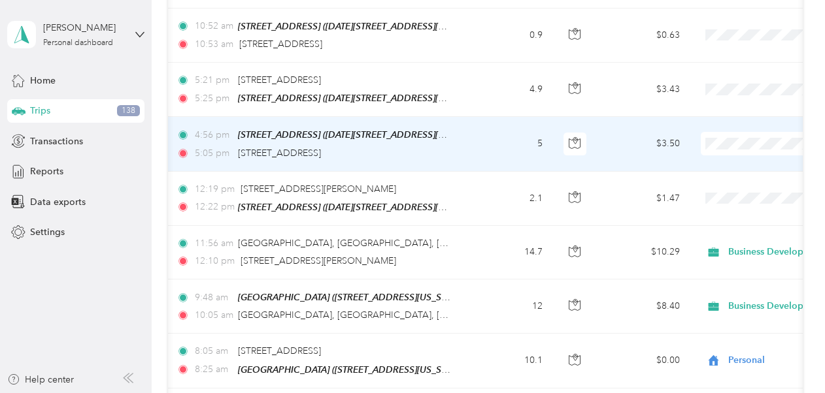
click at [712, 262] on li "Personal" at bounding box center [743, 263] width 162 height 23
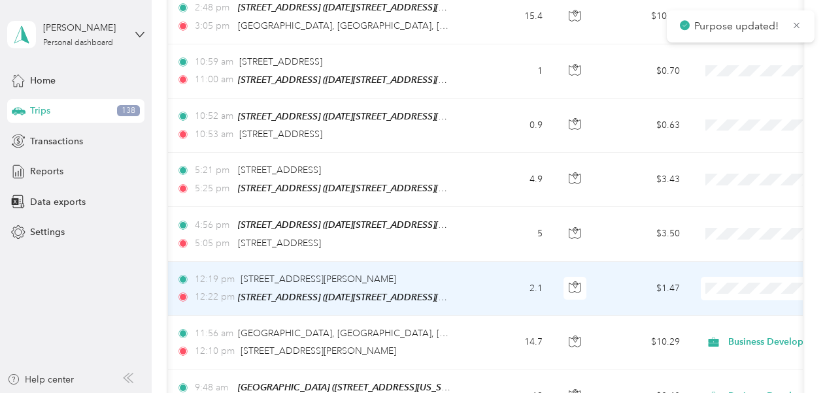
scroll to position [2449, 0]
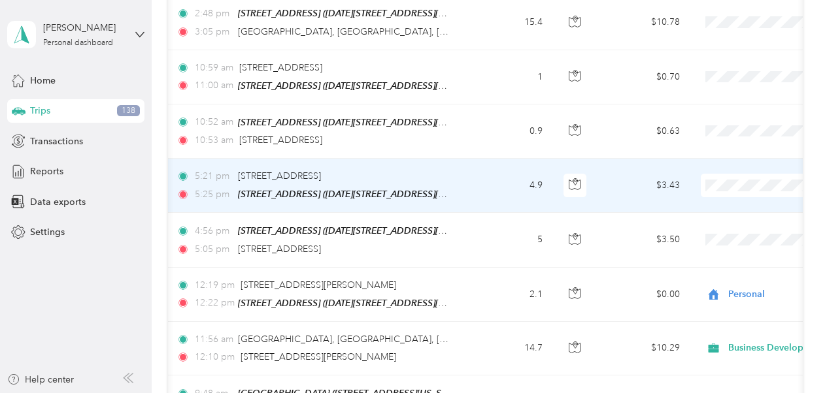
click at [719, 307] on span "Personal" at bounding box center [755, 308] width 121 height 14
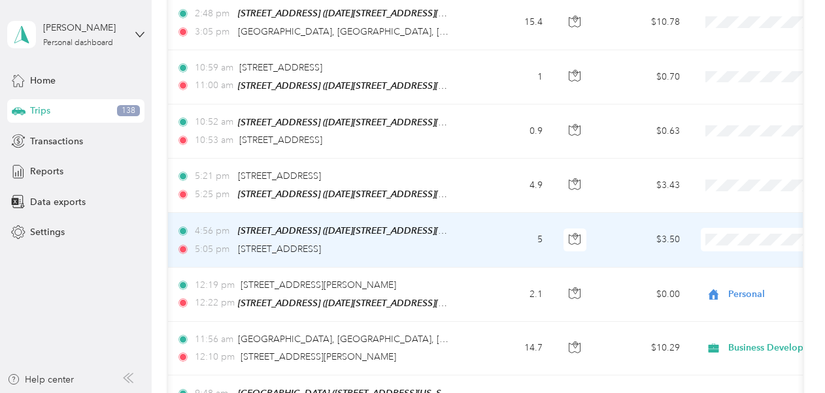
click at [715, 359] on span "Personal" at bounding box center [755, 366] width 121 height 14
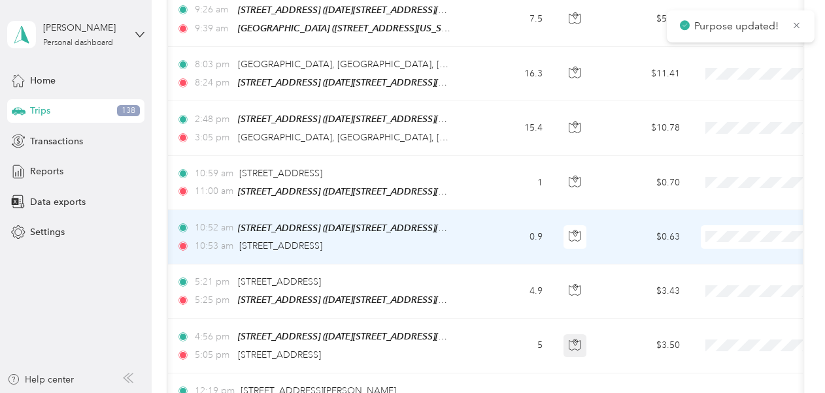
scroll to position [2330, 0]
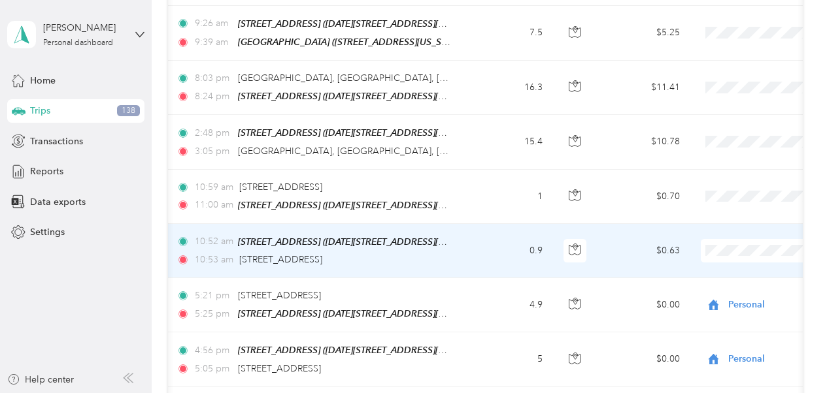
click at [713, 379] on li "Personal" at bounding box center [743, 371] width 162 height 23
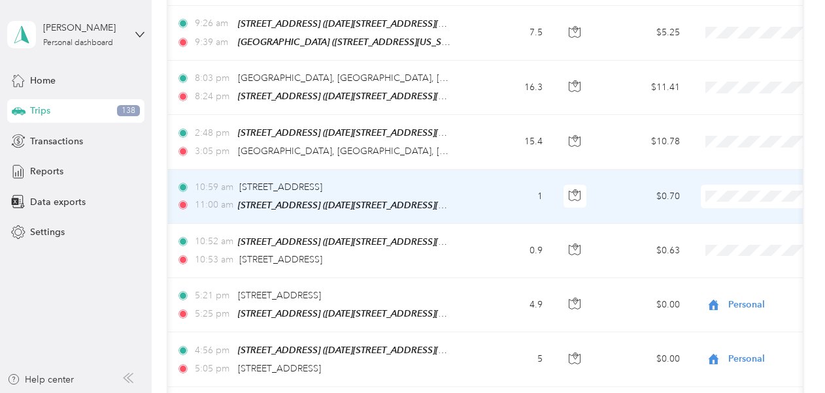
click at [715, 320] on span "Personal" at bounding box center [755, 319] width 121 height 14
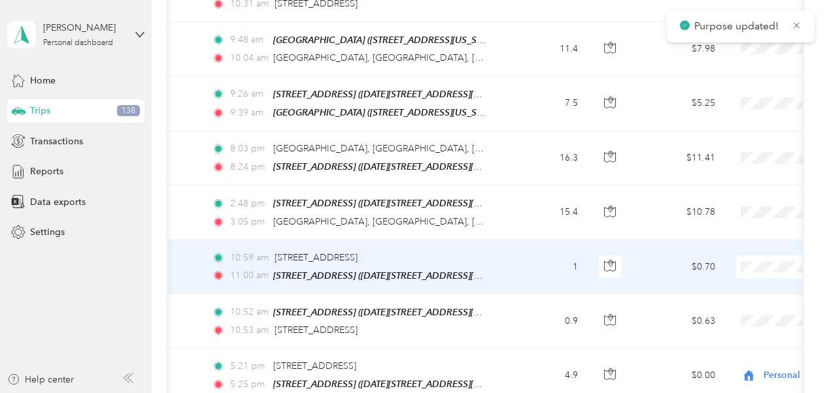
scroll to position [2244, 0]
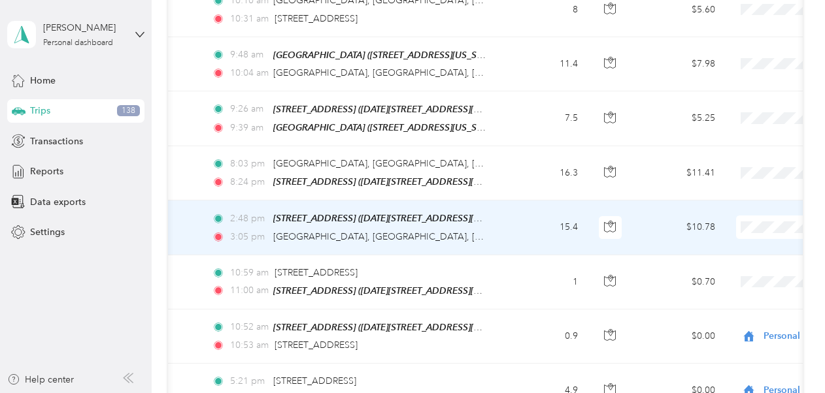
click at [723, 242] on span "Business Development" at bounding box center [755, 236] width 121 height 14
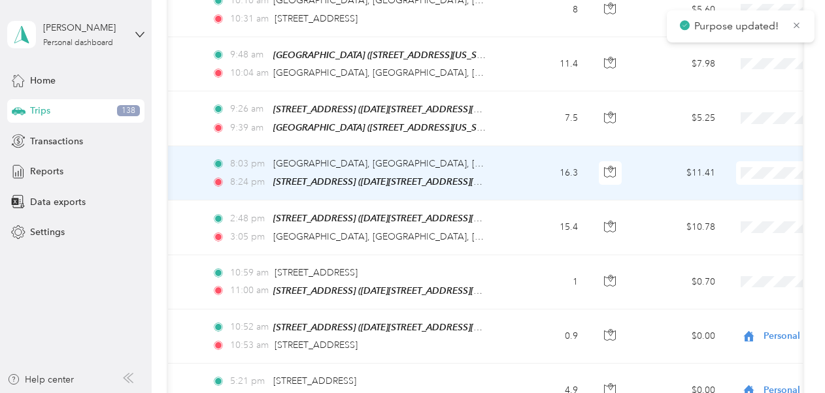
click at [737, 191] on li "Business Development" at bounding box center [743, 183] width 162 height 23
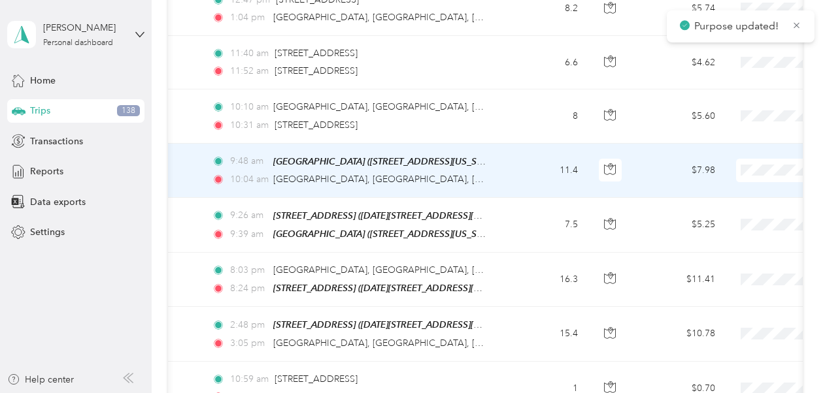
scroll to position [2134, 0]
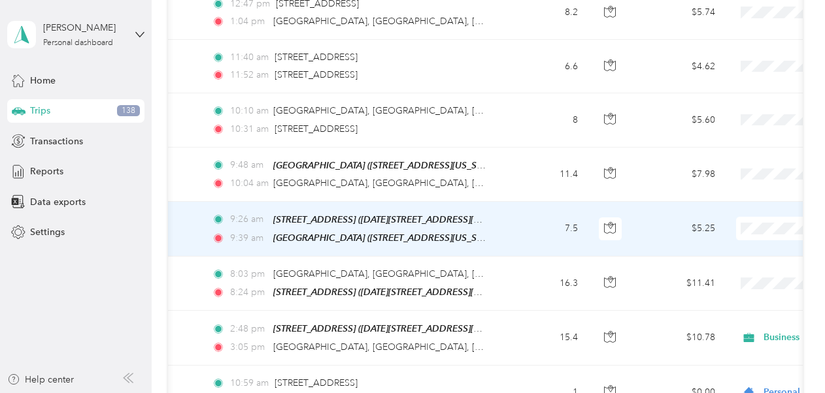
click at [742, 242] on span "Business Development" at bounding box center [755, 245] width 121 height 14
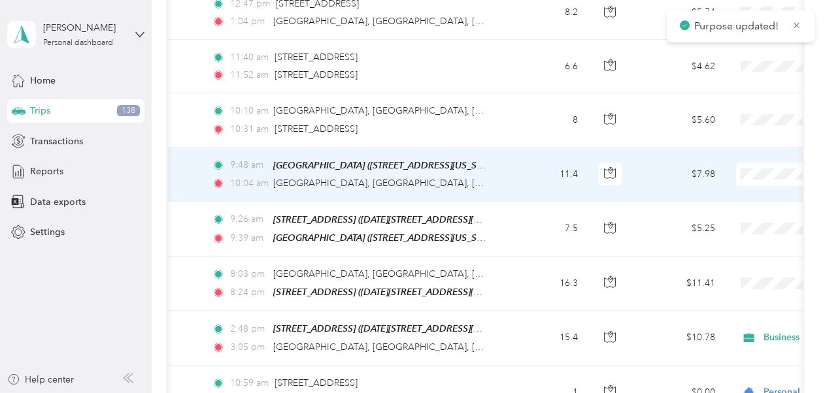
click at [762, 163] on span at bounding box center [817, 175] width 162 height 24
click at [736, 189] on span "Business Development" at bounding box center [755, 186] width 121 height 14
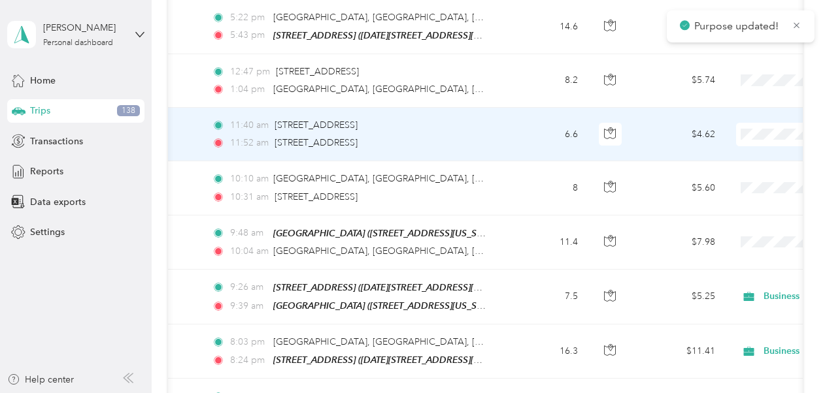
scroll to position [2066, 0]
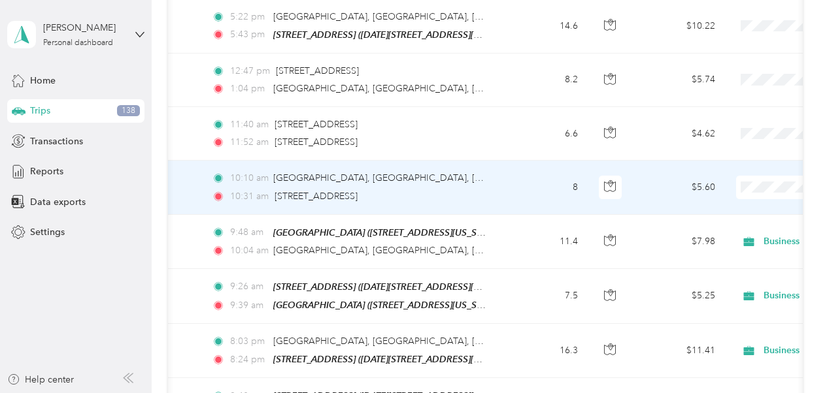
click at [717, 316] on span "Personal" at bounding box center [755, 321] width 121 height 14
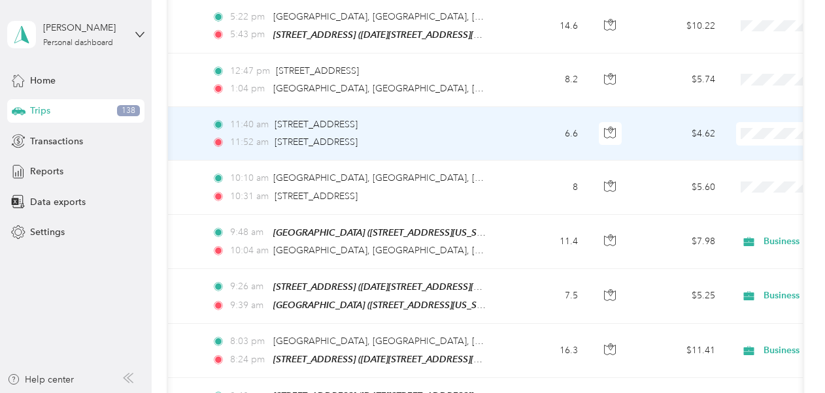
click at [720, 264] on span "Personal" at bounding box center [755, 268] width 121 height 14
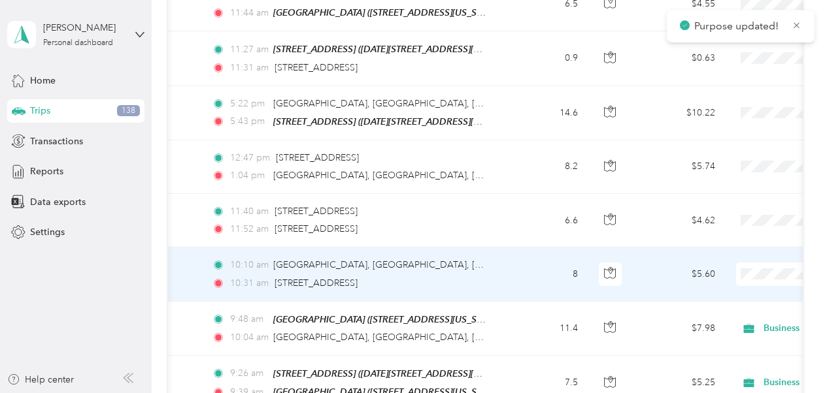
scroll to position [1970, 0]
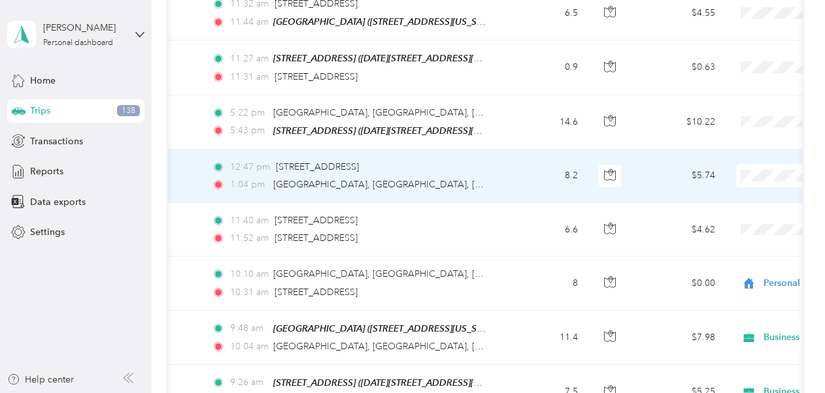
click at [745, 197] on li "Business Development" at bounding box center [743, 189] width 162 height 23
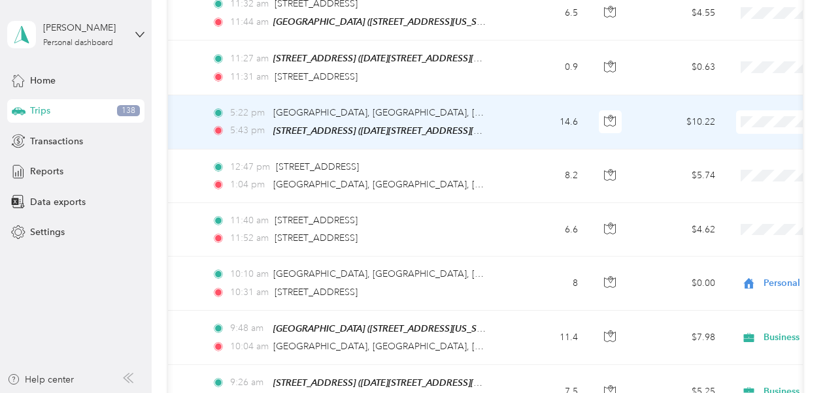
click at [763, 139] on span "Business Development" at bounding box center [755, 142] width 121 height 14
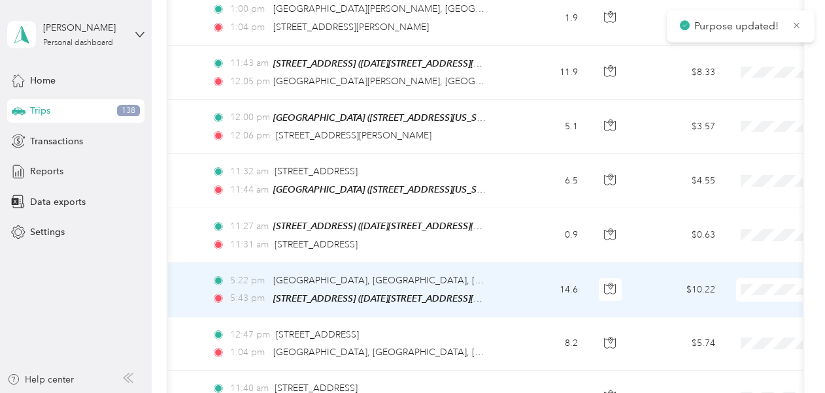
scroll to position [1803, 0]
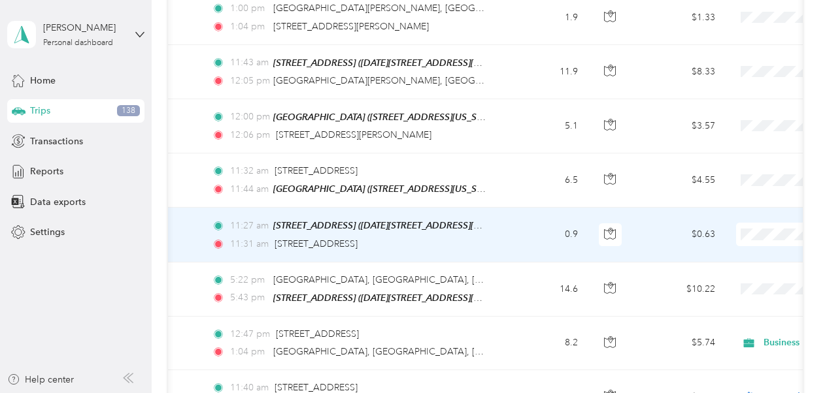
click at [711, 365] on span "Personal" at bounding box center [755, 365] width 121 height 14
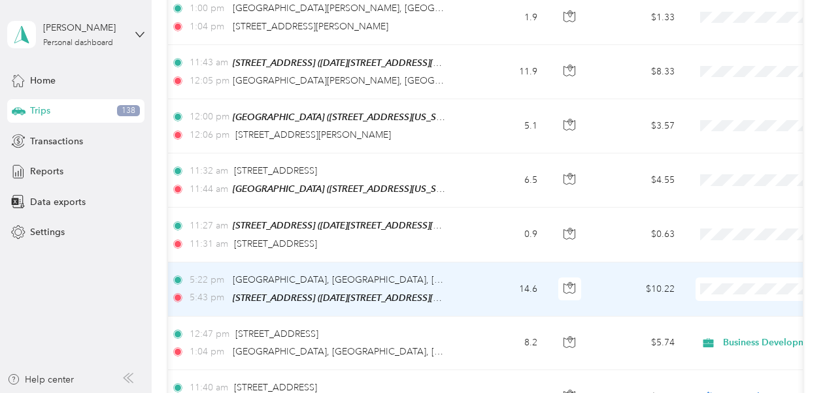
scroll to position [0, 127]
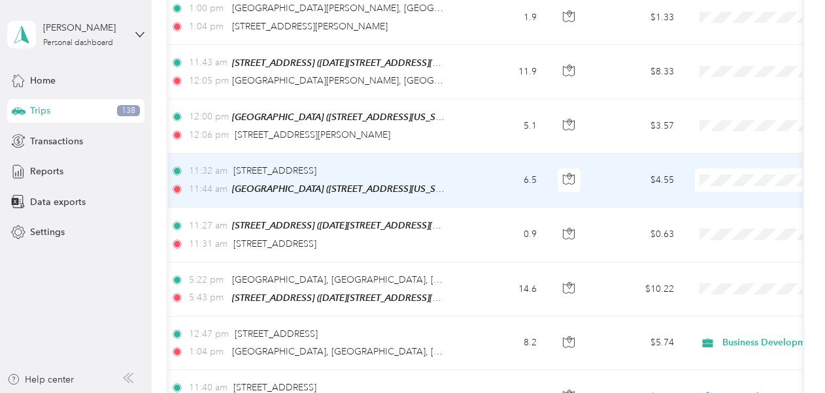
click at [706, 313] on span "Personal" at bounding box center [755, 317] width 121 height 14
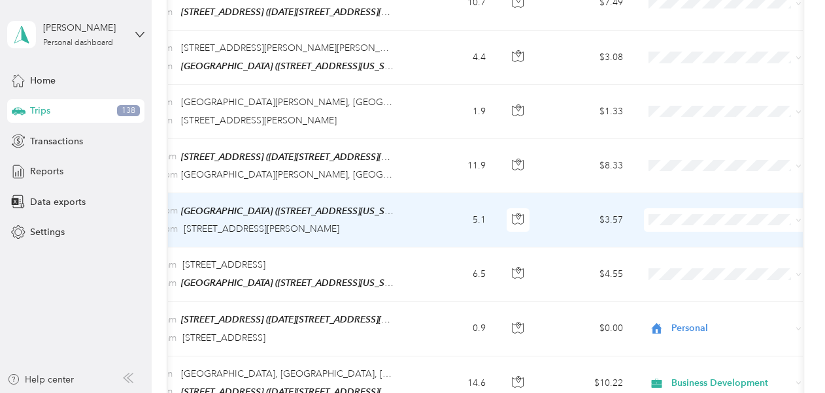
scroll to position [0, 181]
click at [681, 357] on span "Personal" at bounding box center [732, 354] width 121 height 14
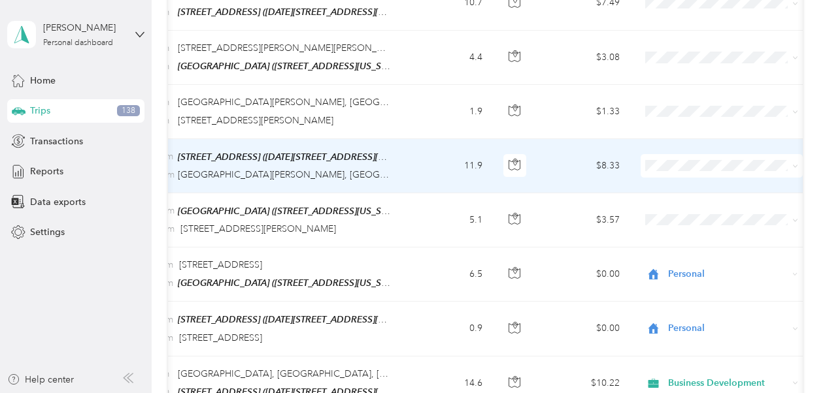
click at [684, 304] on li "Personal" at bounding box center [721, 303] width 162 height 23
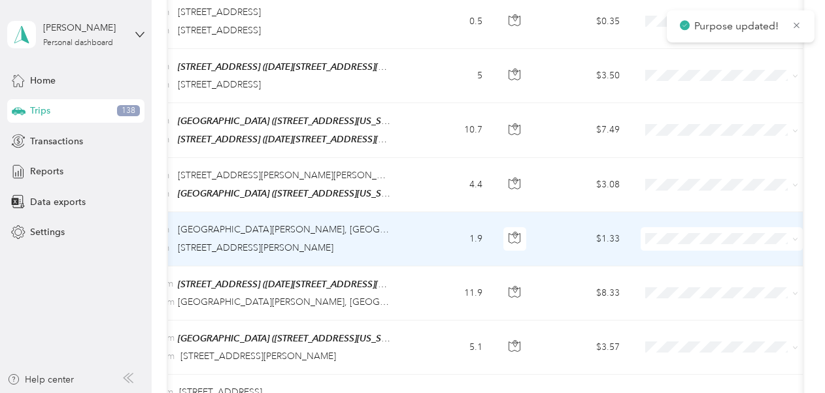
scroll to position [1578, 0]
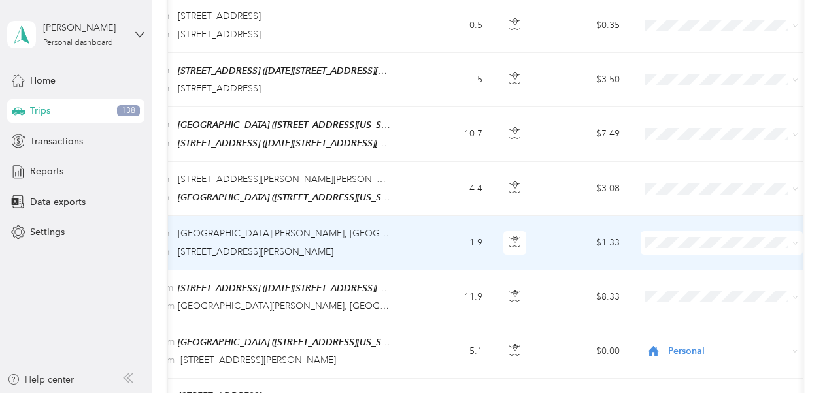
click at [689, 379] on span "Personal" at bounding box center [732, 375] width 121 height 14
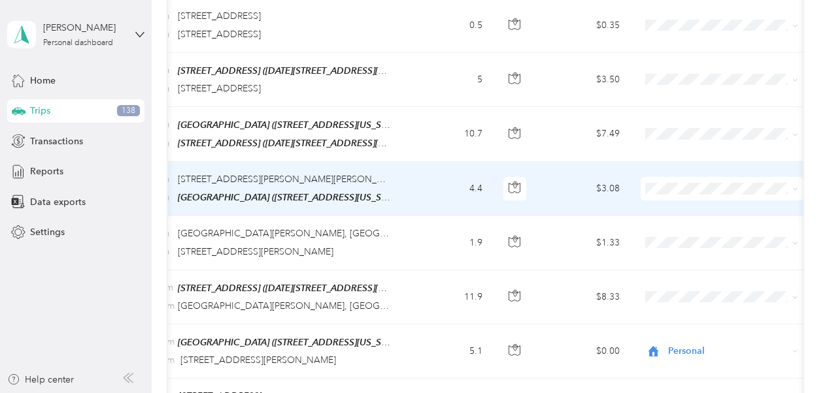
click at [690, 323] on span "Personal" at bounding box center [732, 326] width 121 height 14
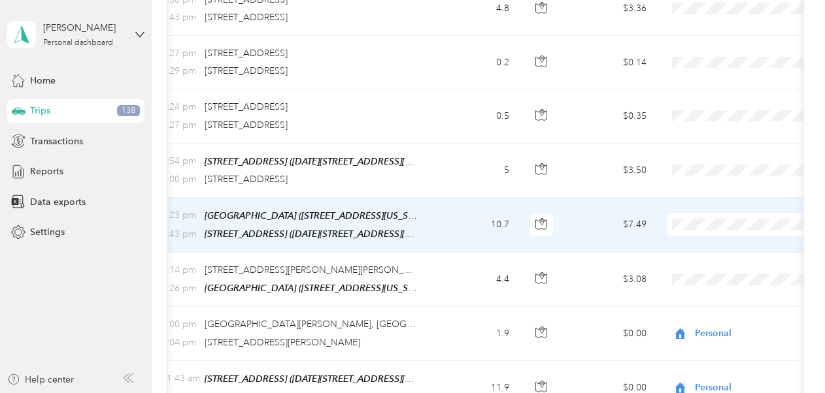
scroll to position [0, 153]
click at [707, 363] on span "Personal" at bounding box center [755, 364] width 121 height 14
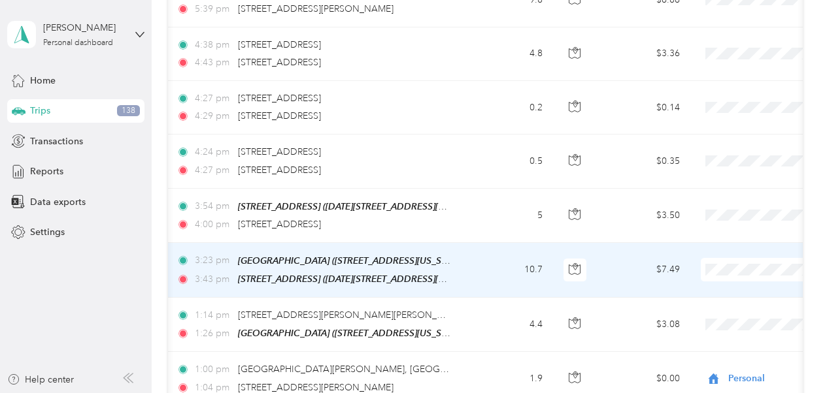
scroll to position [0, 131]
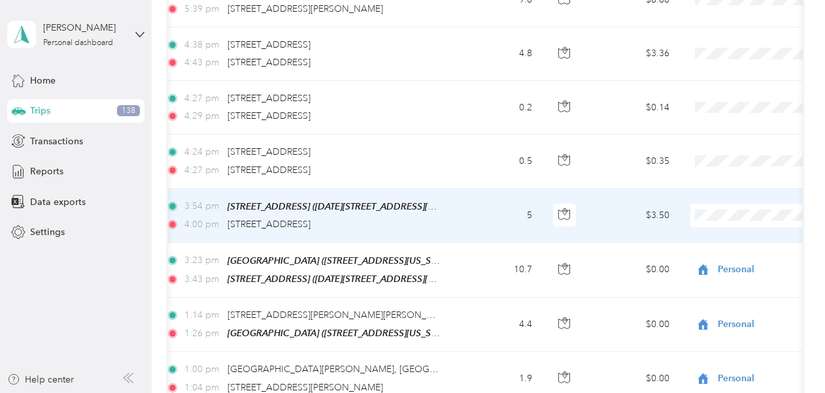
click at [704, 353] on span "Personal" at bounding box center [755, 350] width 121 height 14
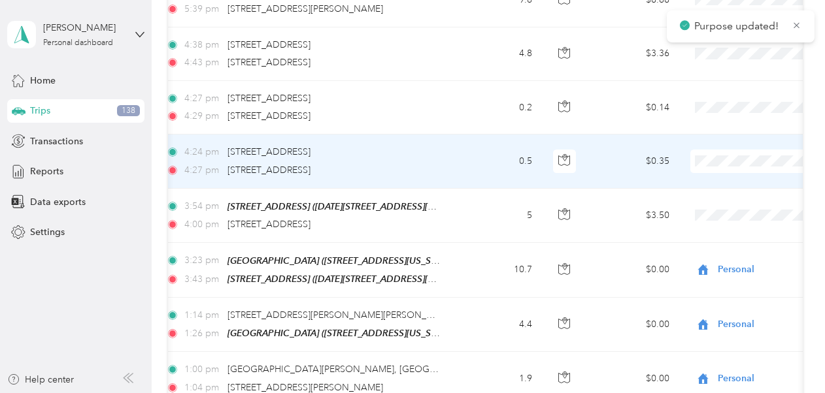
click at [707, 303] on li "Personal" at bounding box center [743, 296] width 162 height 23
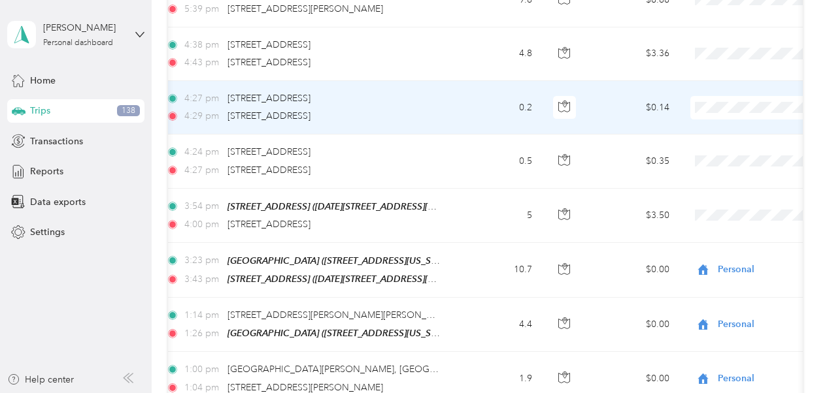
click at [708, 246] on span "Personal" at bounding box center [755, 247] width 121 height 14
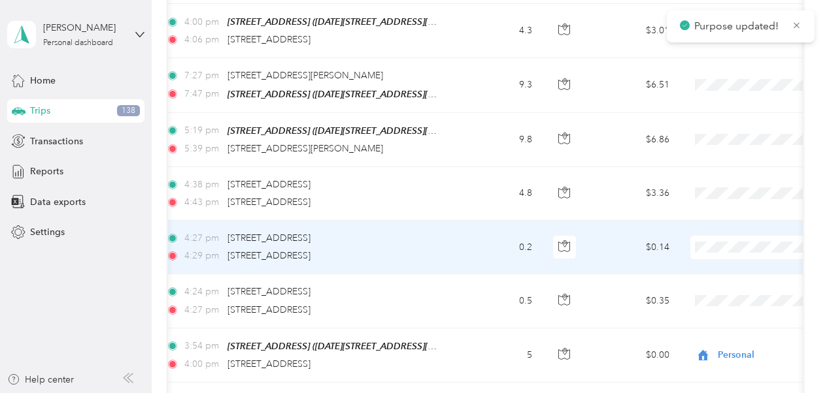
scroll to position [1298, 0]
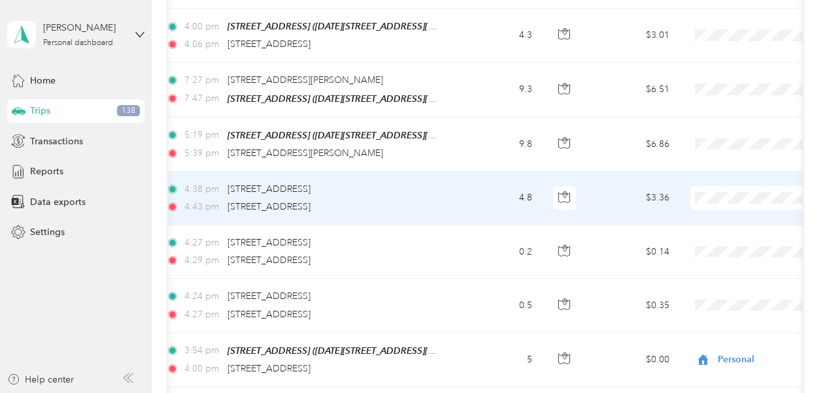
click at [712, 332] on li "Personal" at bounding box center [743, 333] width 162 height 23
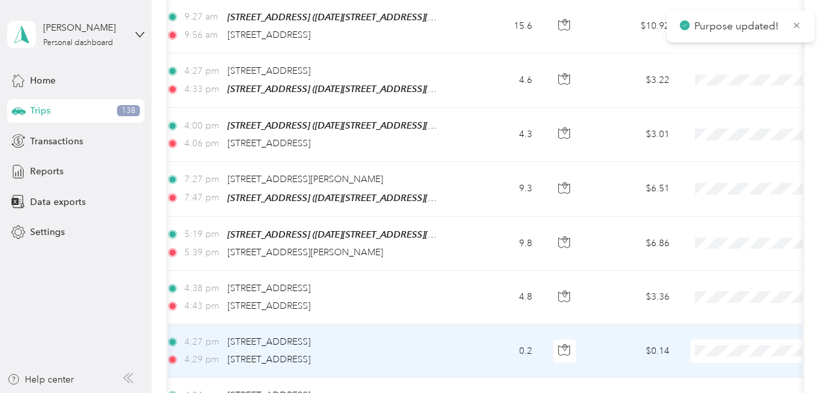
scroll to position [1198, 0]
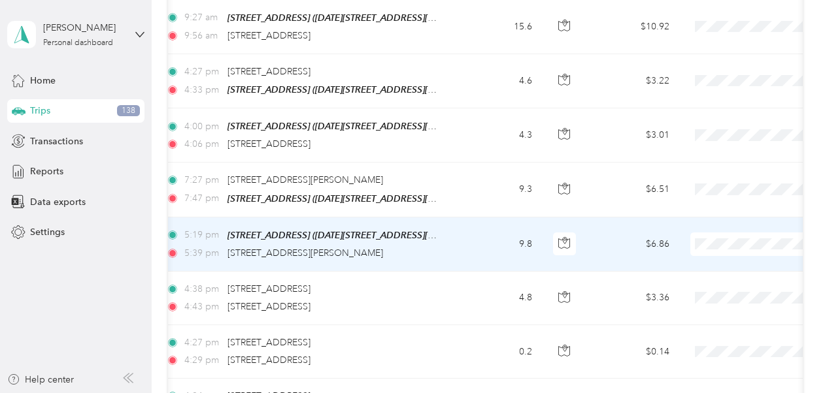
click at [713, 199] on span "Personal" at bounding box center [755, 195] width 121 height 14
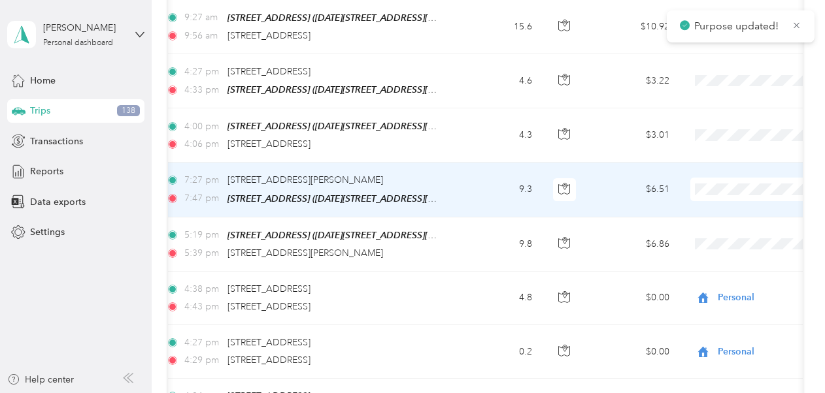
click at [715, 331] on span "Personal" at bounding box center [755, 326] width 121 height 14
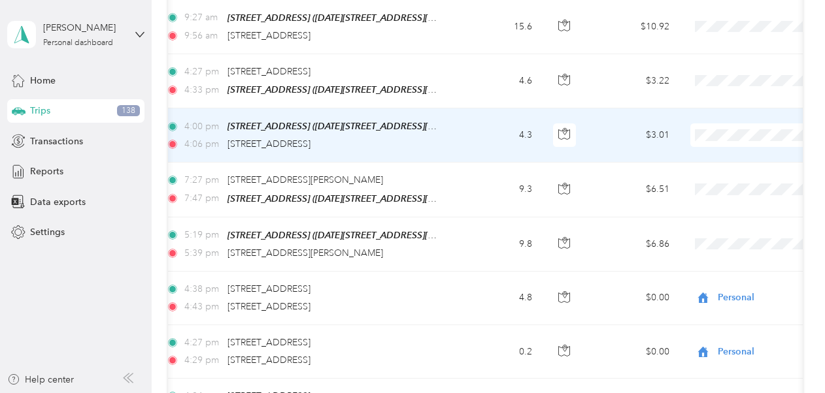
click at [713, 277] on span "Personal" at bounding box center [755, 280] width 121 height 14
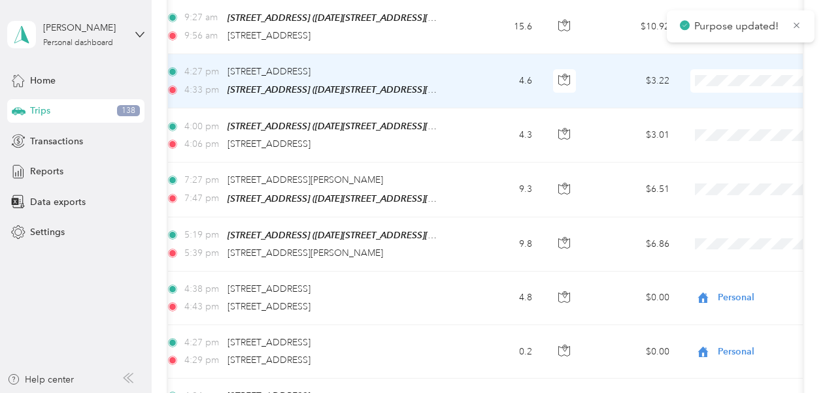
click at [714, 72] on span at bounding box center [771, 81] width 162 height 24
click at [726, 222] on span "Personal" at bounding box center [755, 221] width 121 height 14
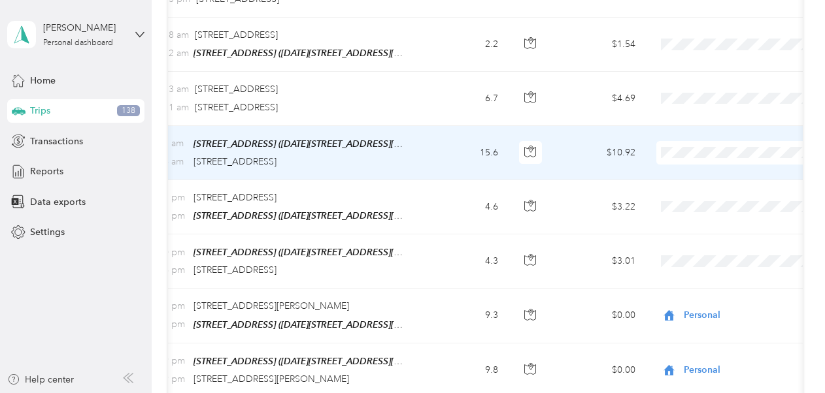
scroll to position [0, 167]
click at [709, 297] on span "Personal" at bounding box center [746, 299] width 121 height 14
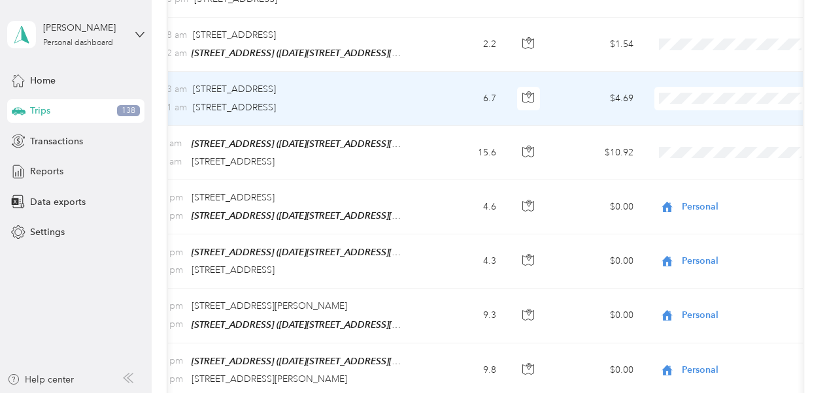
click at [693, 248] on li "Personal" at bounding box center [735, 238] width 162 height 23
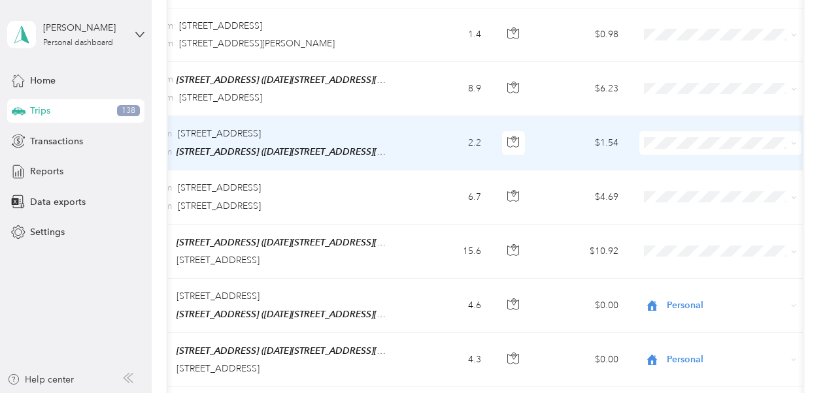
scroll to position [0, 192]
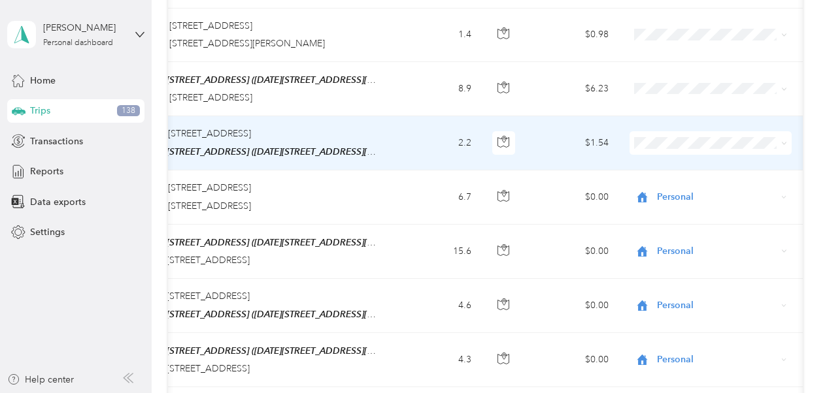
click at [666, 284] on span "Personal" at bounding box center [721, 290] width 121 height 14
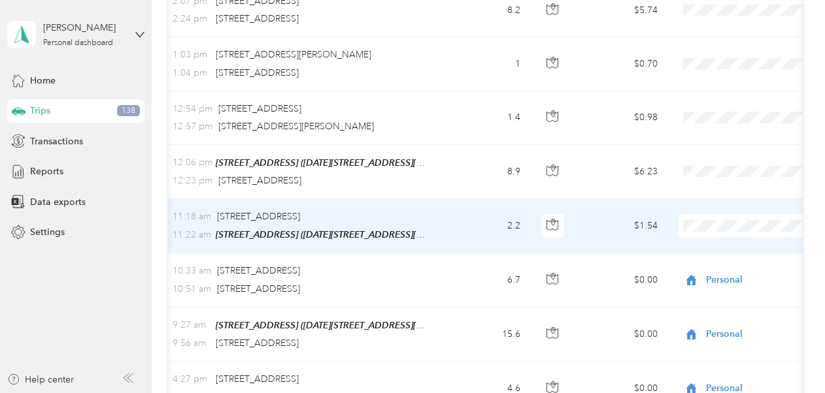
scroll to position [0, 140]
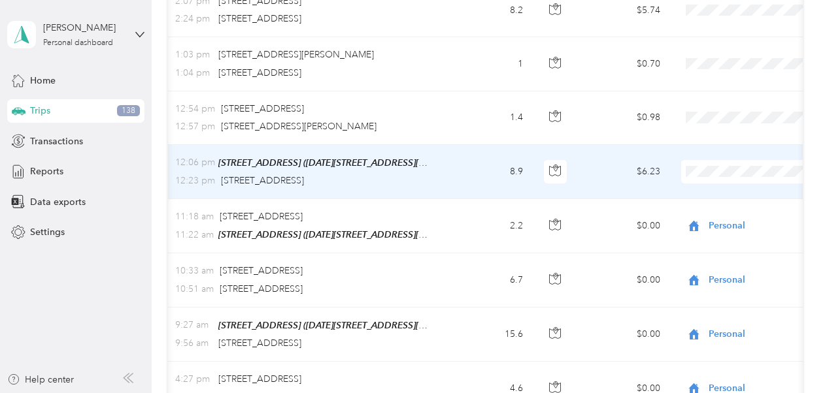
click at [489, 157] on td "8.9" at bounding box center [490, 172] width 86 height 54
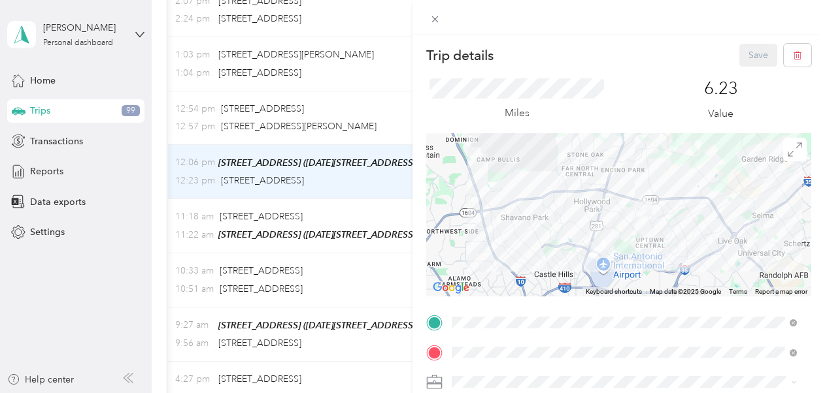
click at [402, 174] on div "Trip details Save This trip cannot be edited because it is either under review,…" at bounding box center [412, 196] width 825 height 393
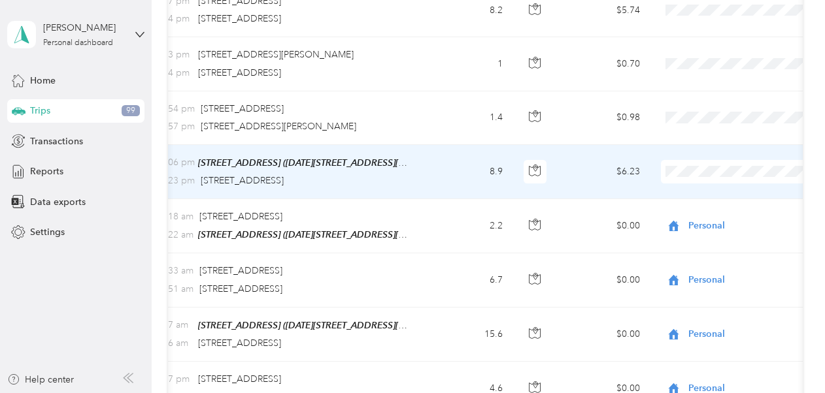
scroll to position [0, 164]
click at [725, 206] on li "Business Development" at bounding box center [738, 199] width 162 height 23
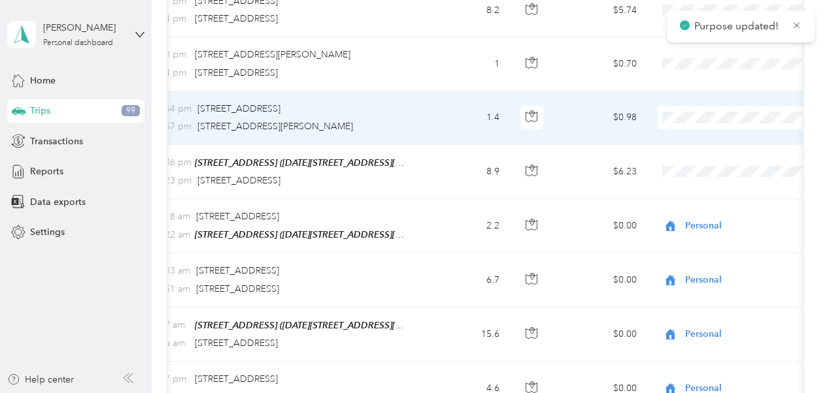
click at [691, 112] on span at bounding box center [738, 118] width 162 height 24
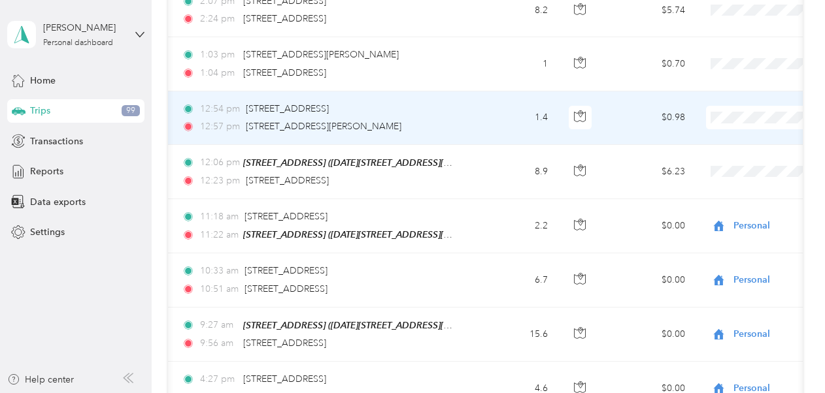
scroll to position [0, 121]
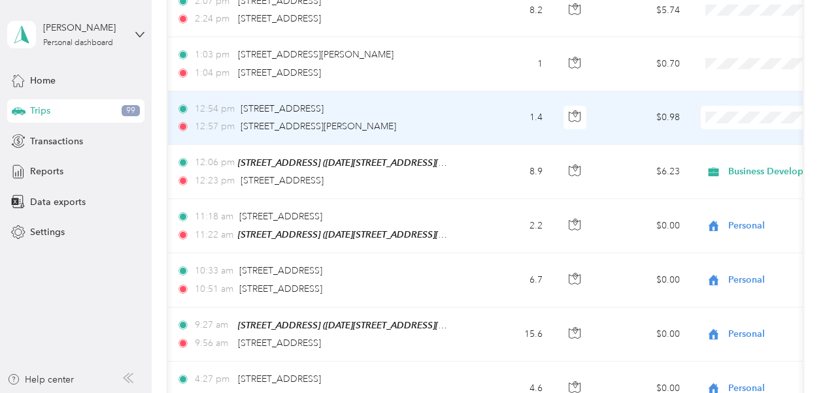
click at [736, 150] on span "Business Development" at bounding box center [755, 146] width 121 height 14
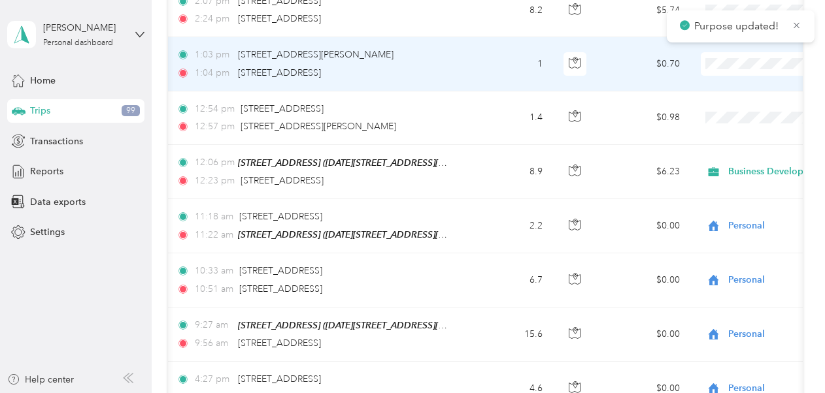
click at [621, 56] on td "$0.70" at bounding box center [643, 64] width 91 height 54
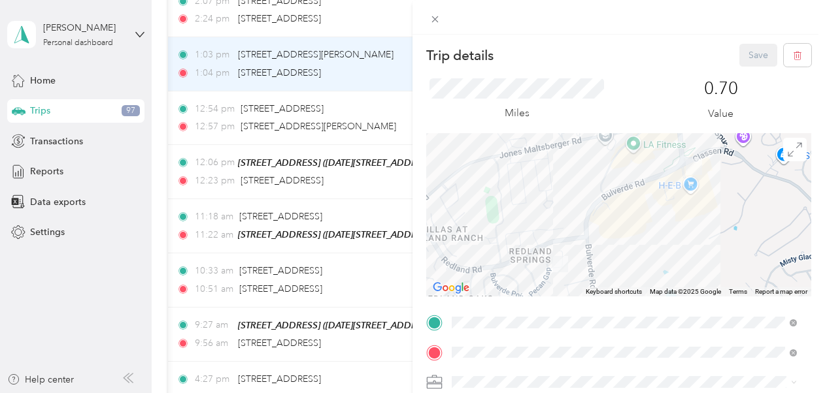
click at [400, 68] on div "Trip details Save This trip cannot be edited because it is either under review,…" at bounding box center [412, 196] width 825 height 393
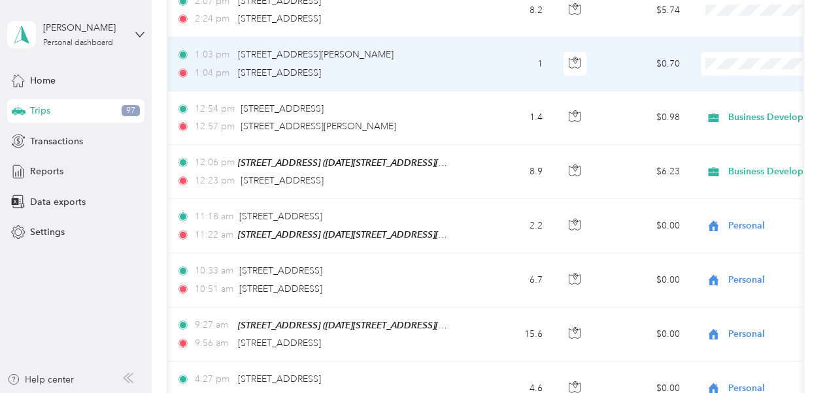
click at [723, 103] on ol "Sales Appt Business Development Recovery Site Visit To Home Site Visit Customer…" at bounding box center [743, 144] width 162 height 160
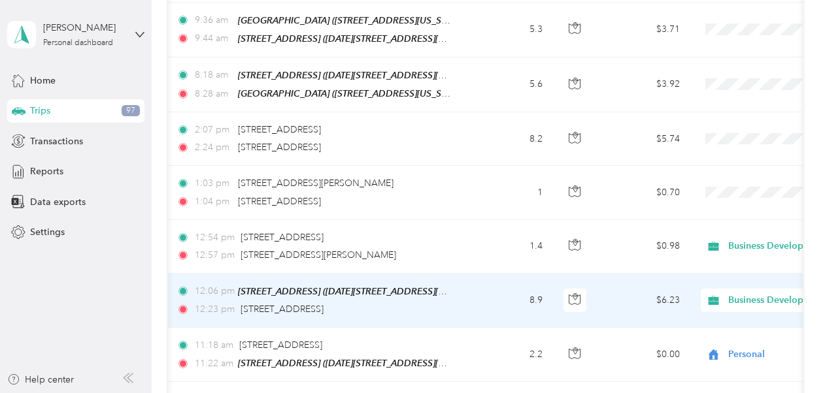
scroll to position [759, 0]
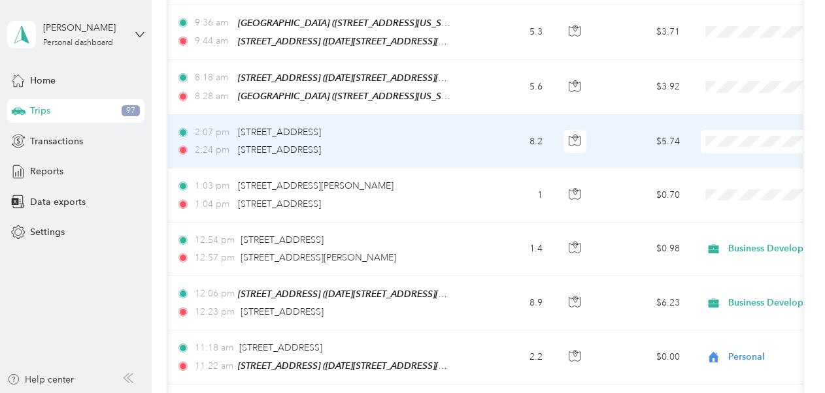
click at [717, 176] on li "Business Development" at bounding box center [743, 176] width 162 height 23
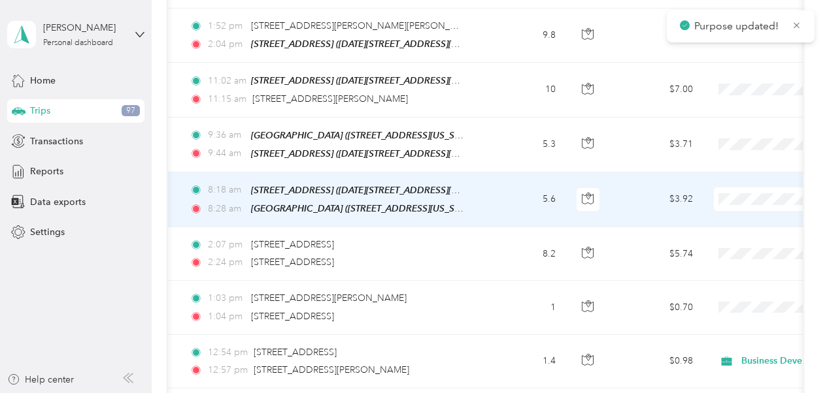
scroll to position [0, 110]
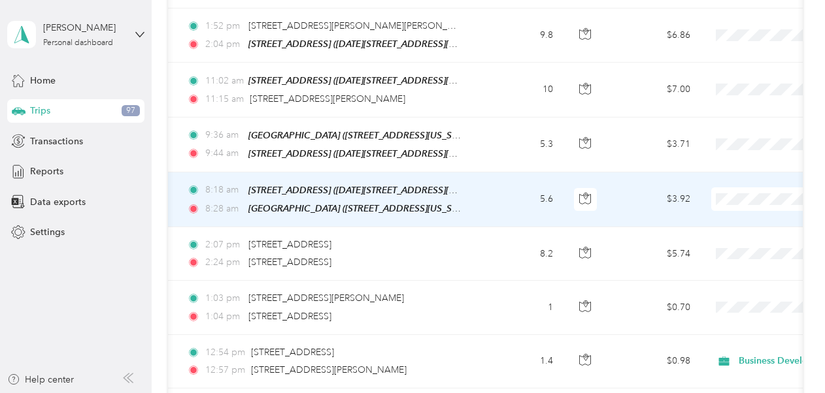
click at [704, 353] on li "Personal" at bounding box center [743, 345] width 162 height 23
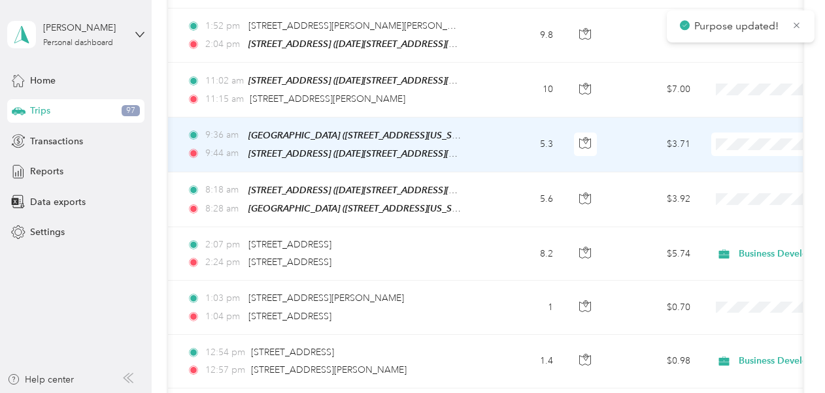
click at [716, 290] on span "Personal" at bounding box center [755, 293] width 121 height 14
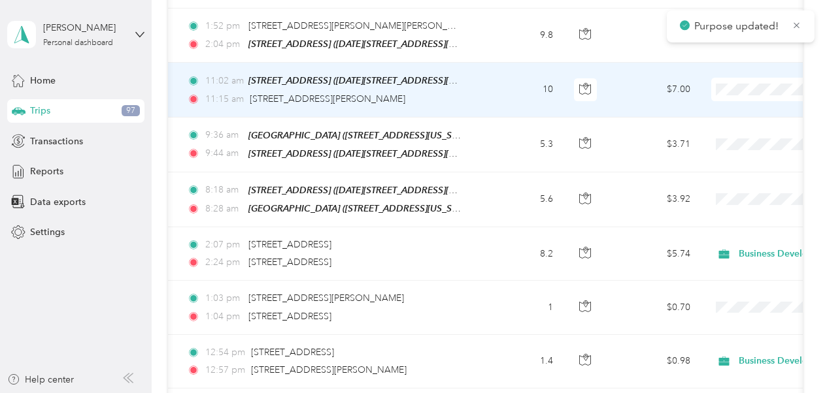
click at [724, 240] on span "Personal" at bounding box center [755, 240] width 121 height 14
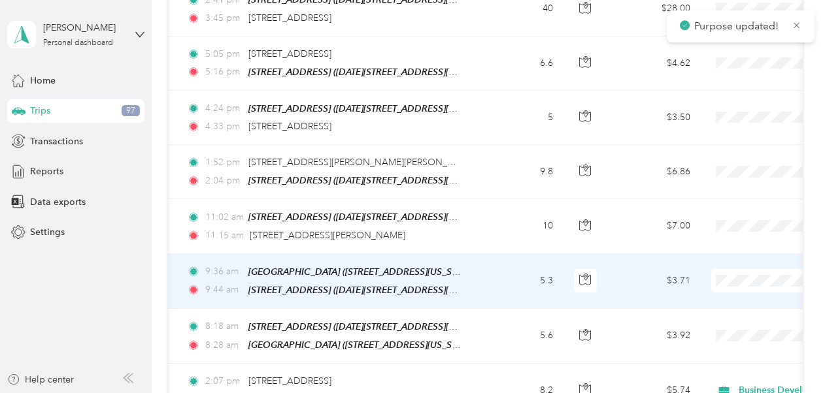
scroll to position [509, 0]
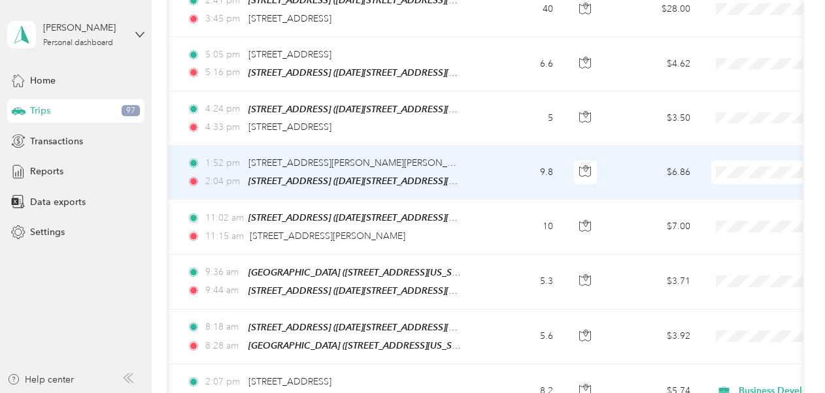
click at [713, 320] on span "Personal" at bounding box center [755, 323] width 121 height 14
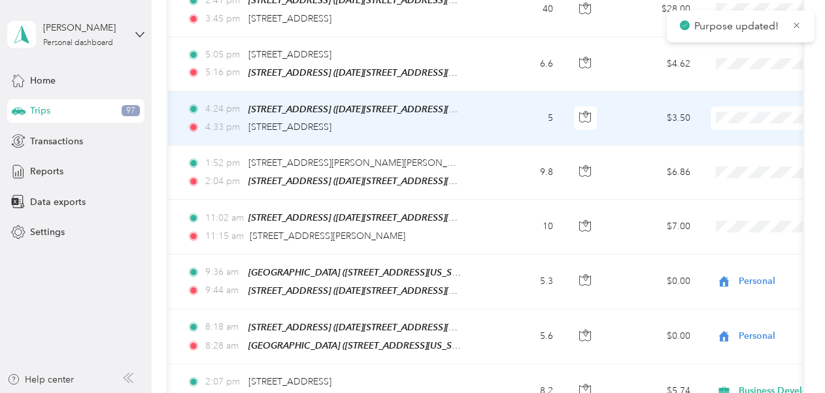
click at [721, 269] on span "Personal" at bounding box center [755, 272] width 121 height 14
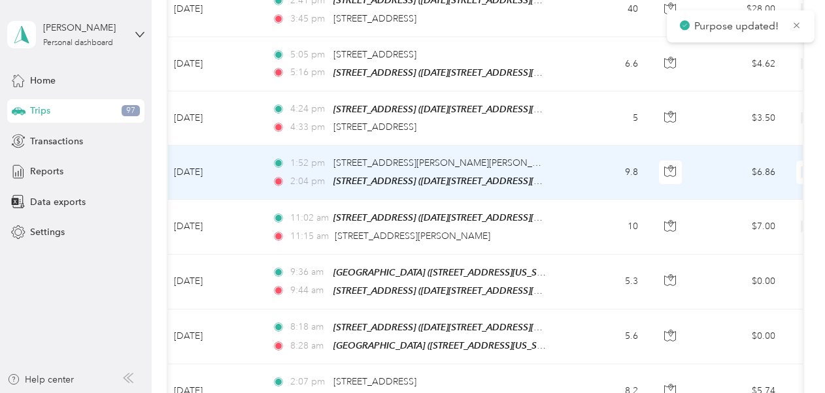
scroll to position [0, 83]
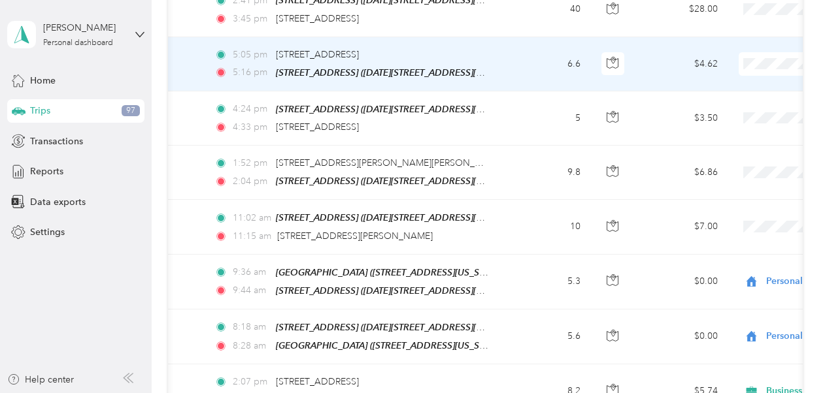
click at [715, 220] on li "Personal" at bounding box center [743, 215] width 162 height 23
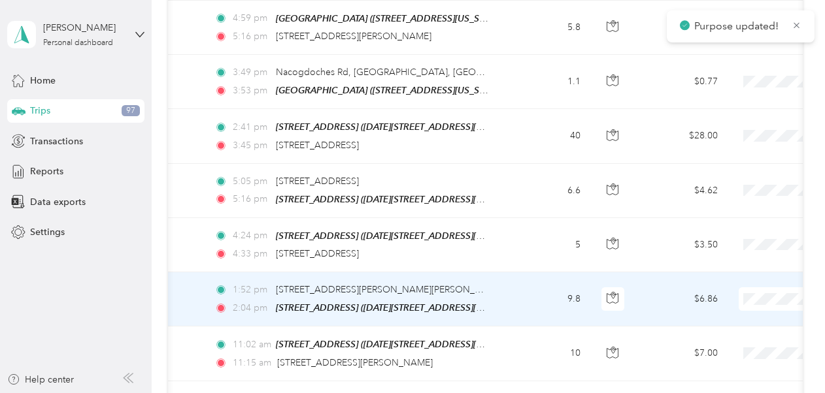
scroll to position [382, 0]
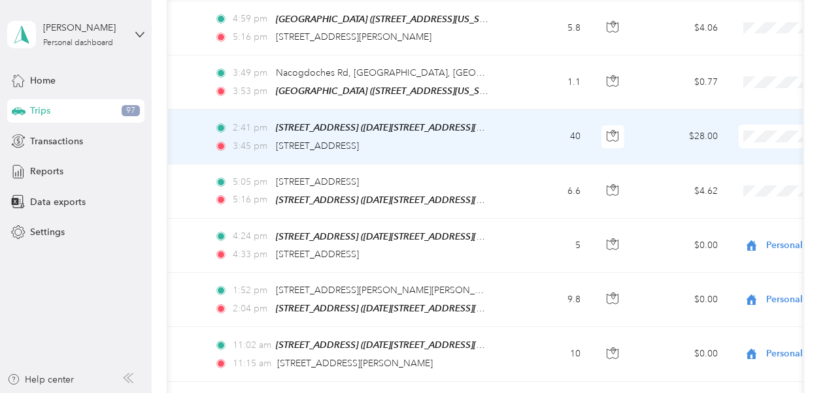
click at [700, 289] on span "Personal" at bounding box center [755, 294] width 121 height 14
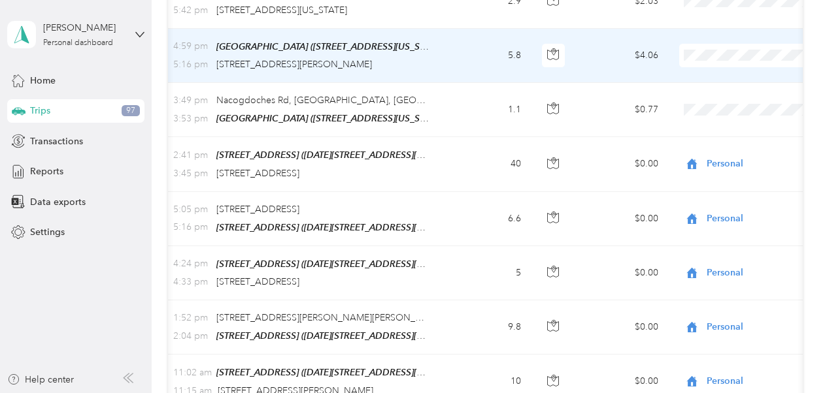
scroll to position [353, 0]
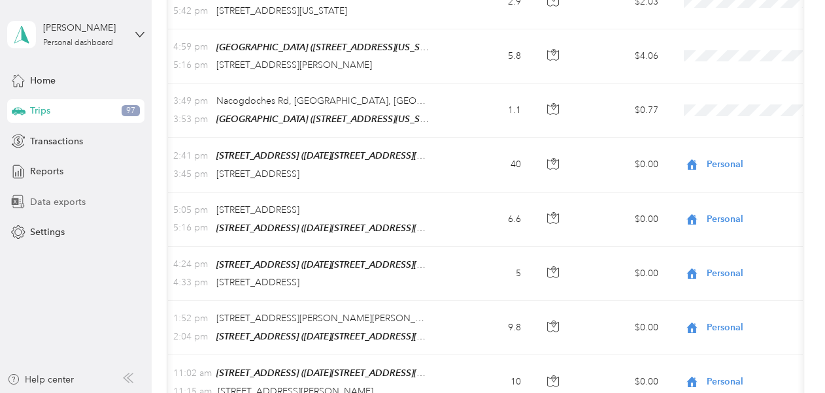
click at [69, 196] on span "Data exports" at bounding box center [58, 202] width 56 height 14
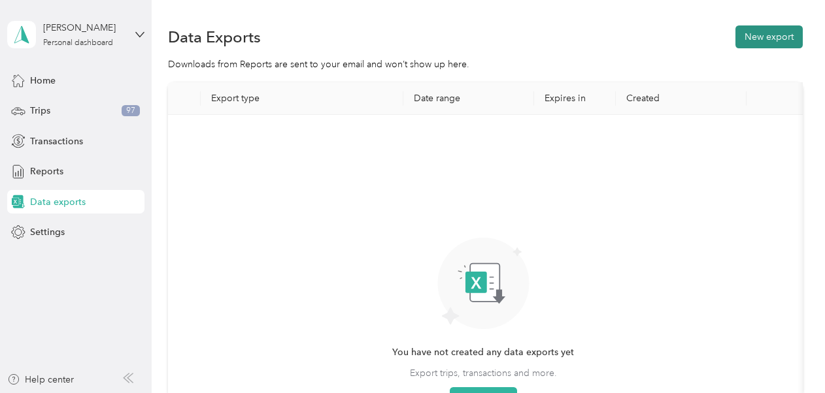
click at [774, 33] on button "New export" at bounding box center [768, 36] width 67 height 23
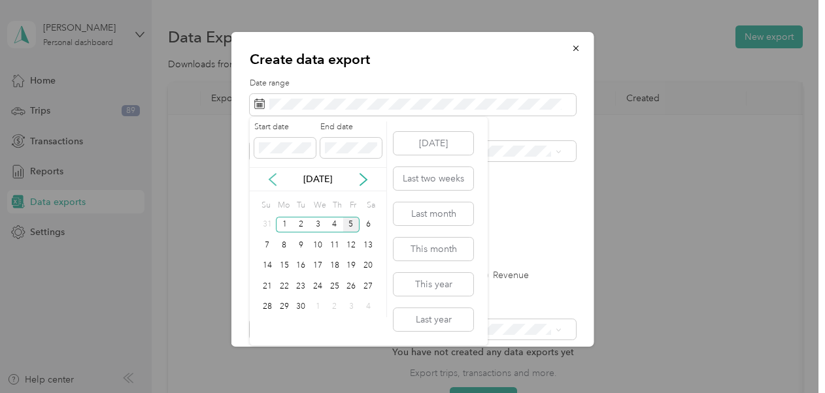
click at [272, 176] on icon at bounding box center [272, 180] width 7 height 12
click at [346, 225] on div "1" at bounding box center [351, 225] width 17 height 16
click at [272, 324] on div "31" at bounding box center [267, 327] width 17 height 16
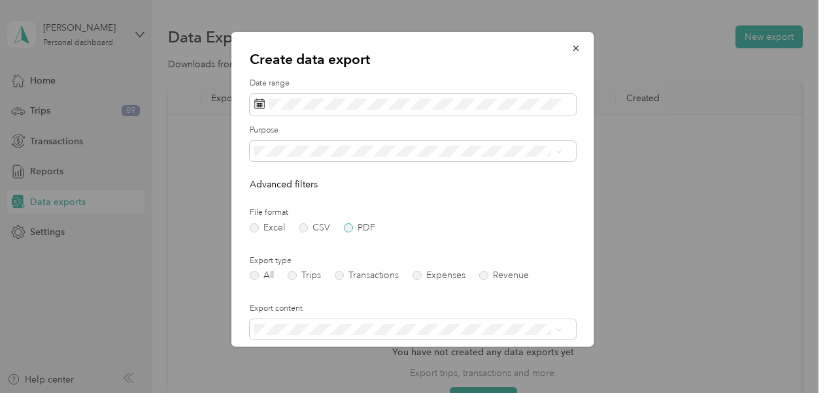
click at [348, 226] on label "PDF" at bounding box center [359, 227] width 31 height 9
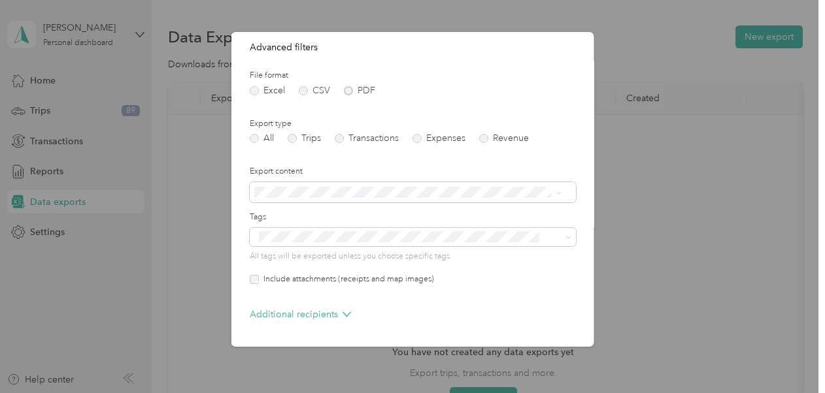
scroll to position [183, 0]
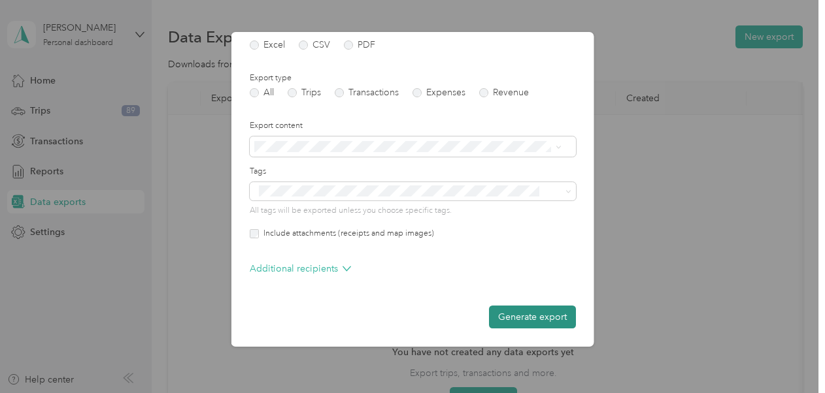
click at [528, 310] on button "Generate export" at bounding box center [532, 317] width 87 height 23
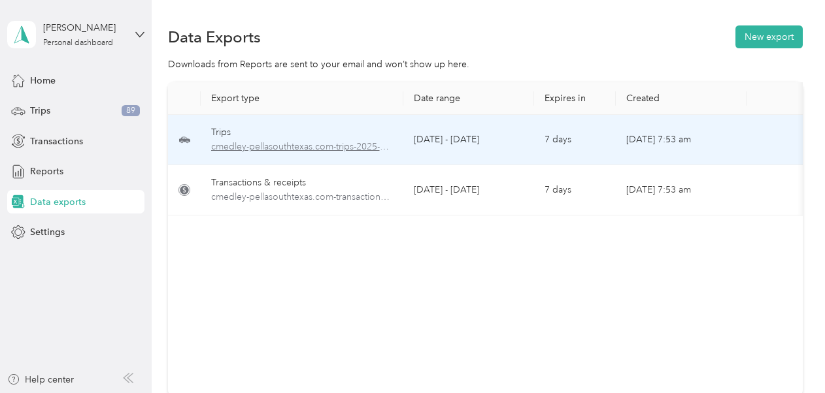
click at [363, 144] on span "cmedley-pellasouthtexas.com-trips-2025-08-01-2025-08-31.pdf" at bounding box center [302, 147] width 182 height 14
click at [281, 146] on span "cmedley-pellasouthtexas.com-trips-2025-08-01-2025-08-31.pdf" at bounding box center [302, 147] width 182 height 14
